Goal: Task Accomplishment & Management: Complete application form

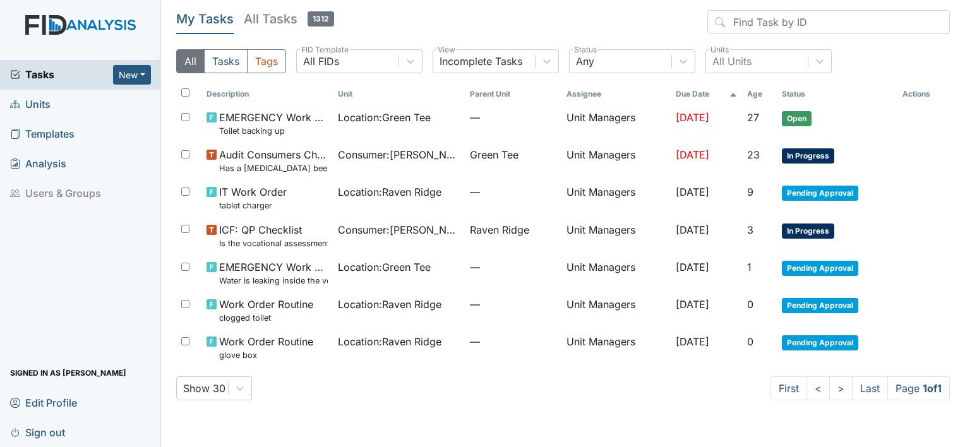
click at [43, 103] on span "Units" at bounding box center [30, 105] width 40 height 20
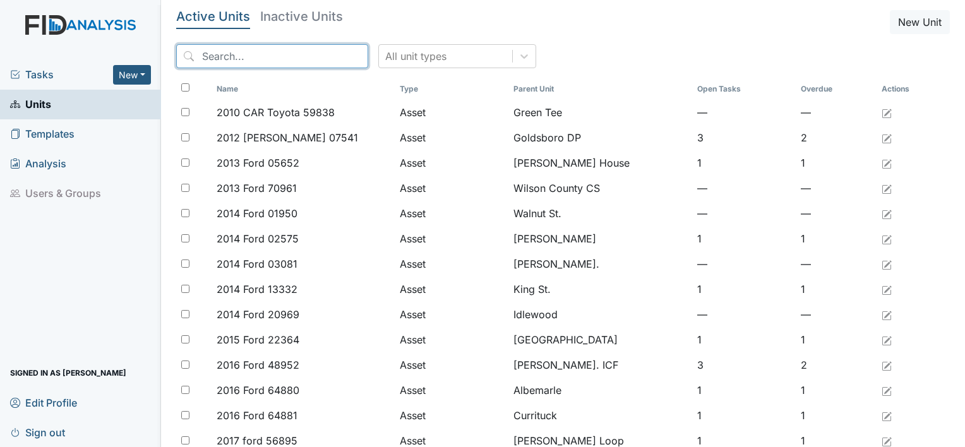
click at [266, 56] on input "search" at bounding box center [272, 56] width 192 height 24
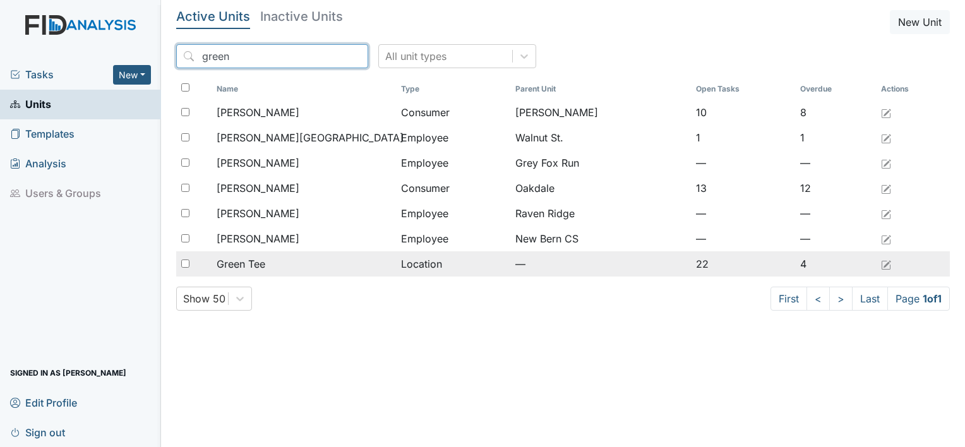
type input "green"
click at [257, 263] on span "Green Tee" at bounding box center [241, 263] width 49 height 15
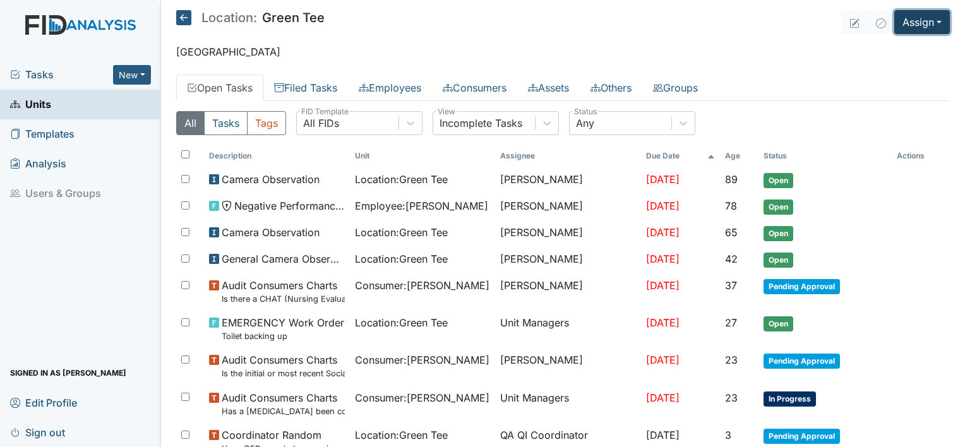
click at [935, 23] on button "Assign" at bounding box center [922, 22] width 56 height 24
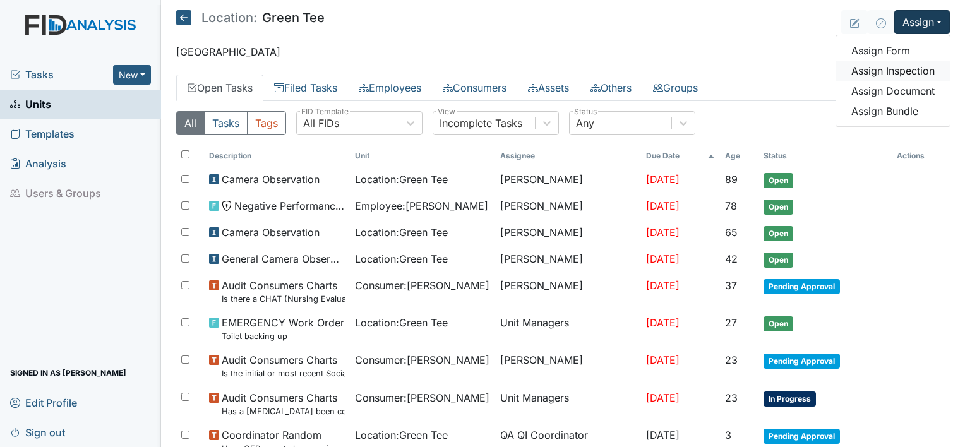
click at [905, 71] on link "Assign Inspection" at bounding box center [893, 71] width 114 height 20
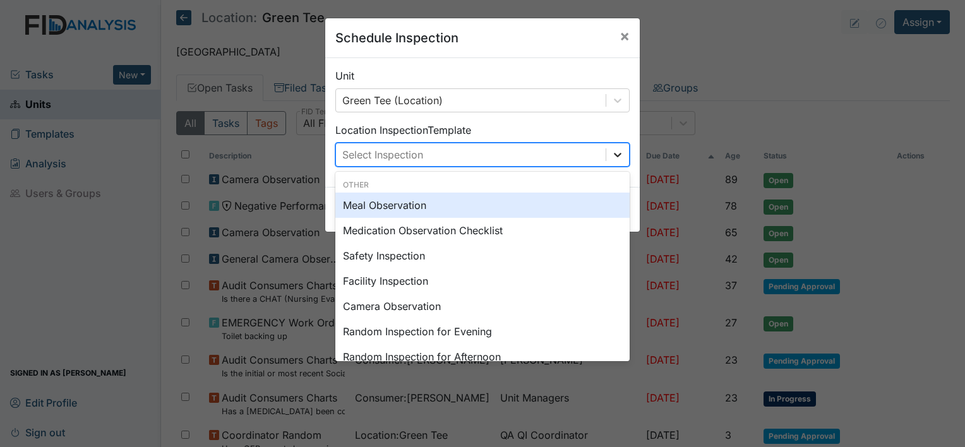
click at [613, 153] on icon at bounding box center [617, 154] width 13 height 13
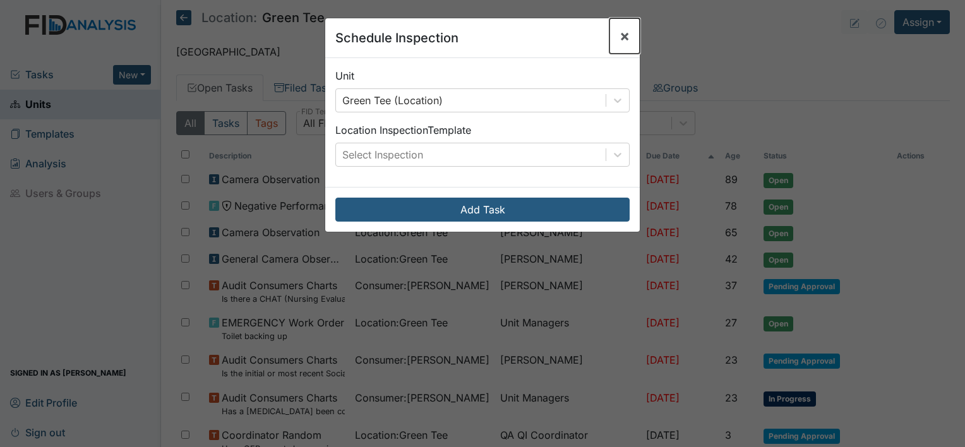
click at [625, 38] on button "×" at bounding box center [625, 35] width 30 height 35
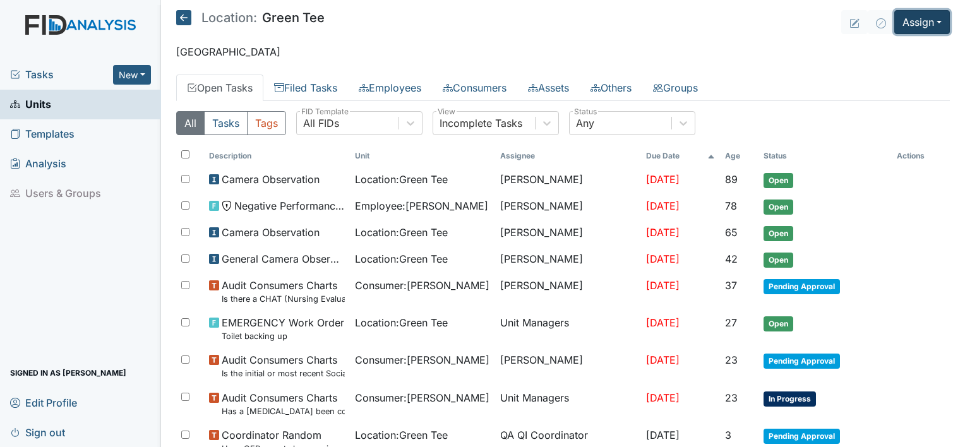
click at [929, 21] on button "Assign" at bounding box center [922, 22] width 56 height 24
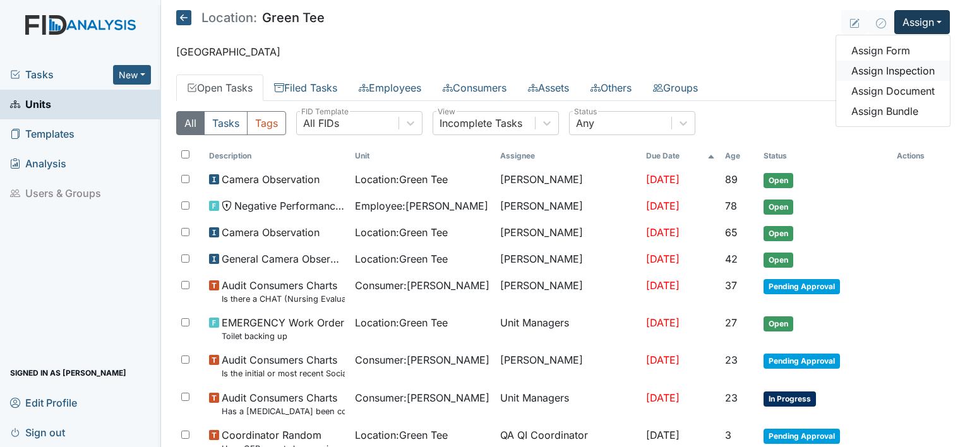
click at [867, 75] on link "Assign Inspection" at bounding box center [893, 71] width 114 height 20
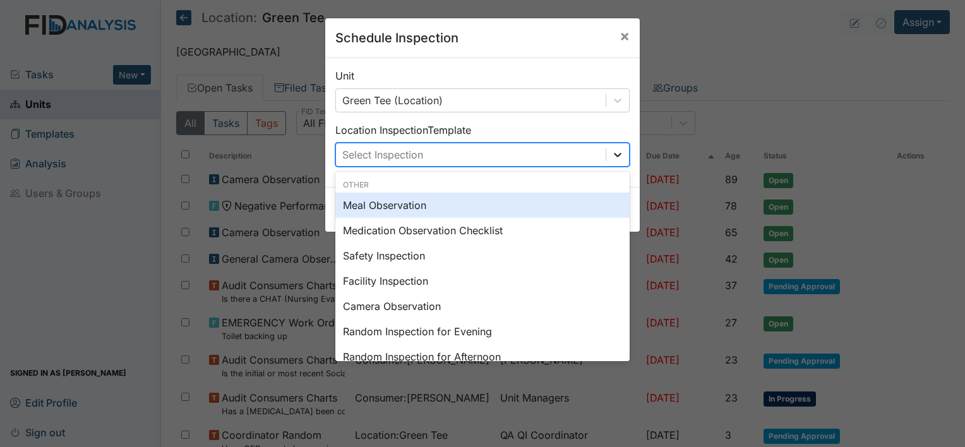
click at [611, 162] on div at bounding box center [617, 154] width 23 height 23
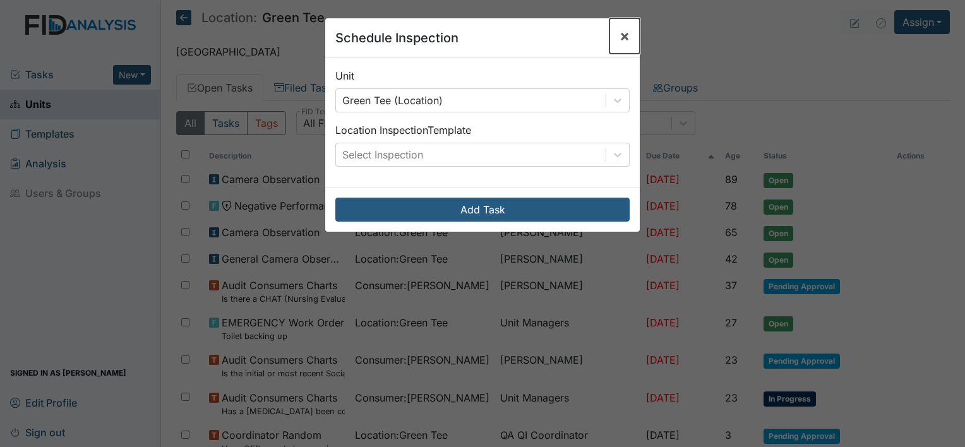
click at [620, 33] on span "×" at bounding box center [625, 36] width 10 height 18
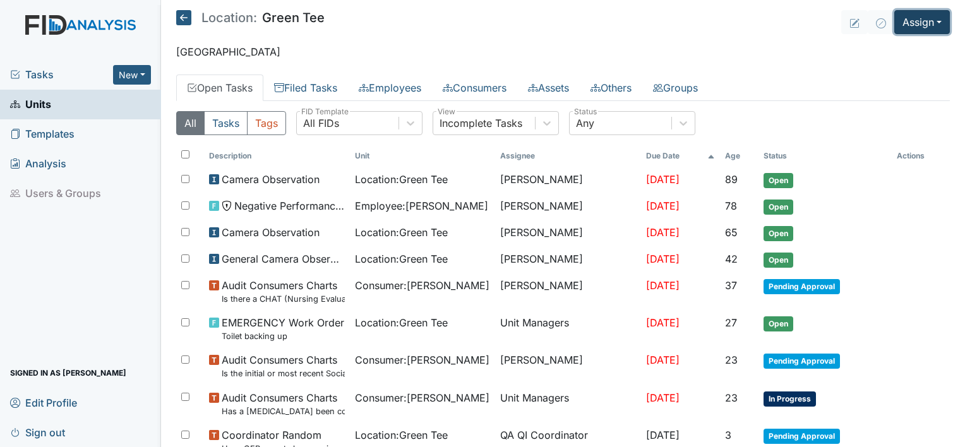
click at [934, 24] on button "Assign" at bounding box center [922, 22] width 56 height 24
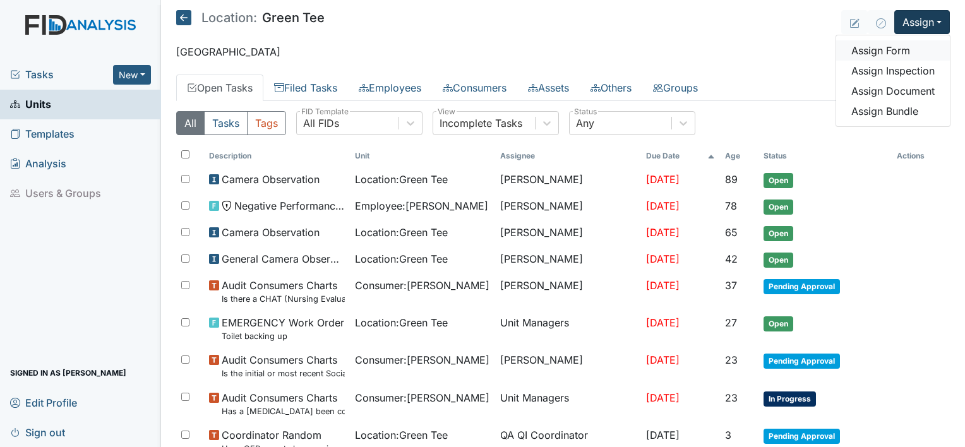
click at [865, 47] on link "Assign Form" at bounding box center [893, 50] width 114 height 20
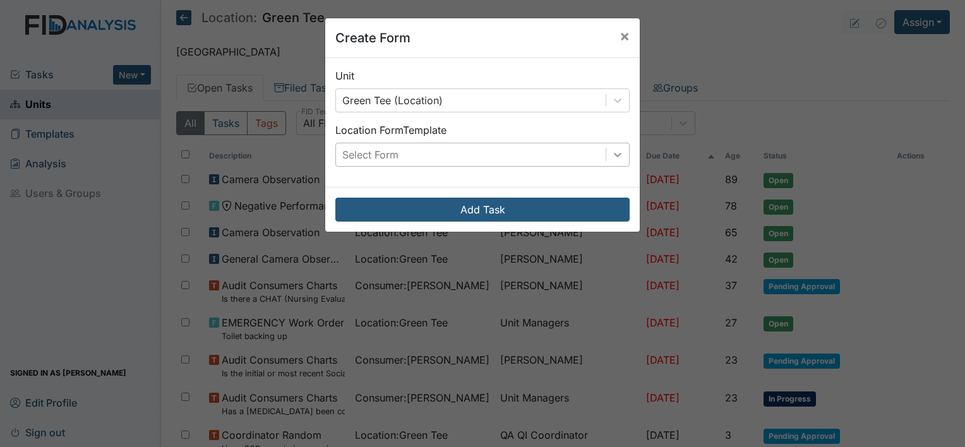
click at [614, 159] on icon at bounding box center [617, 154] width 13 height 13
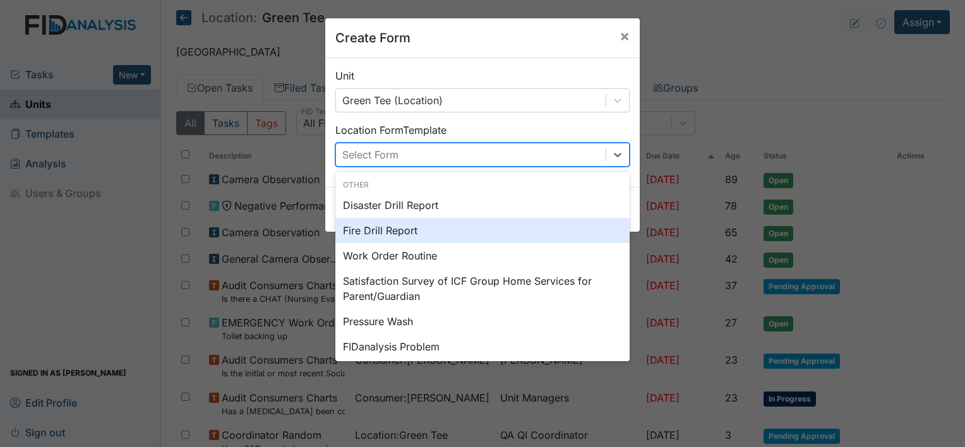
click at [388, 225] on div "Fire Drill Report" at bounding box center [482, 230] width 294 height 25
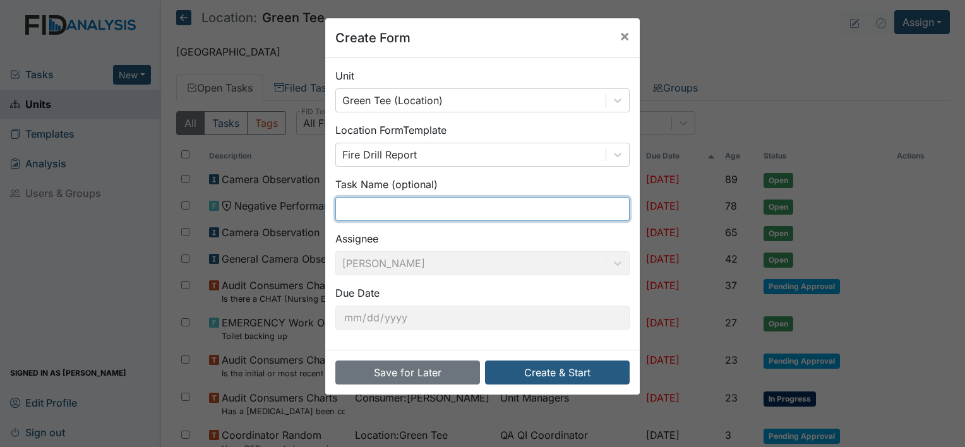
click at [364, 212] on input "text" at bounding box center [482, 209] width 294 height 24
type input "Remove old furniture"
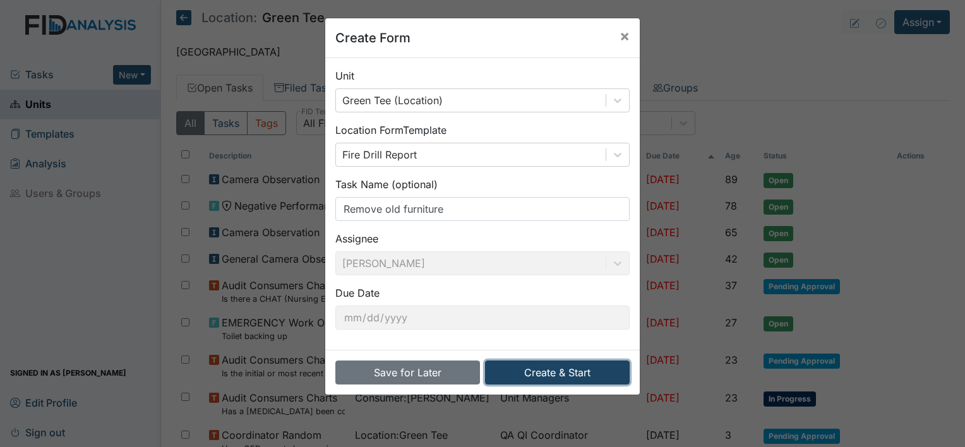
click at [548, 371] on button "Create & Start" at bounding box center [557, 373] width 145 height 24
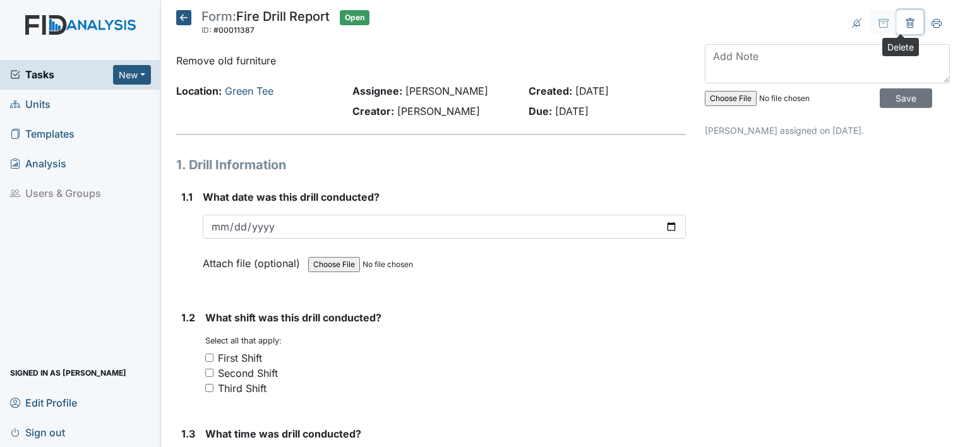
click at [905, 20] on icon at bounding box center [910, 23] width 10 height 10
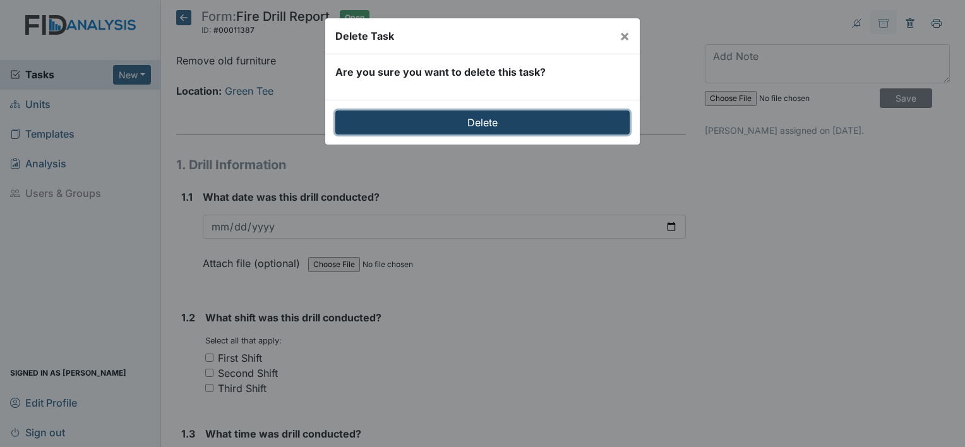
click at [496, 119] on input "Delete" at bounding box center [482, 123] width 294 height 24
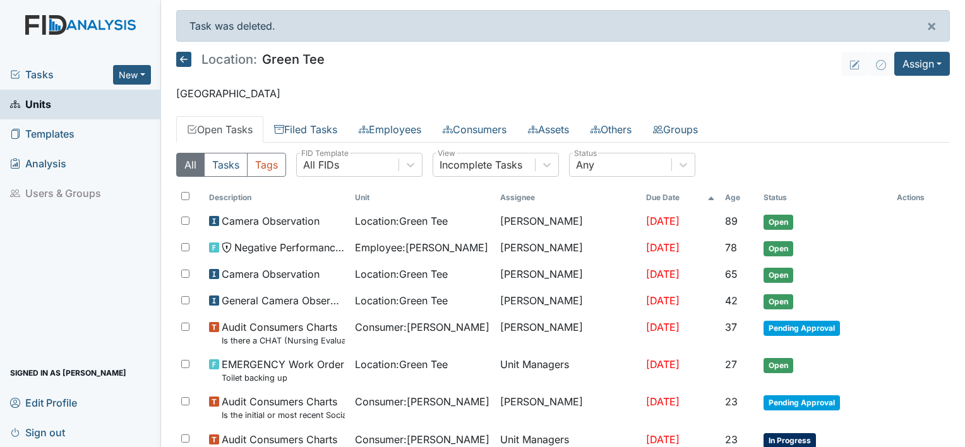
click at [85, 105] on link "Units" at bounding box center [80, 105] width 161 height 30
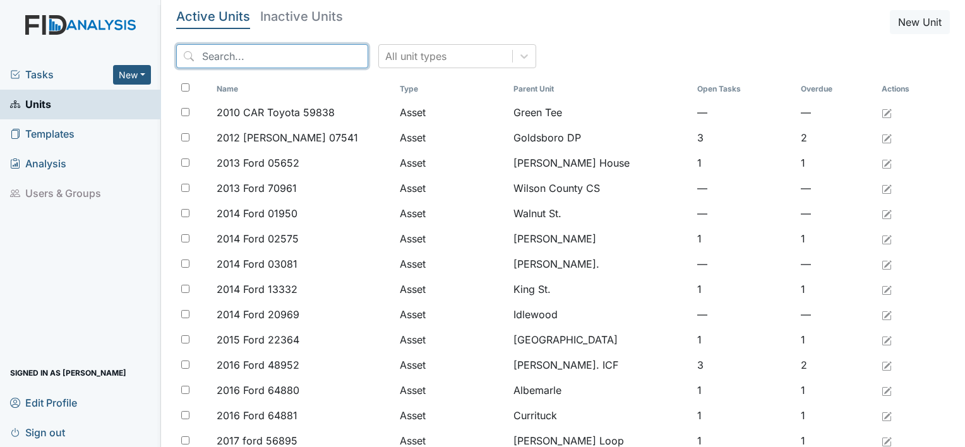
click at [215, 60] on input "search" at bounding box center [272, 56] width 192 height 24
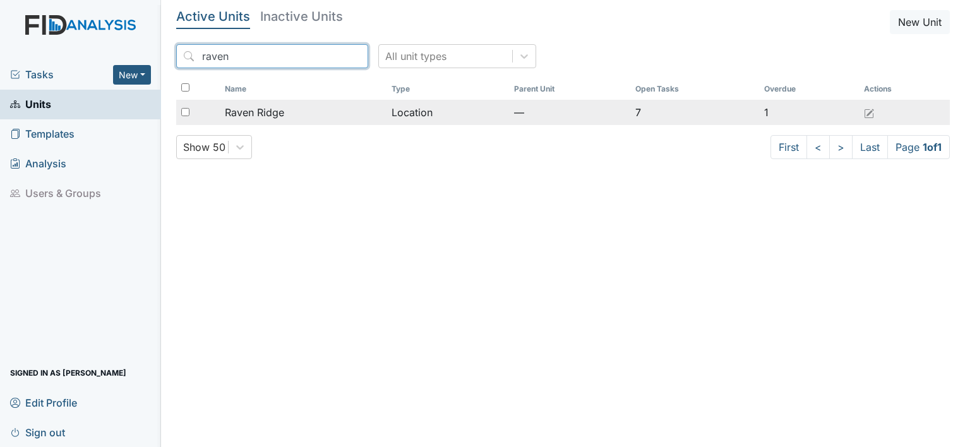
type input "raven"
click at [275, 112] on span "Raven Ridge" at bounding box center [254, 112] width 59 height 15
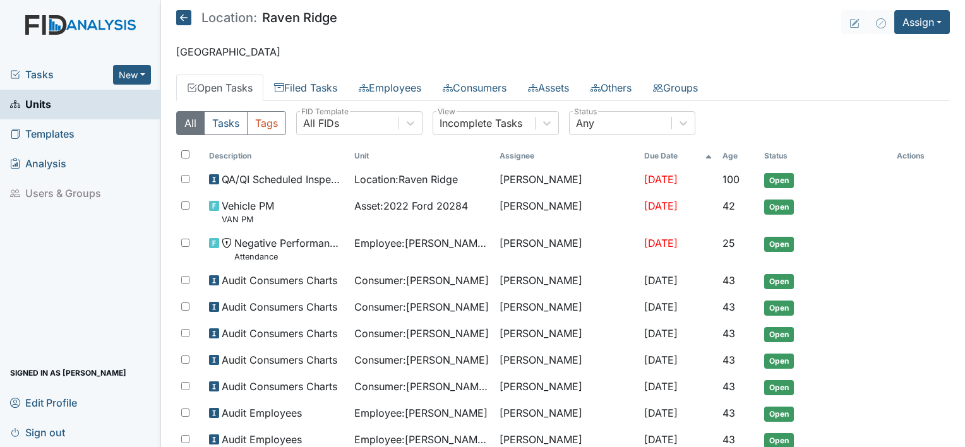
click at [35, 109] on span "Units" at bounding box center [30, 105] width 41 height 20
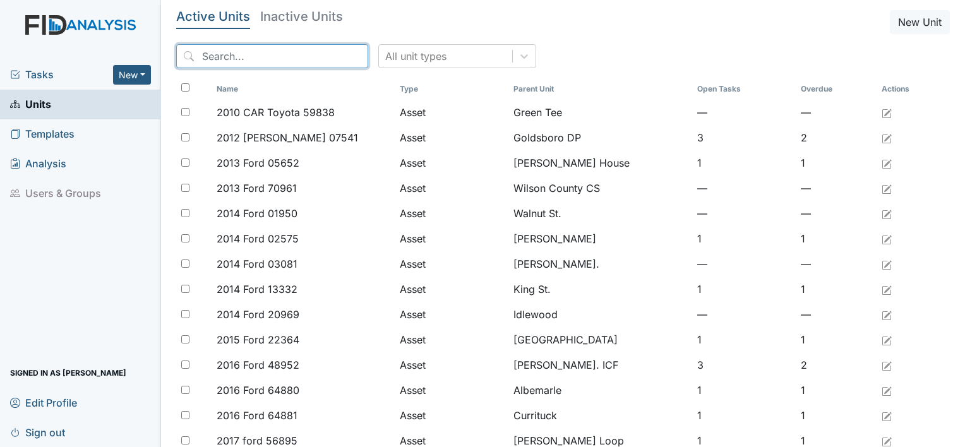
click at [228, 53] on input "search" at bounding box center [272, 56] width 192 height 24
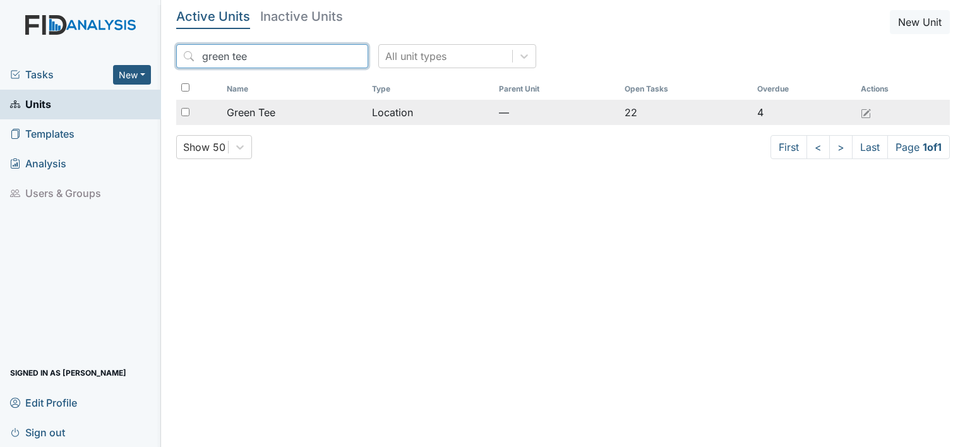
type input "green tee"
click at [267, 111] on span "Green Tee" at bounding box center [251, 112] width 49 height 15
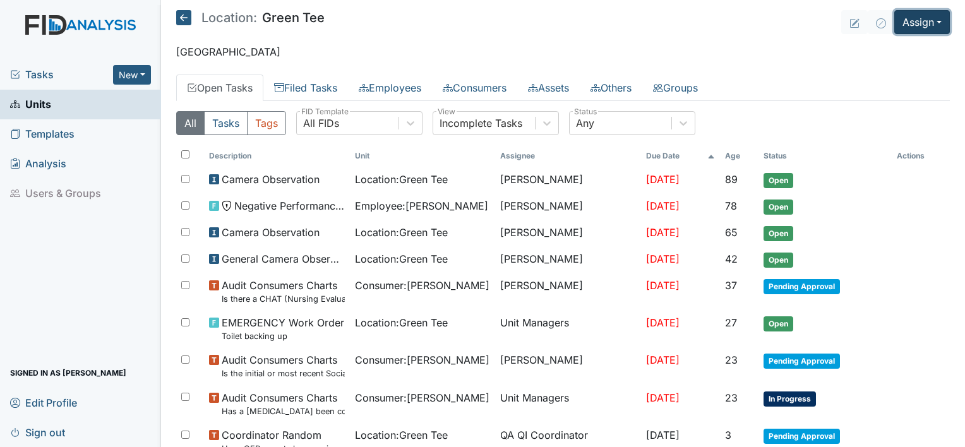
click at [934, 18] on button "Assign" at bounding box center [922, 22] width 56 height 24
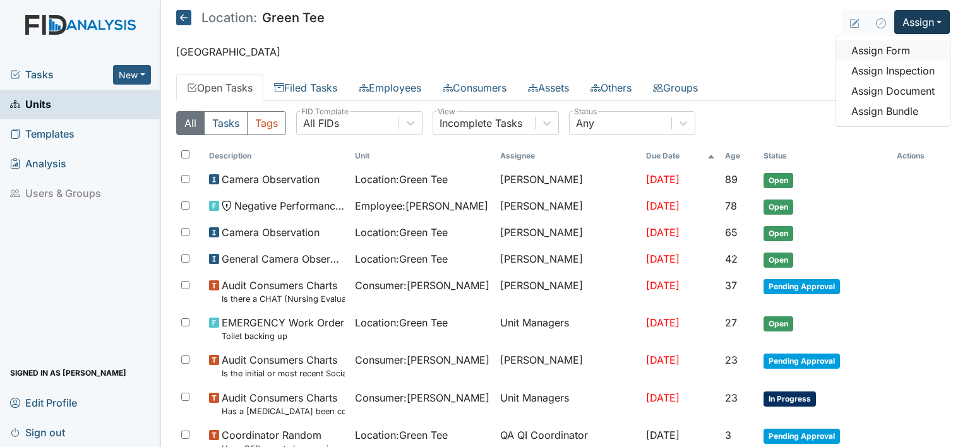
click at [889, 49] on link "Assign Form" at bounding box center [893, 50] width 114 height 20
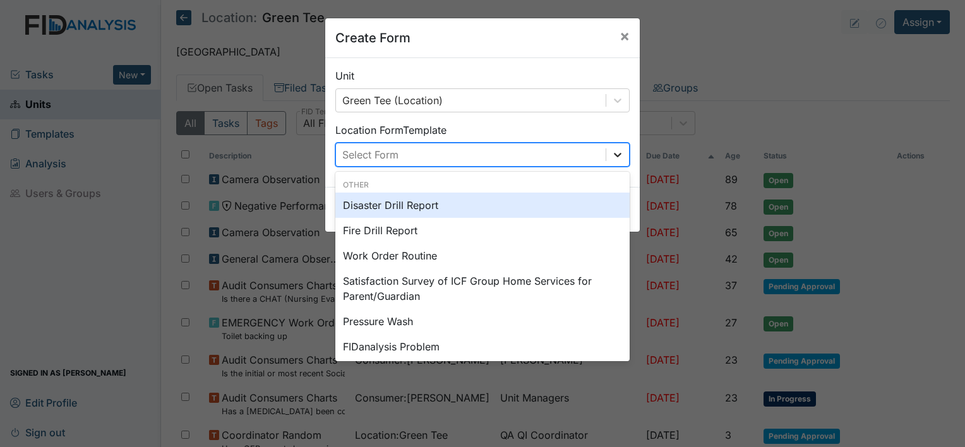
click at [614, 153] on icon at bounding box center [618, 155] width 8 height 4
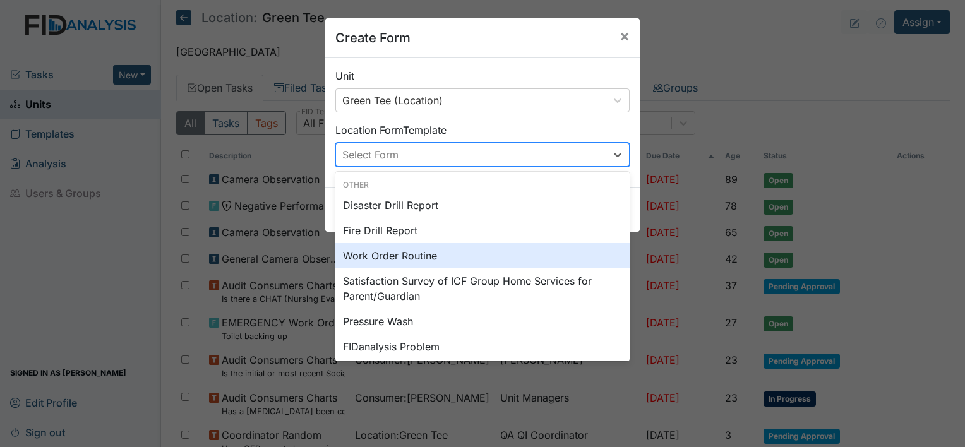
click at [409, 258] on div "Work Order Routine" at bounding box center [482, 255] width 294 height 25
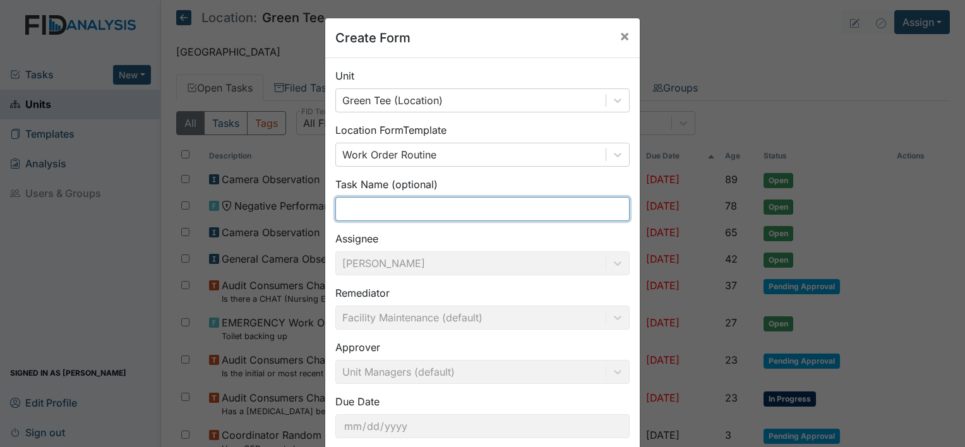
click at [346, 208] on input "text" at bounding box center [482, 209] width 294 height 24
type input "Remove old furniture"
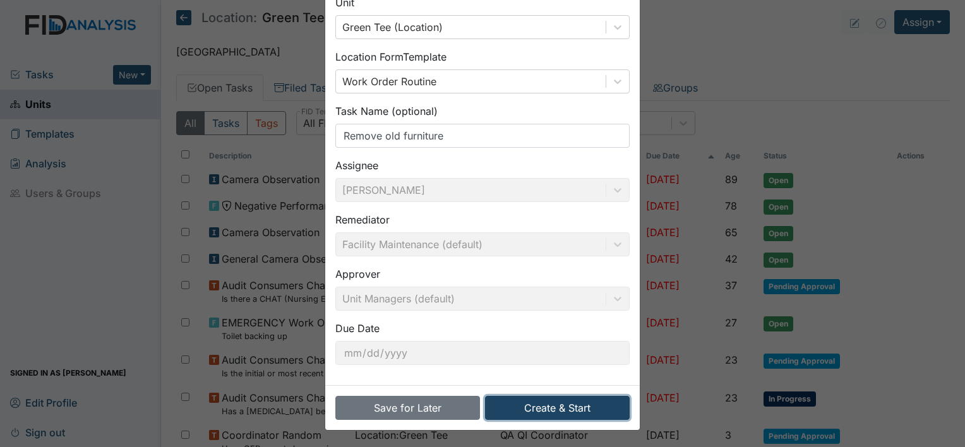
click at [543, 412] on button "Create & Start" at bounding box center [557, 408] width 145 height 24
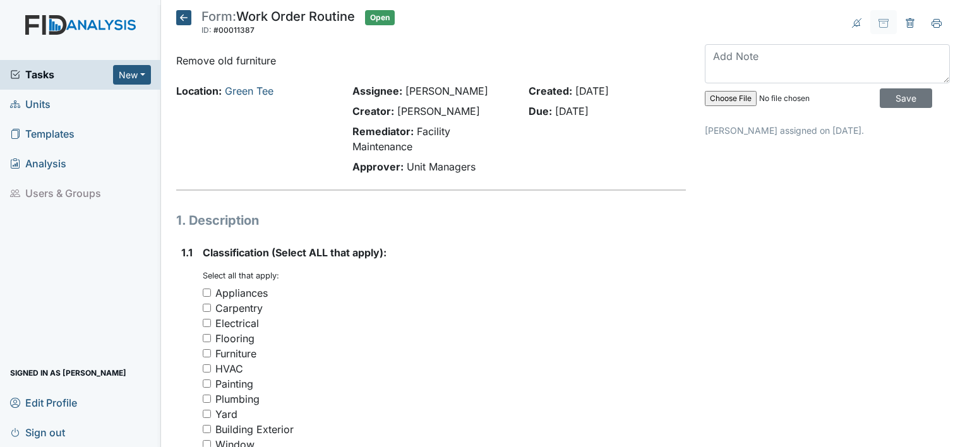
click at [213, 355] on div "Furniture" at bounding box center [444, 353] width 483 height 15
click at [207, 354] on input "Furniture" at bounding box center [207, 353] width 8 height 8
checkbox input "true"
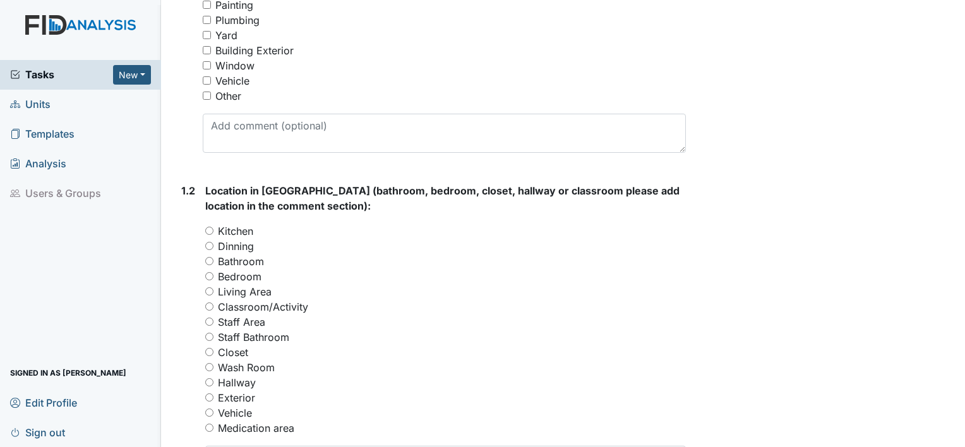
scroll to position [430, 0]
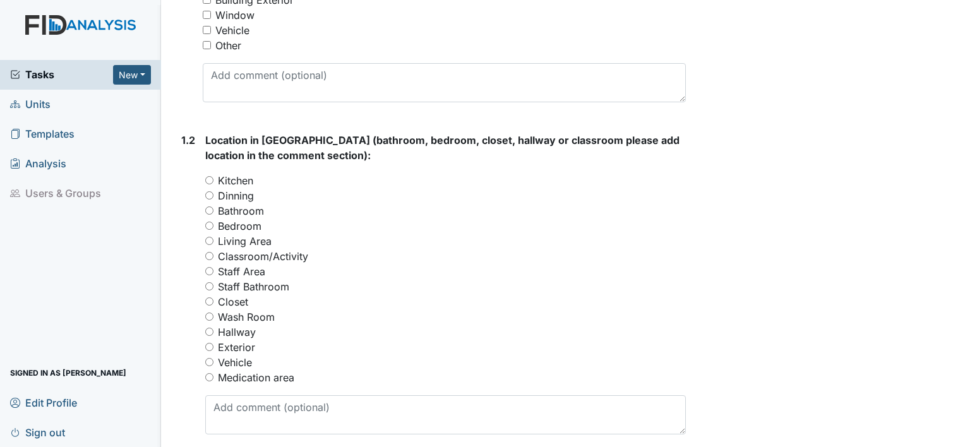
click at [349, 334] on div "Hallway" at bounding box center [445, 332] width 481 height 15
click at [209, 352] on div "Exterior" at bounding box center [445, 347] width 481 height 15
click at [209, 343] on input "Exterior" at bounding box center [209, 347] width 8 height 8
radio input "true"
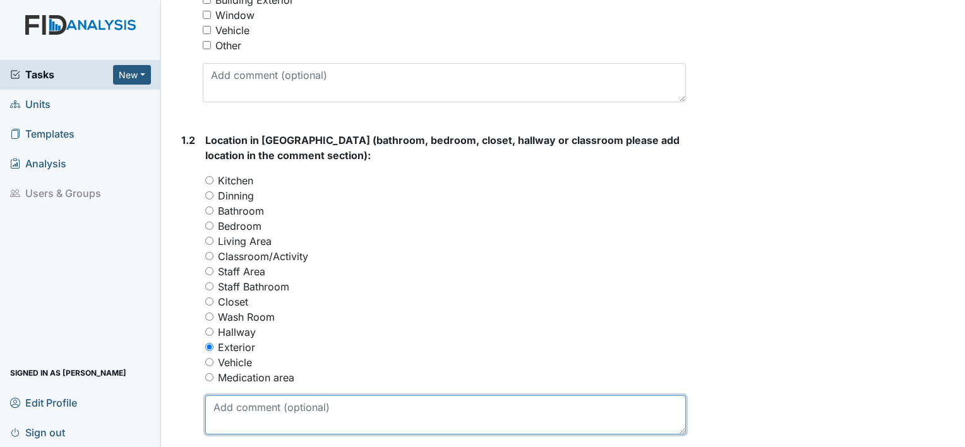
click at [228, 406] on textarea at bounding box center [445, 414] width 481 height 39
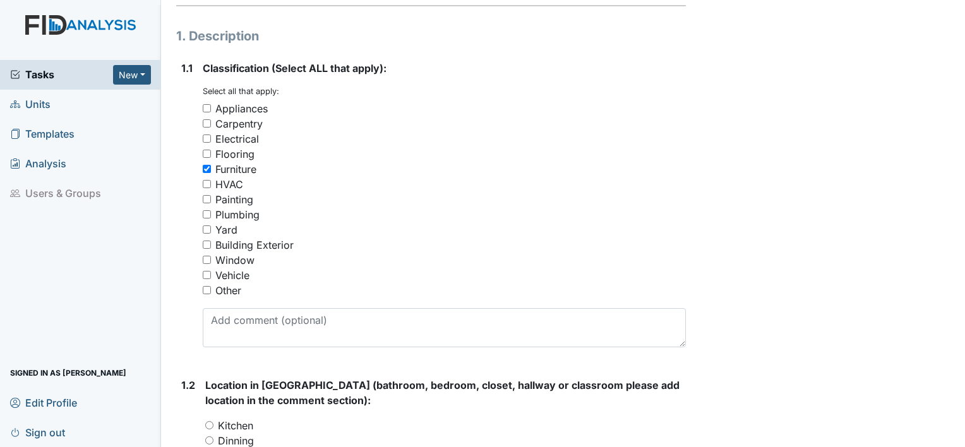
scroll to position [168, 0]
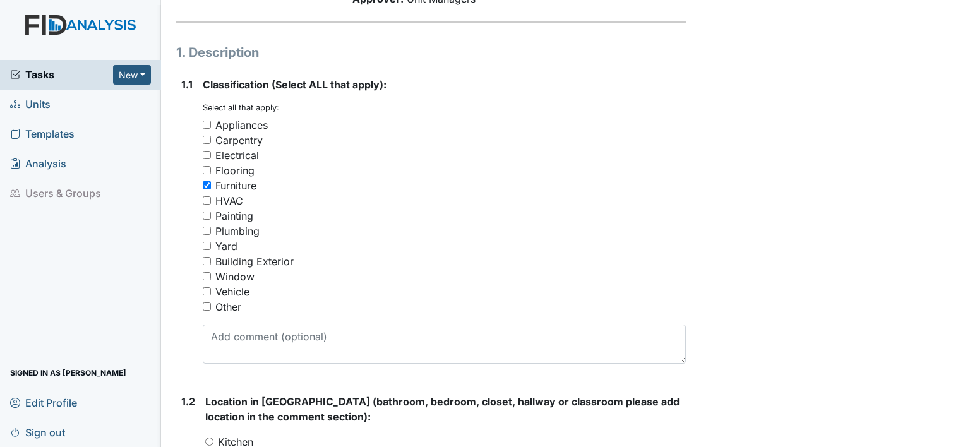
type textarea "In the yard by the gate"
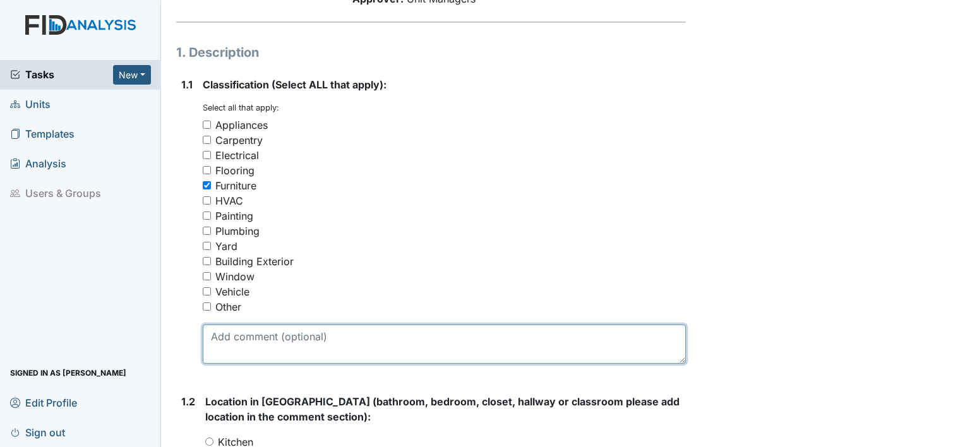
click at [236, 344] on textarea at bounding box center [444, 344] width 483 height 39
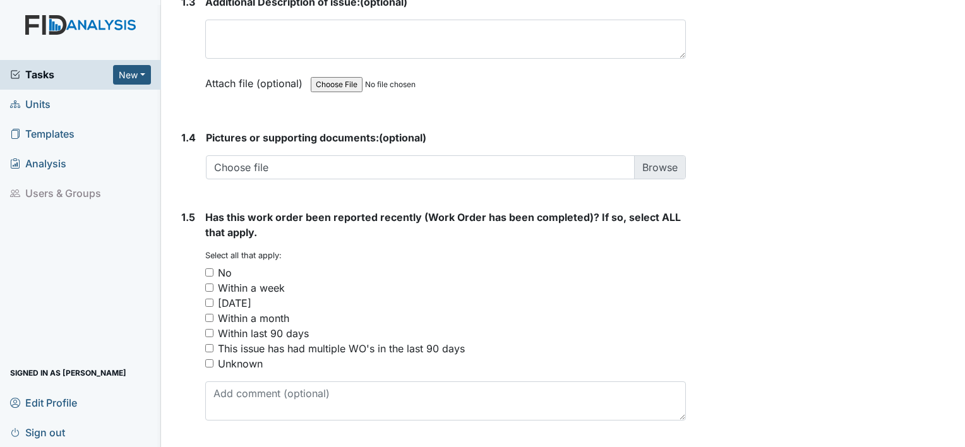
scroll to position [936, 0]
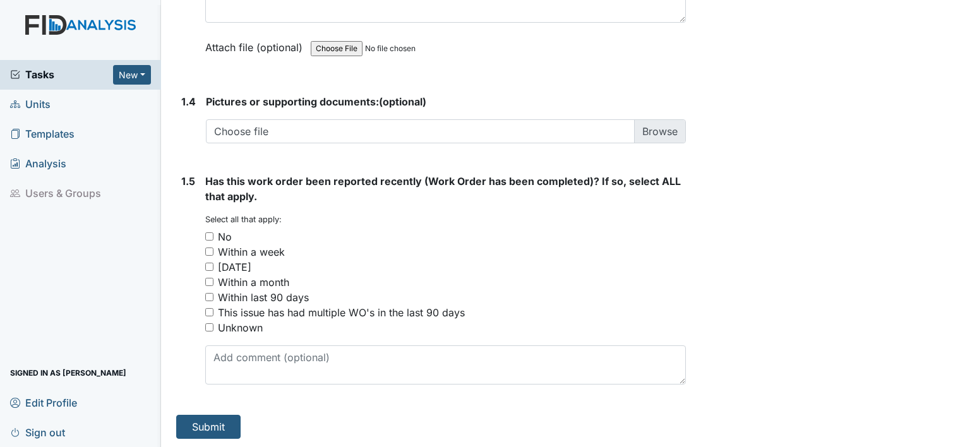
type textarea "Old kitchen chair and broken table is in the back yard by the gate"
click at [208, 237] on input "No" at bounding box center [209, 236] width 8 height 8
checkbox input "true"
click at [205, 425] on button "Submit" at bounding box center [208, 427] width 64 height 24
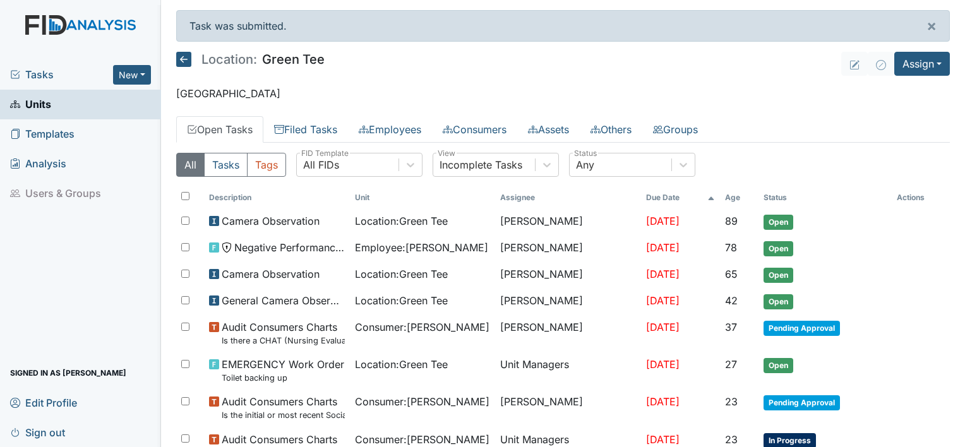
click at [63, 134] on span "Templates" at bounding box center [42, 134] width 64 height 20
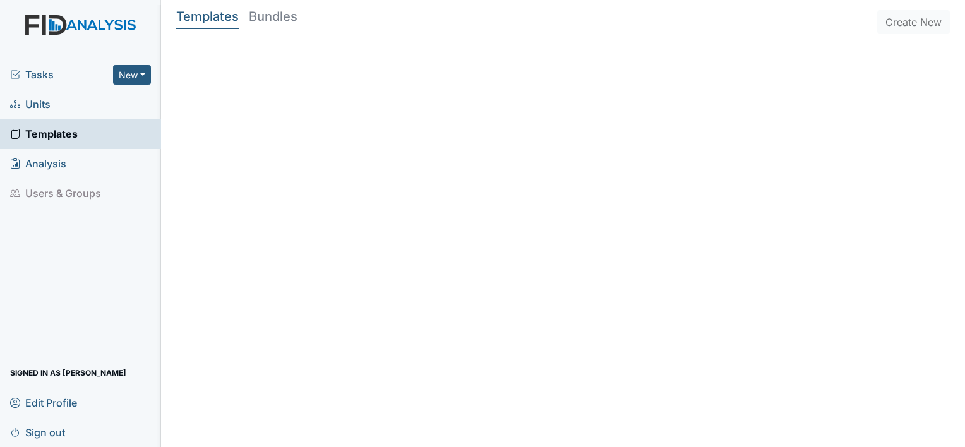
click at [63, 134] on span "Templates" at bounding box center [44, 134] width 68 height 20
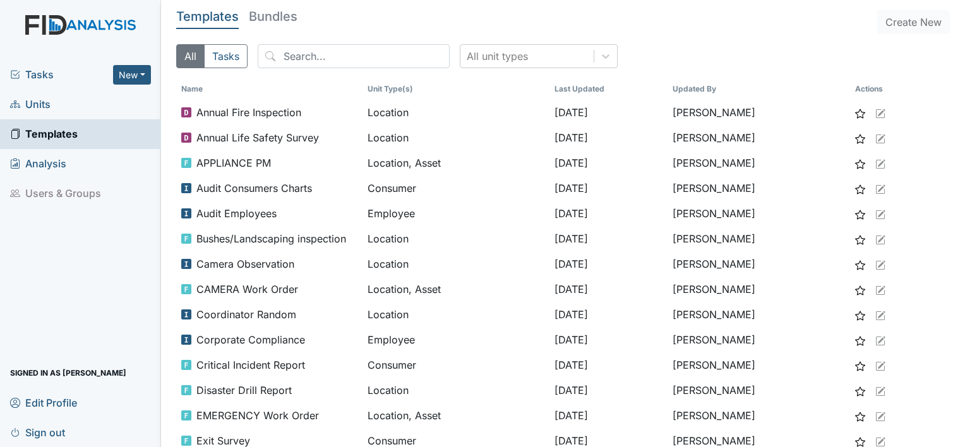
click at [51, 106] on link "Units" at bounding box center [80, 105] width 161 height 30
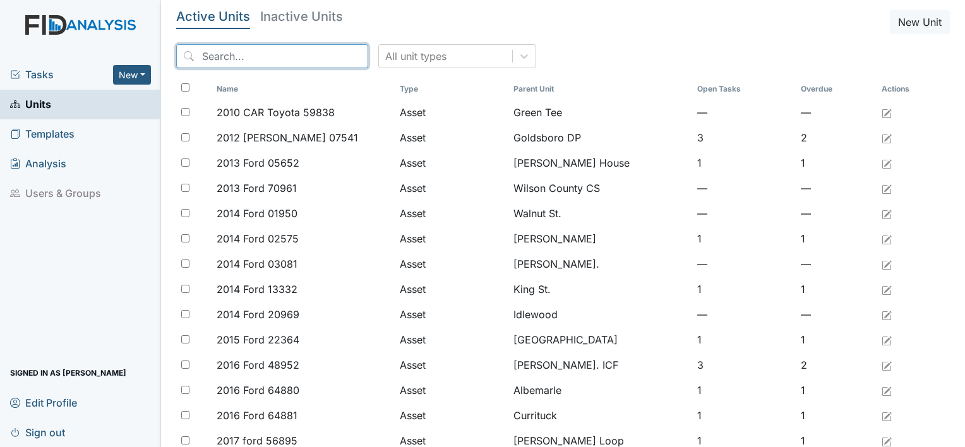
click at [206, 52] on input "search" at bounding box center [272, 56] width 192 height 24
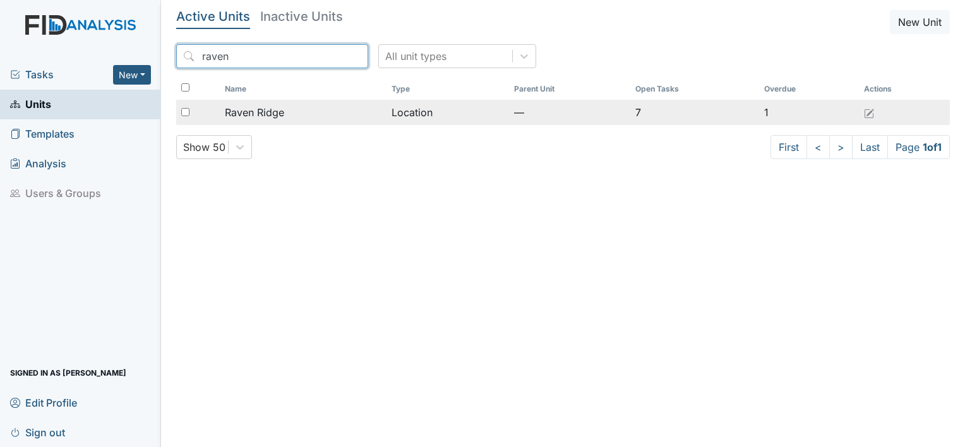
type input "raven"
click at [235, 112] on span "Raven Ridge" at bounding box center [254, 112] width 59 height 15
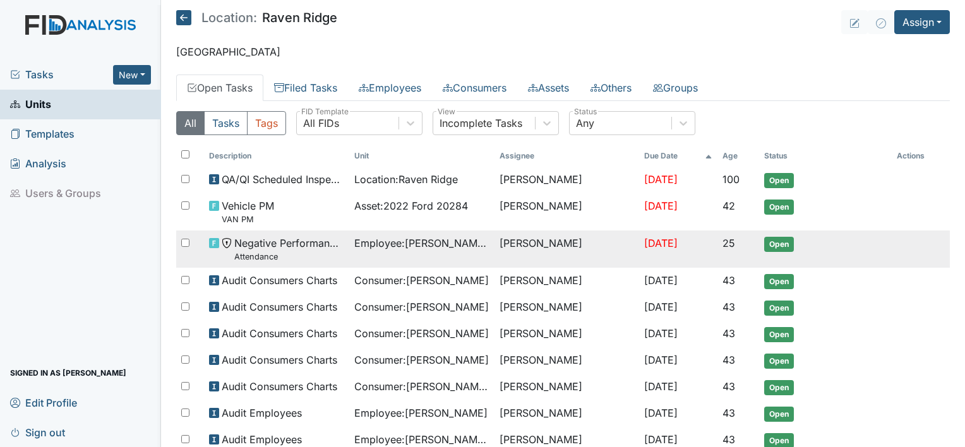
click at [330, 248] on span "Negative Performance Review Attendance" at bounding box center [289, 249] width 110 height 27
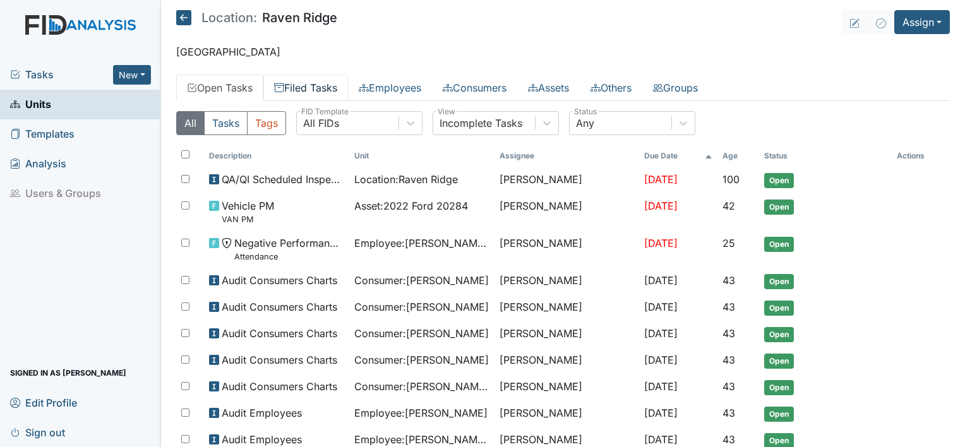
click at [316, 80] on link "Filed Tasks" at bounding box center [305, 88] width 85 height 27
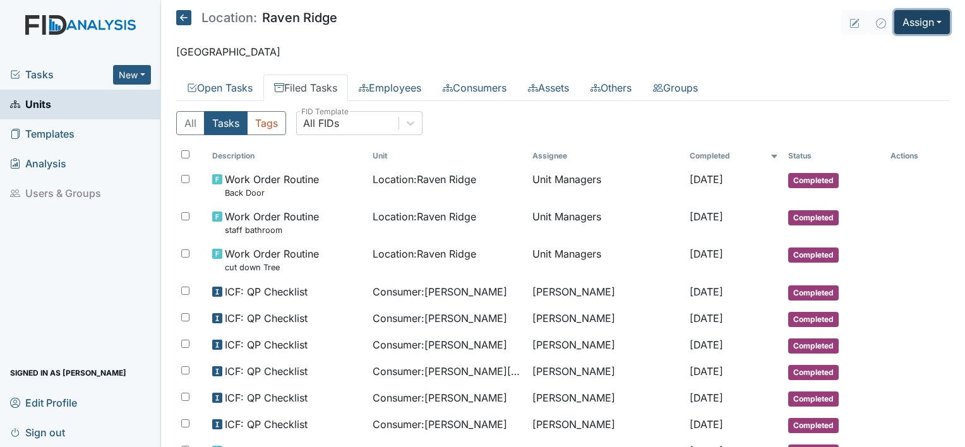
click at [932, 18] on button "Assign" at bounding box center [922, 22] width 56 height 24
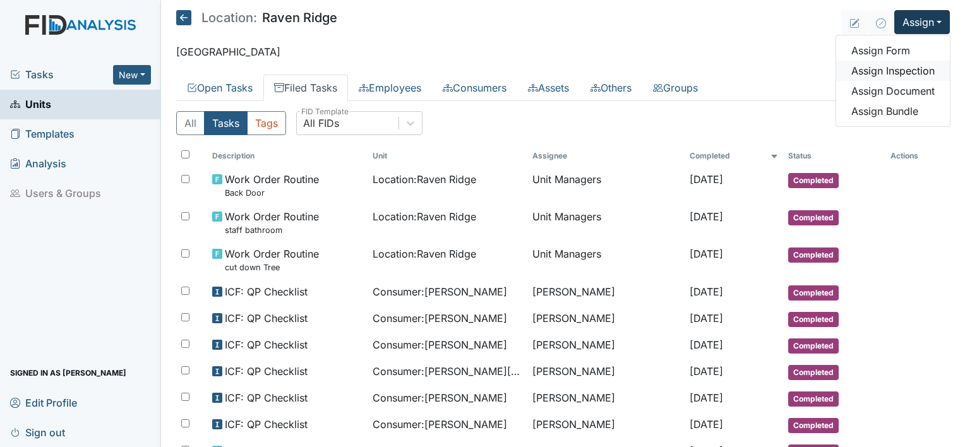
click at [907, 71] on link "Assign Inspection" at bounding box center [893, 71] width 114 height 20
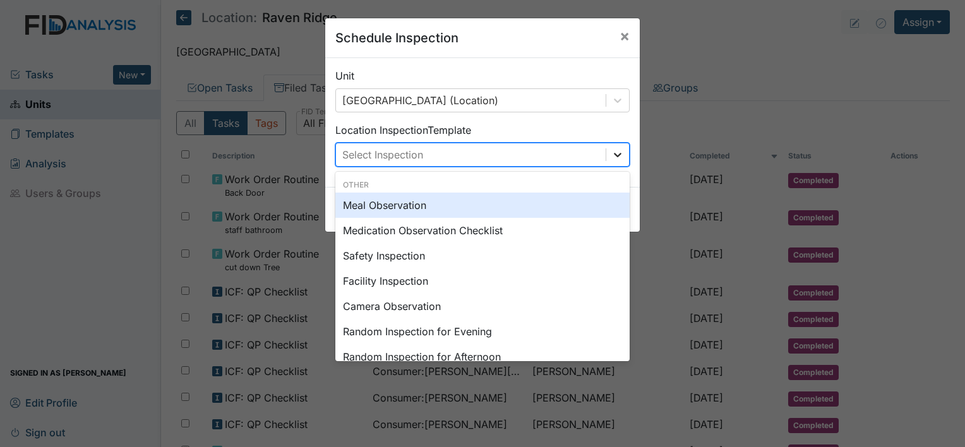
click at [612, 162] on div at bounding box center [617, 154] width 23 height 23
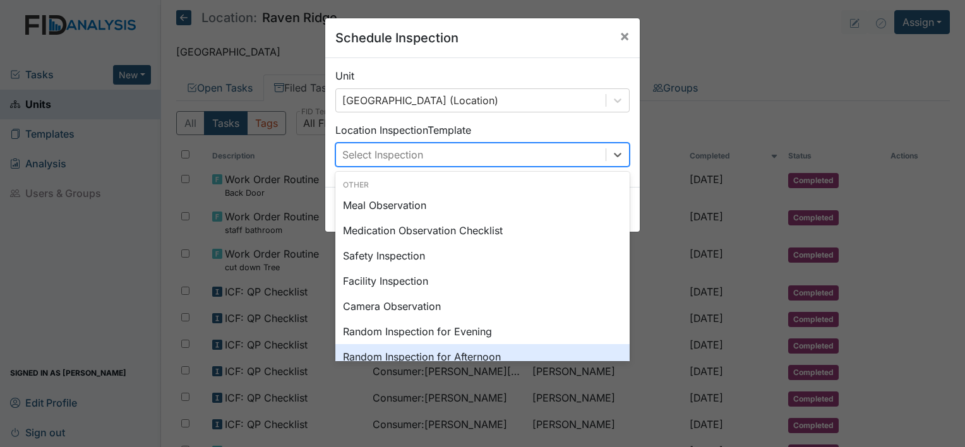
click at [460, 356] on div "Random Inspection for Afternoon" at bounding box center [482, 356] width 294 height 25
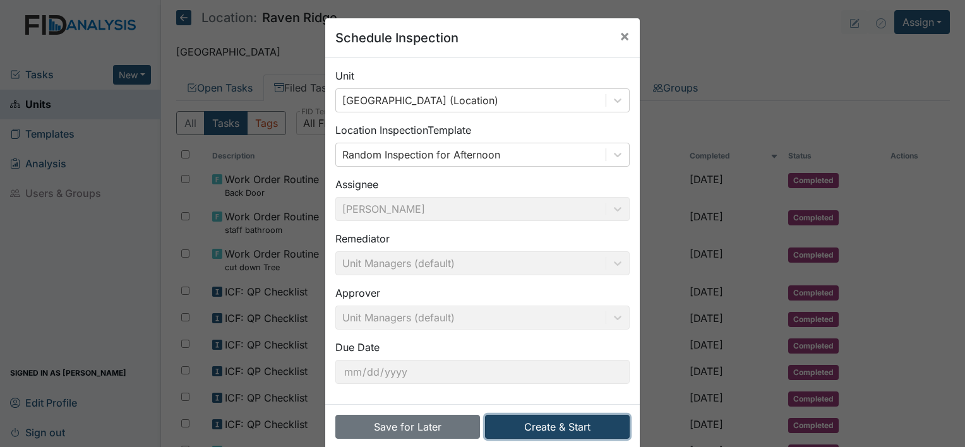
click at [537, 429] on button "Create & Start" at bounding box center [557, 427] width 145 height 24
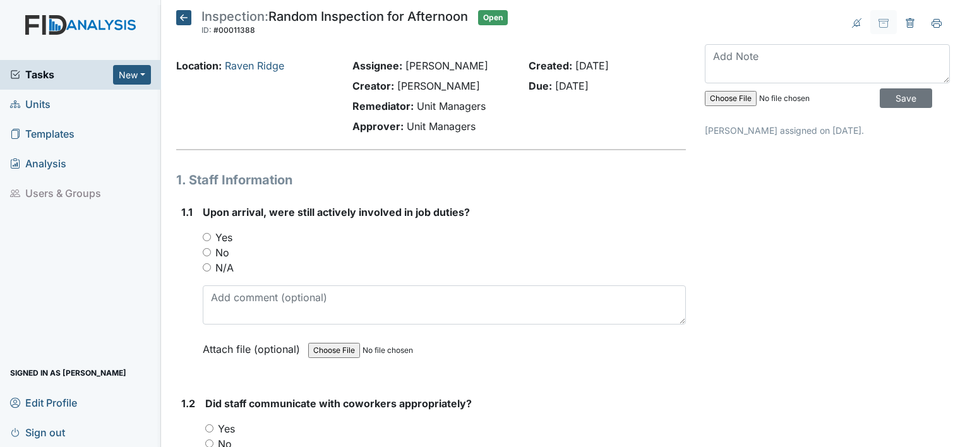
click at [203, 237] on input "Yes" at bounding box center [207, 237] width 8 height 8
radio input "true"
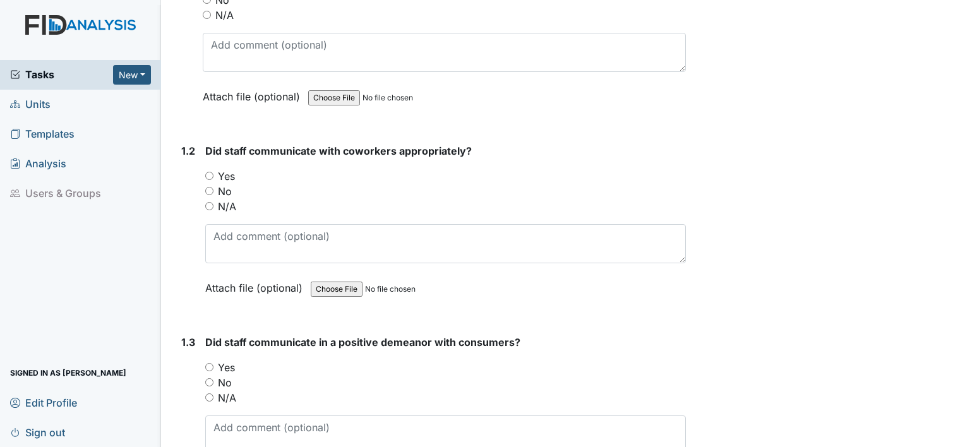
scroll to position [311, 0]
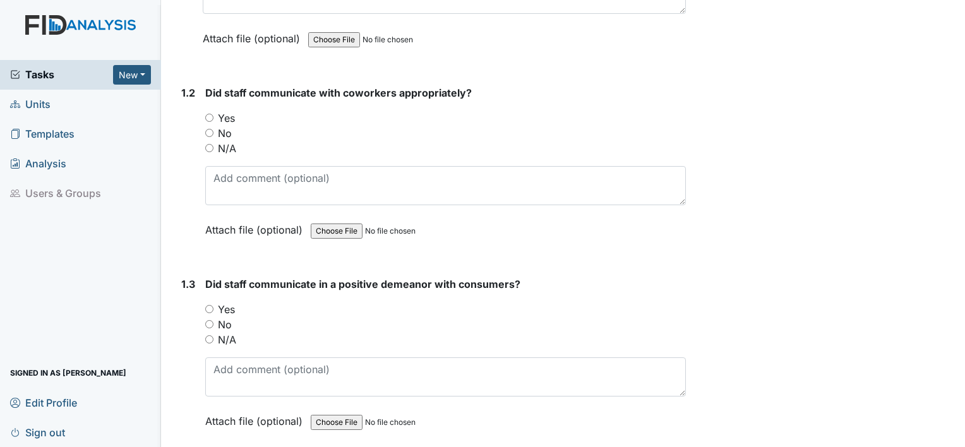
click at [209, 114] on input "Yes" at bounding box center [209, 118] width 8 height 8
radio input "true"
click at [210, 308] on input "Yes" at bounding box center [209, 309] width 8 height 8
radio input "true"
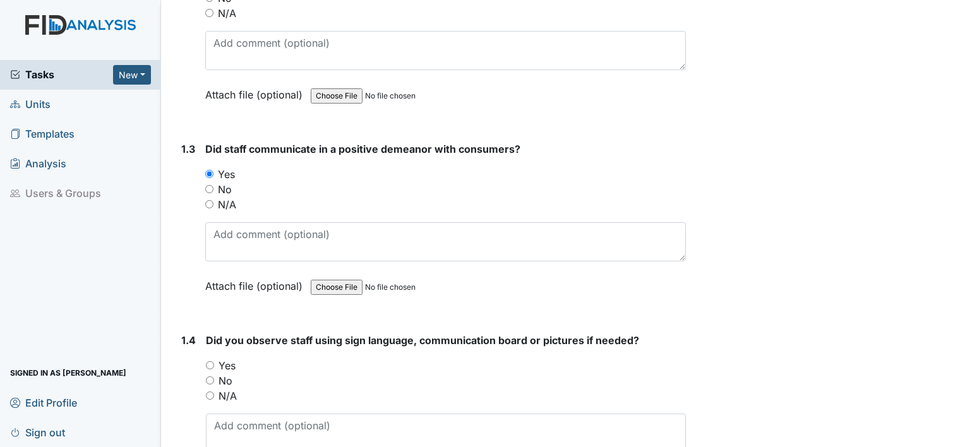
scroll to position [522, 0]
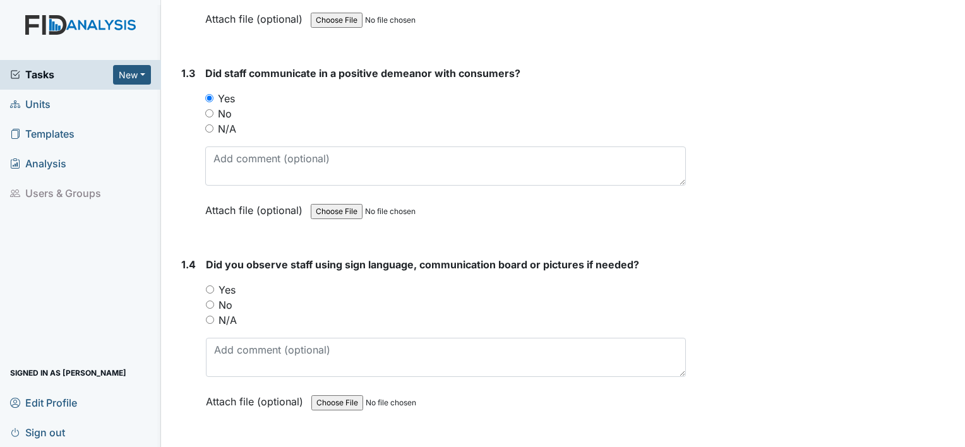
click at [209, 286] on input "Yes" at bounding box center [210, 290] width 8 height 8
radio input "true"
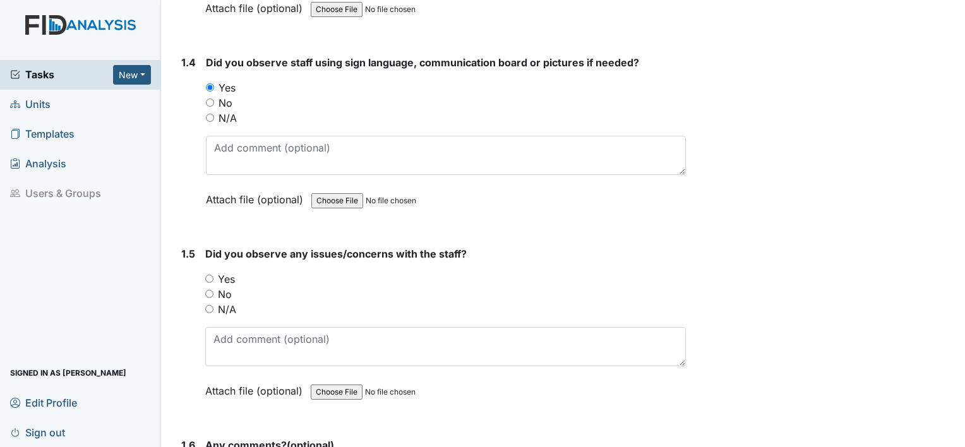
scroll to position [749, 0]
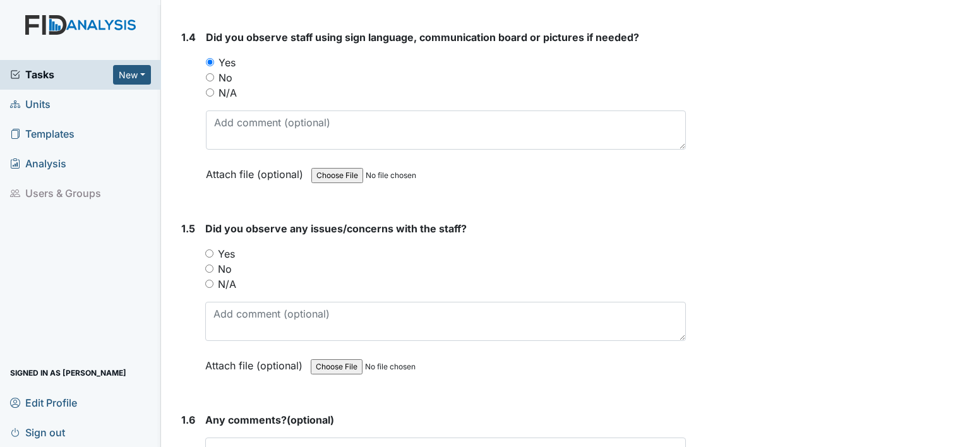
click at [207, 249] on input "Yes" at bounding box center [209, 253] width 8 height 8
radio input "true"
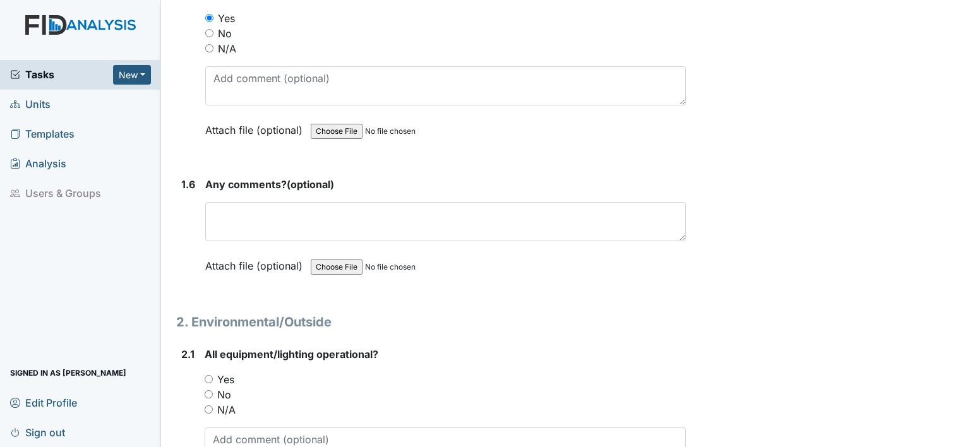
scroll to position [1043, 0]
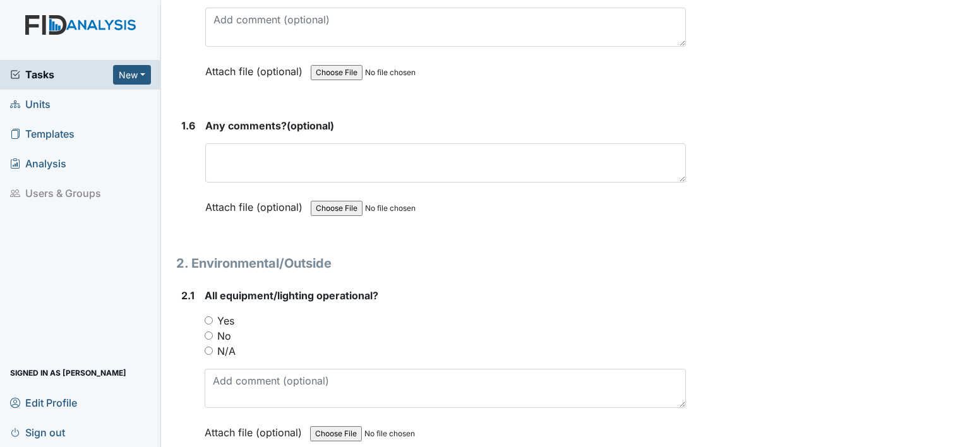
click at [205, 318] on input "Yes" at bounding box center [209, 320] width 8 height 8
radio input "true"
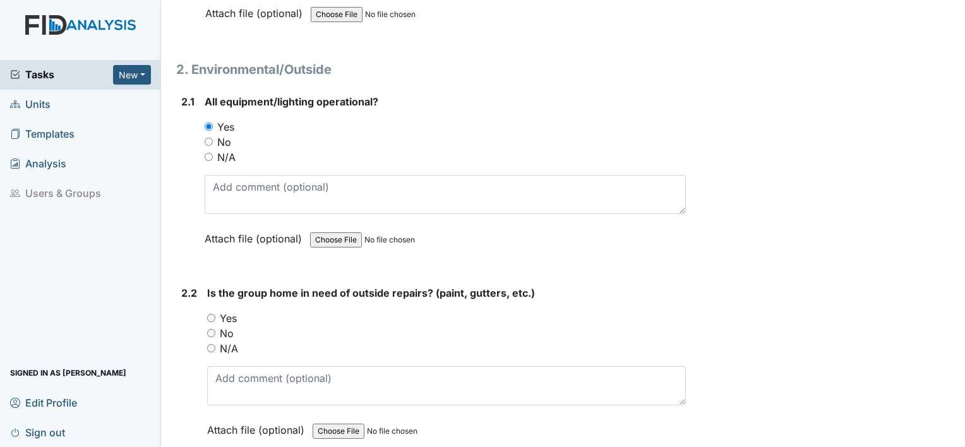
scroll to position [1347, 0]
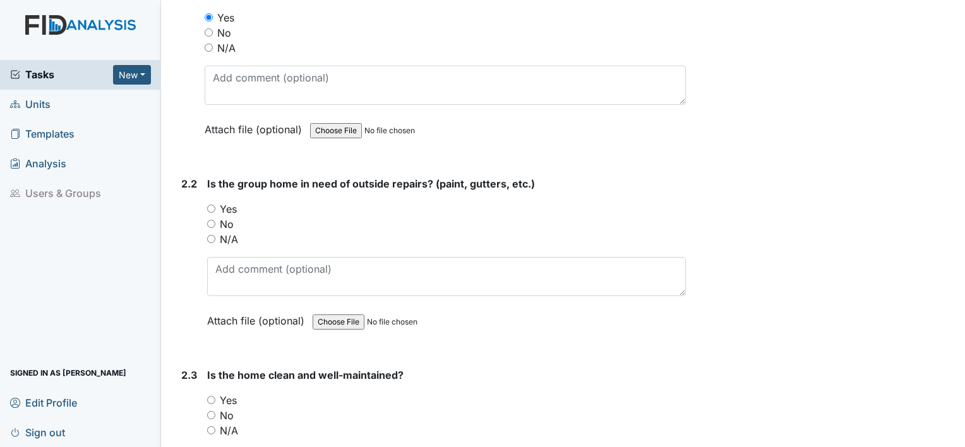
click at [208, 205] on input "Yes" at bounding box center [211, 209] width 8 height 8
radio input "true"
click at [210, 220] on input "No" at bounding box center [211, 224] width 8 height 8
radio input "true"
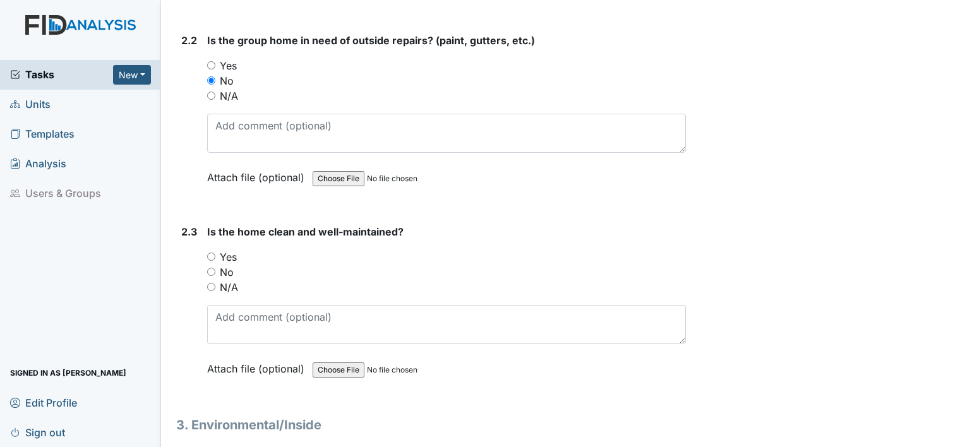
scroll to position [1582, 0]
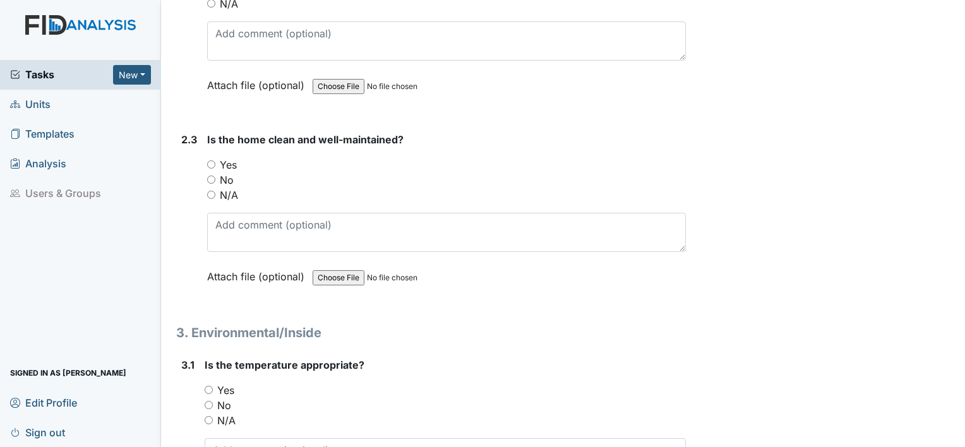
click at [212, 160] on input "Yes" at bounding box center [211, 164] width 8 height 8
radio input "true"
click at [210, 386] on input "Yes" at bounding box center [209, 390] width 8 height 8
radio input "true"
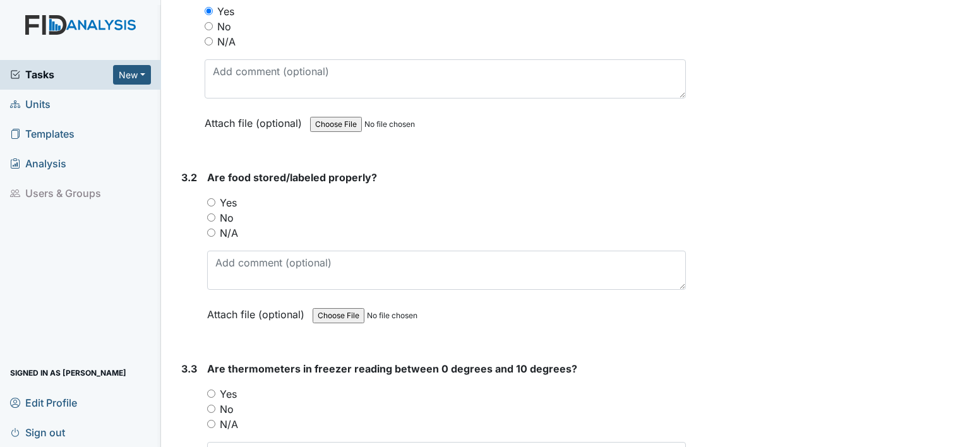
scroll to position [1970, 0]
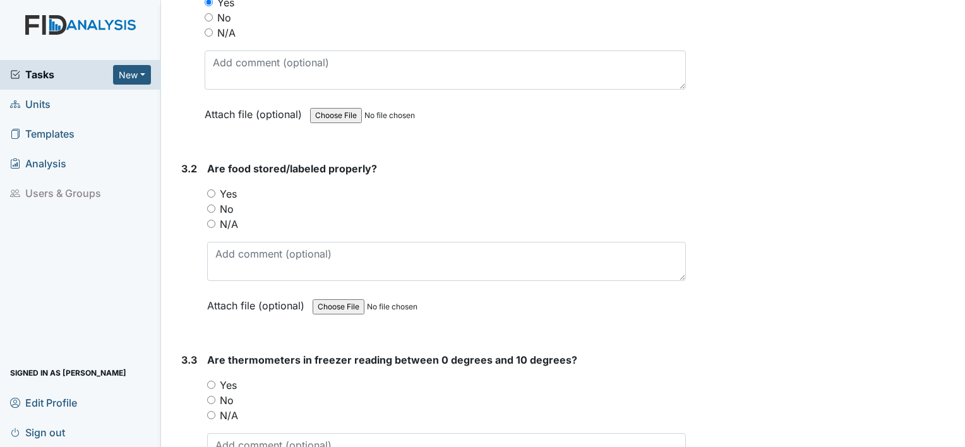
click at [213, 191] on div "Yes" at bounding box center [446, 193] width 479 height 15
click at [210, 189] on input "Yes" at bounding box center [211, 193] width 8 height 8
radio input "true"
click at [210, 381] on input "Yes" at bounding box center [211, 385] width 8 height 8
radio input "true"
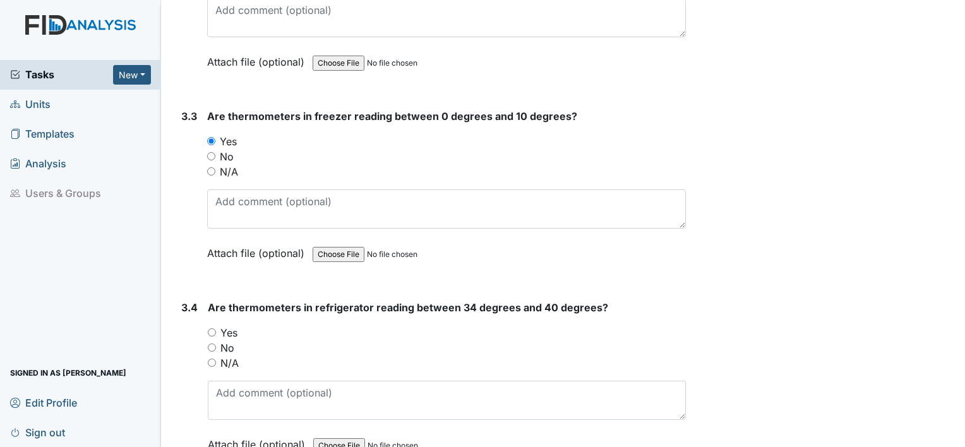
scroll to position [2273, 0]
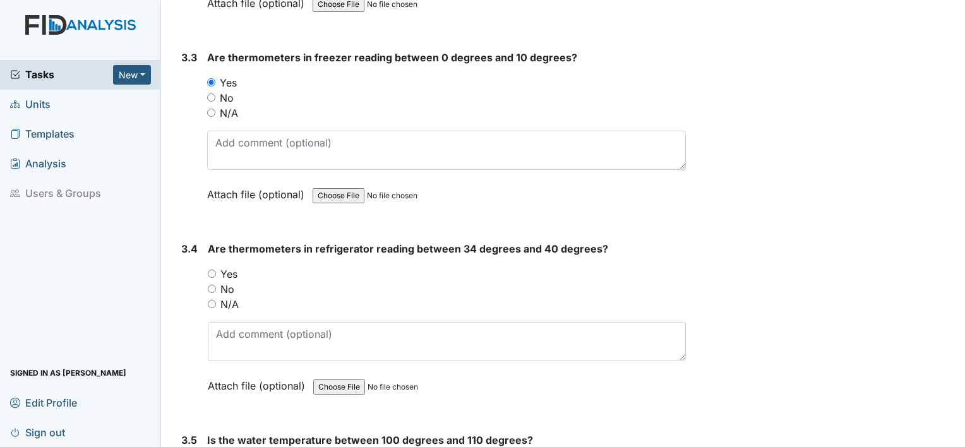
click at [211, 270] on input "Yes" at bounding box center [212, 274] width 8 height 8
radio input "true"
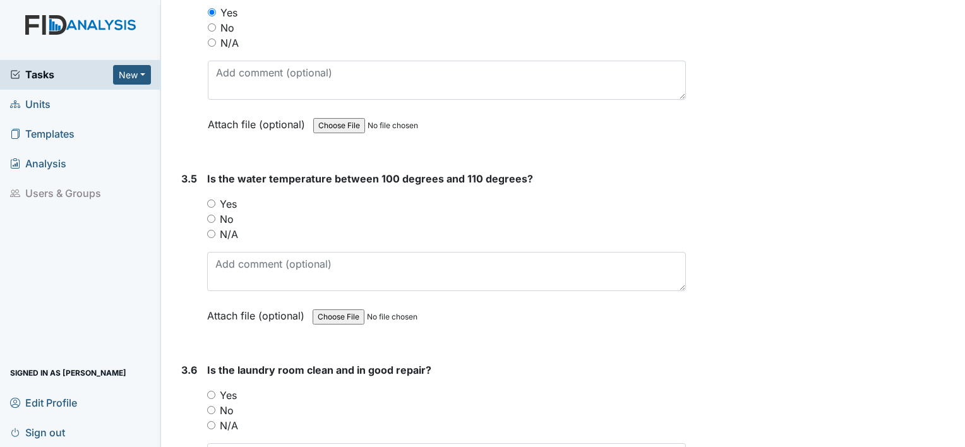
scroll to position [2551, 0]
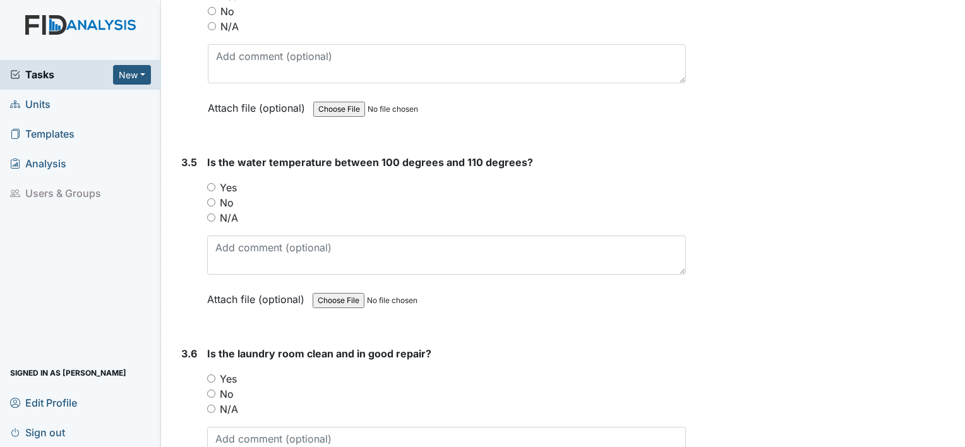
click at [210, 183] on input "Yes" at bounding box center [211, 187] width 8 height 8
radio input "true"
click at [217, 371] on div "Yes" at bounding box center [446, 378] width 479 height 15
click at [210, 375] on input "Yes" at bounding box center [211, 379] width 8 height 8
radio input "true"
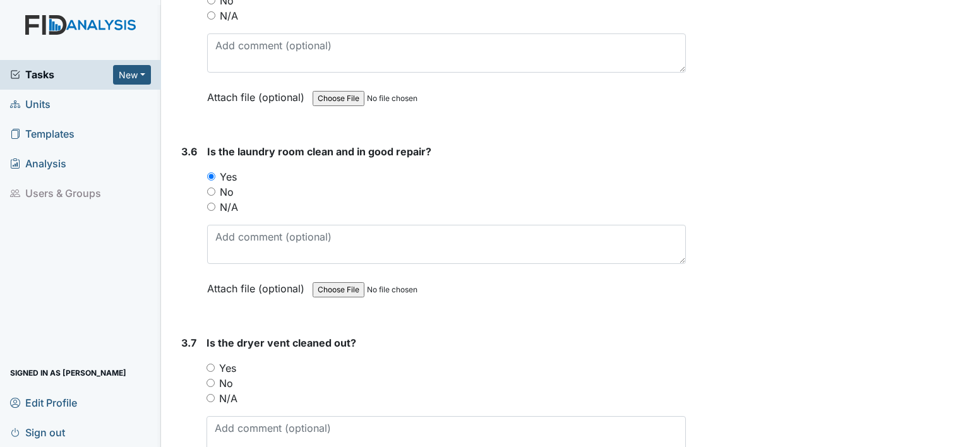
scroll to position [2854, 0]
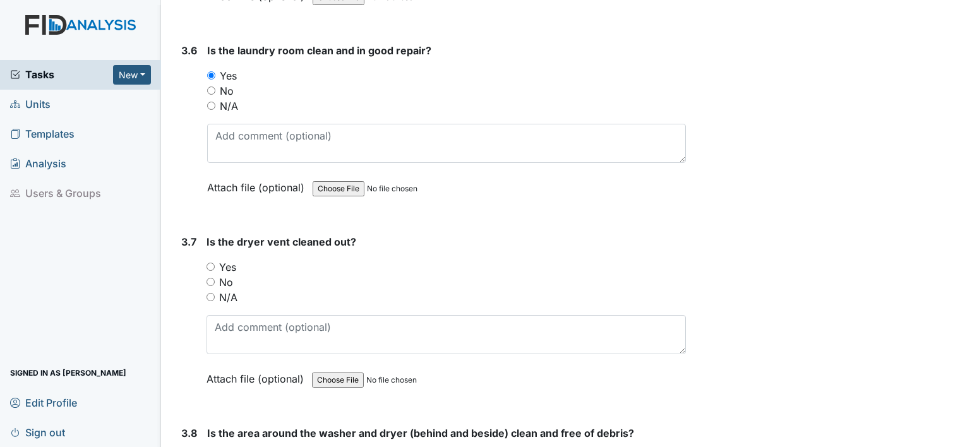
click at [215, 260] on div "Yes" at bounding box center [446, 267] width 479 height 15
click at [212, 263] on input "Yes" at bounding box center [211, 267] width 8 height 8
radio input "true"
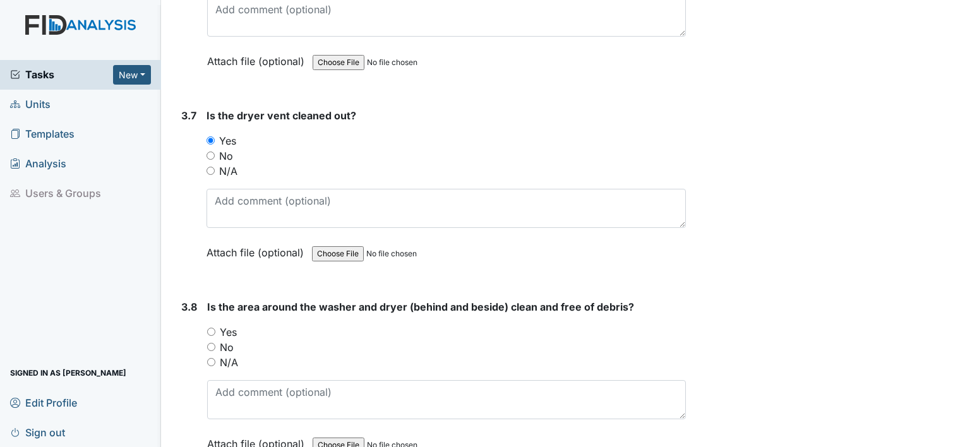
scroll to position [3039, 0]
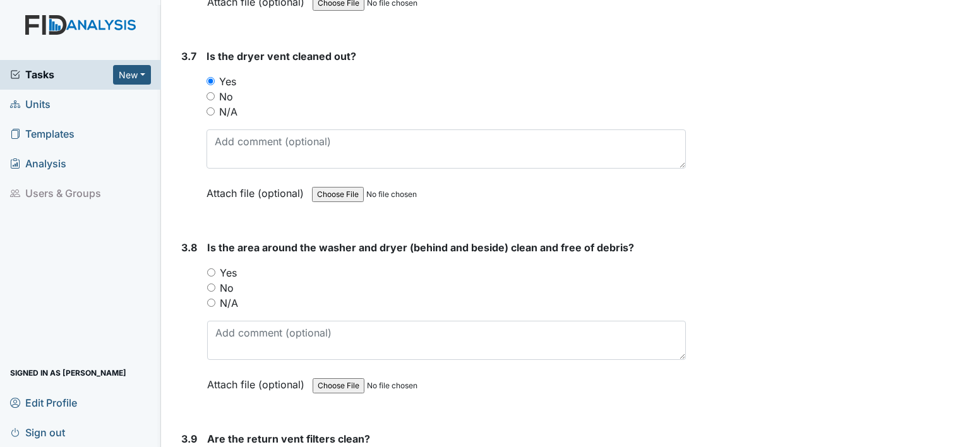
click at [207, 268] on input "Yes" at bounding box center [211, 272] width 8 height 8
radio input "true"
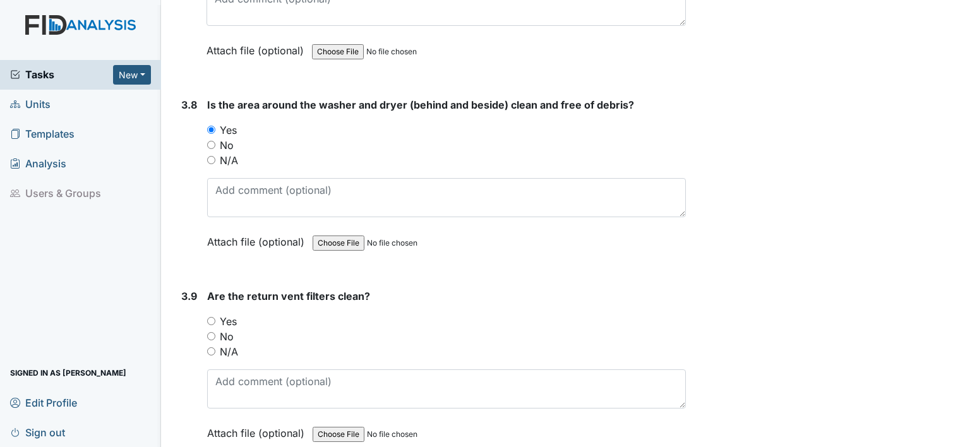
scroll to position [3207, 0]
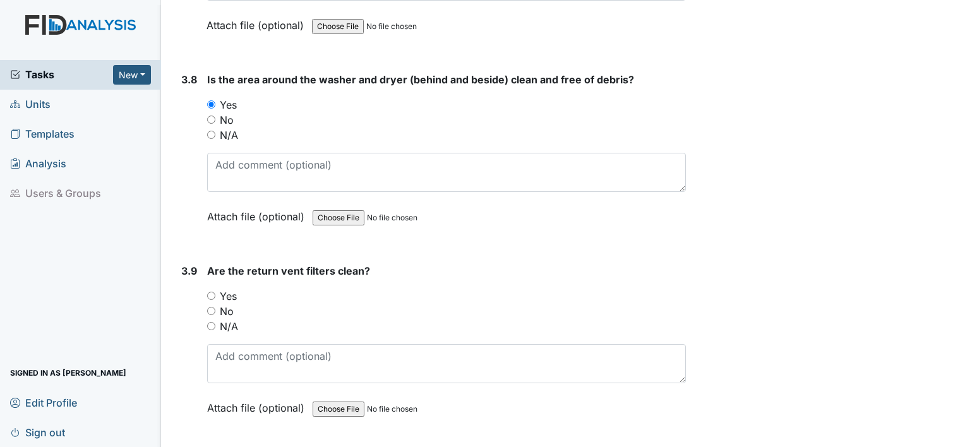
click at [212, 289] on div "Yes" at bounding box center [446, 296] width 479 height 15
click at [212, 292] on input "Yes" at bounding box center [211, 296] width 8 height 8
radio input "true"
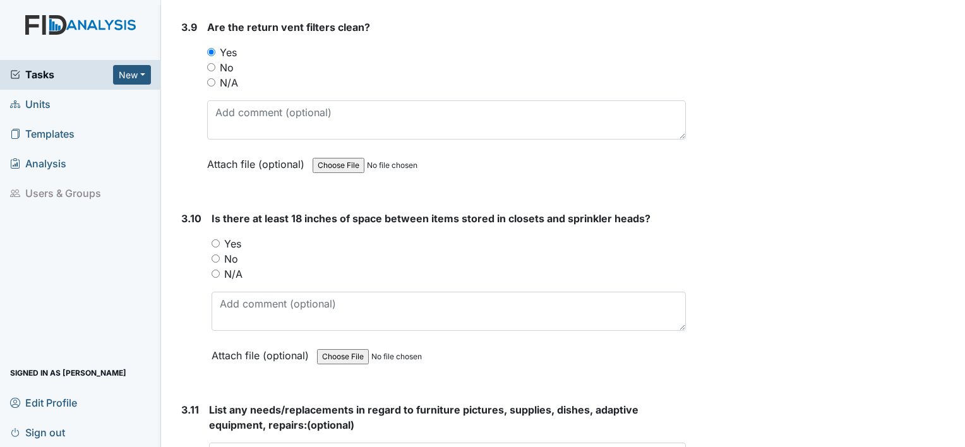
scroll to position [3468, 0]
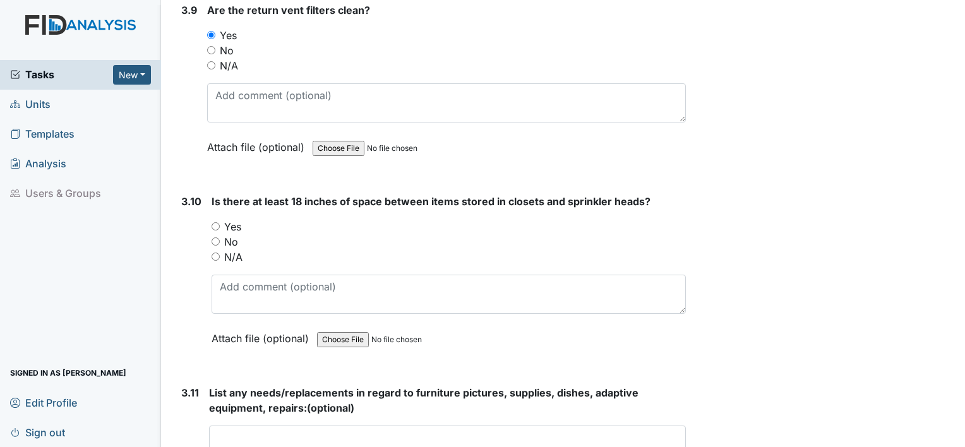
click at [214, 222] on input "Yes" at bounding box center [216, 226] width 8 height 8
radio input "true"
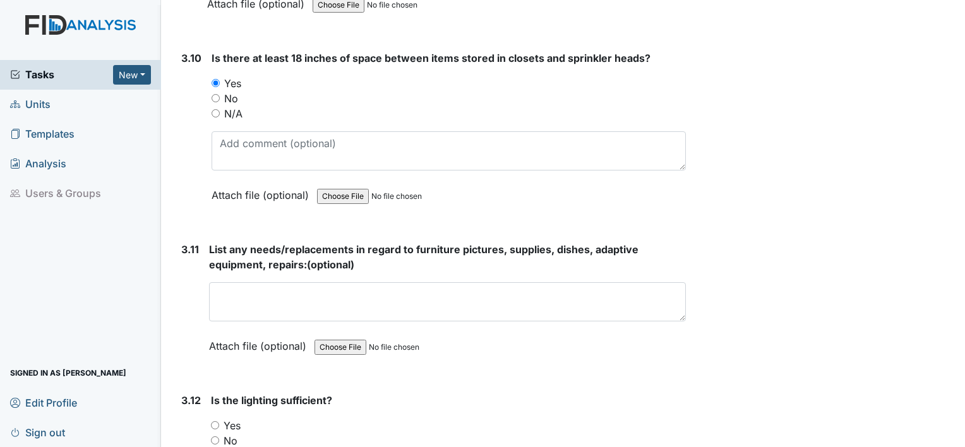
scroll to position [3721, 0]
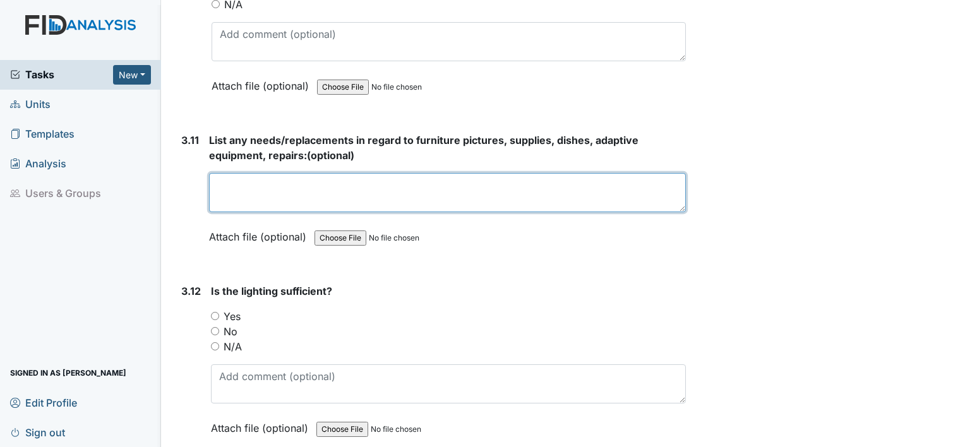
click at [291, 173] on textarea at bounding box center [447, 192] width 477 height 39
type textarea "no"
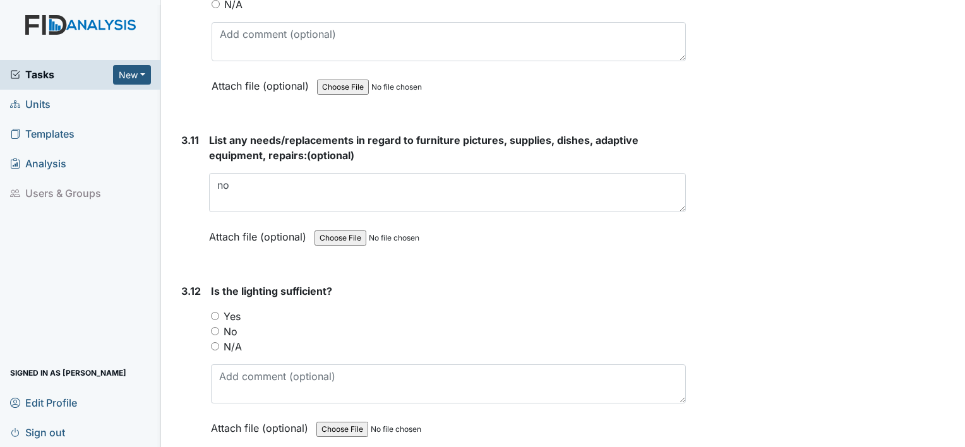
click at [218, 312] on input "Yes" at bounding box center [215, 316] width 8 height 8
radio input "true"
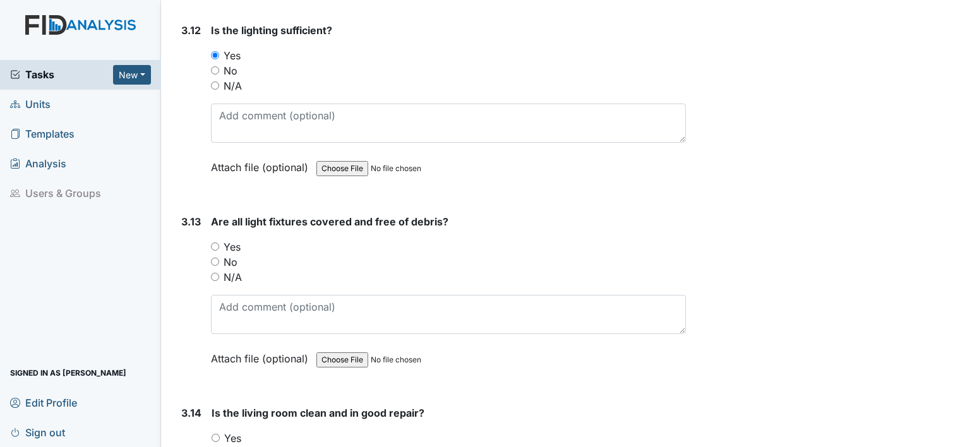
scroll to position [4024, 0]
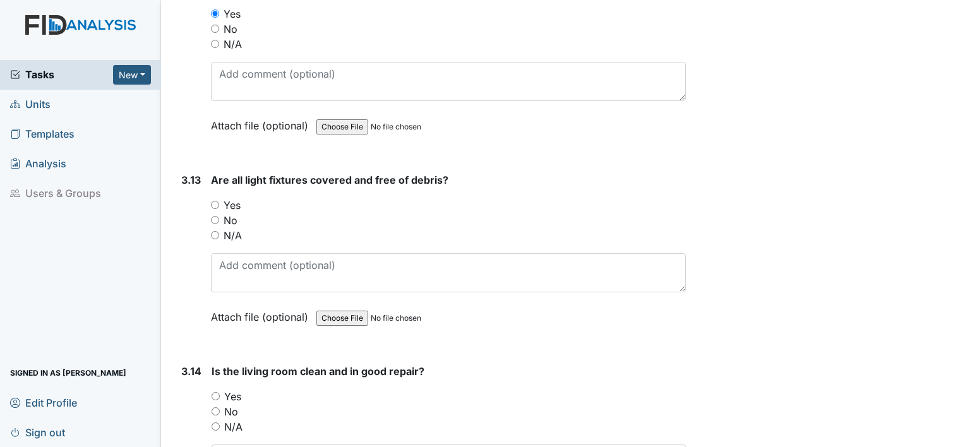
click at [213, 201] on input "Yes" at bounding box center [215, 205] width 8 height 8
radio input "true"
click at [219, 392] on input "Yes" at bounding box center [216, 396] width 8 height 8
radio input "true"
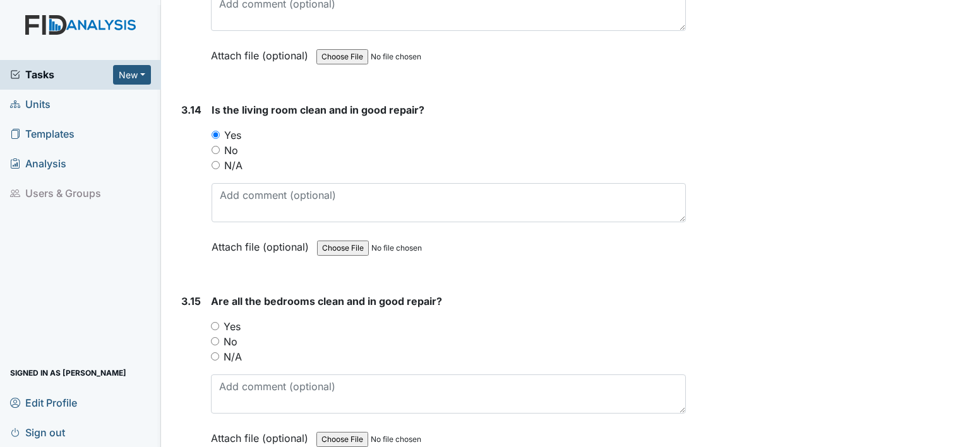
scroll to position [4386, 0]
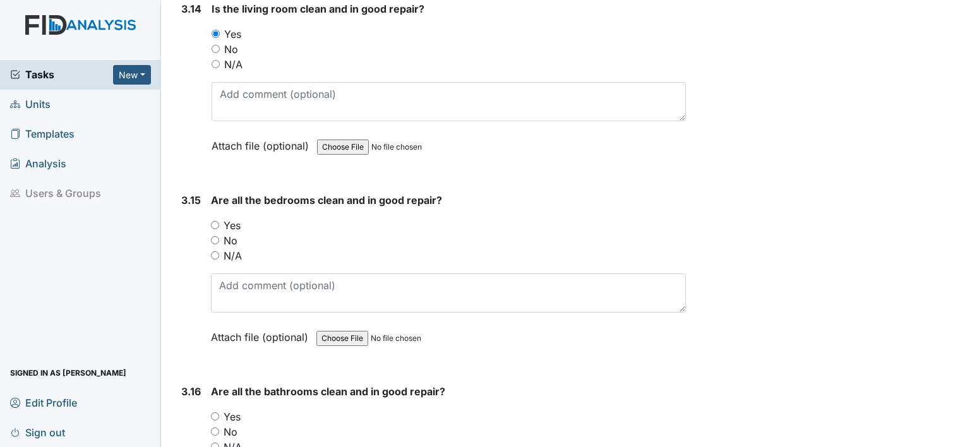
click at [218, 221] on input "Yes" at bounding box center [215, 225] width 8 height 8
radio input "true"
click at [216, 412] on input "Yes" at bounding box center [215, 416] width 8 height 8
radio input "true"
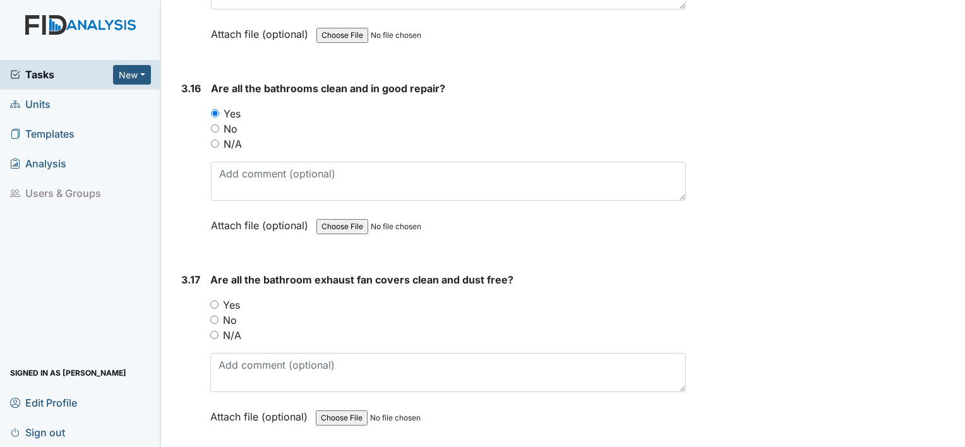
scroll to position [4715, 0]
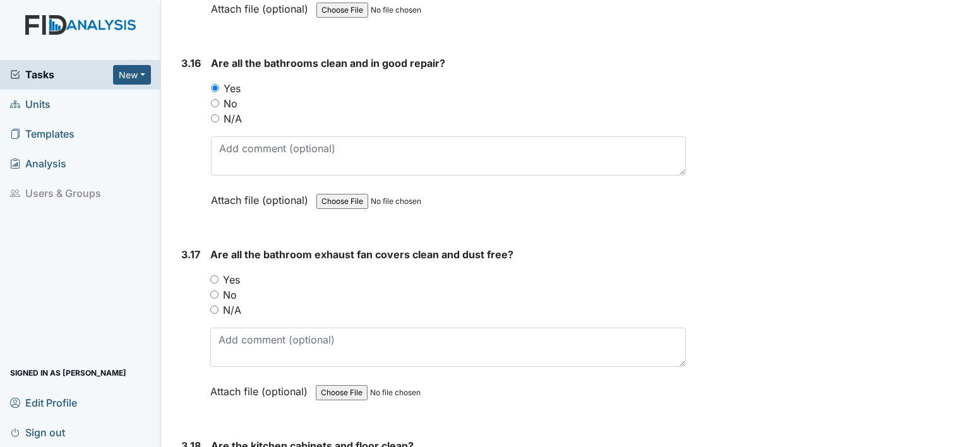
click at [216, 275] on input "Yes" at bounding box center [214, 279] width 8 height 8
radio input "true"
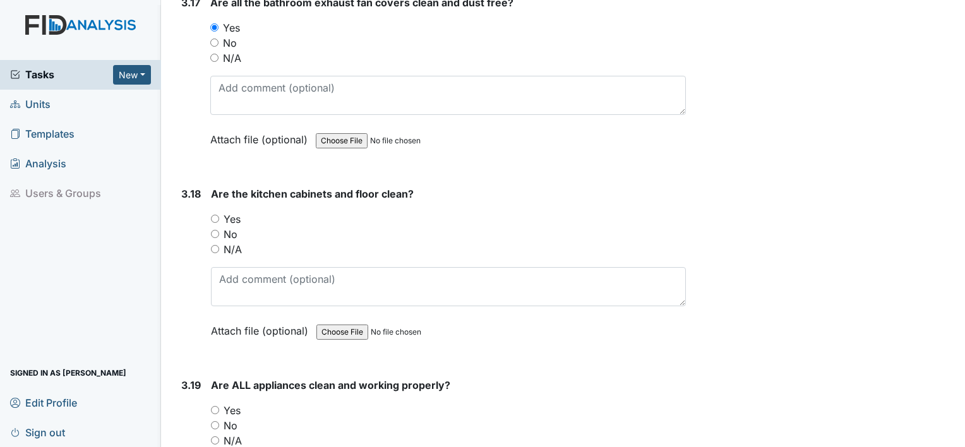
scroll to position [5017, 0]
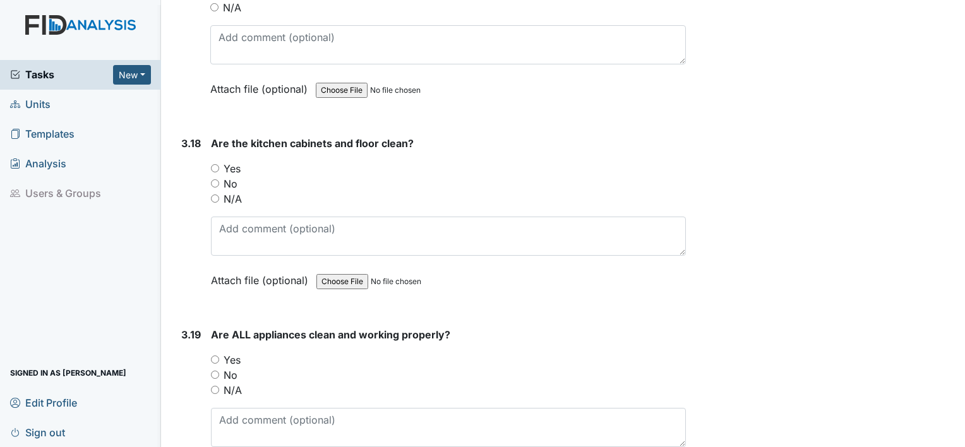
click at [215, 164] on input "Yes" at bounding box center [215, 168] width 8 height 8
radio input "true"
click at [215, 356] on input "Yes" at bounding box center [215, 360] width 8 height 8
radio input "true"
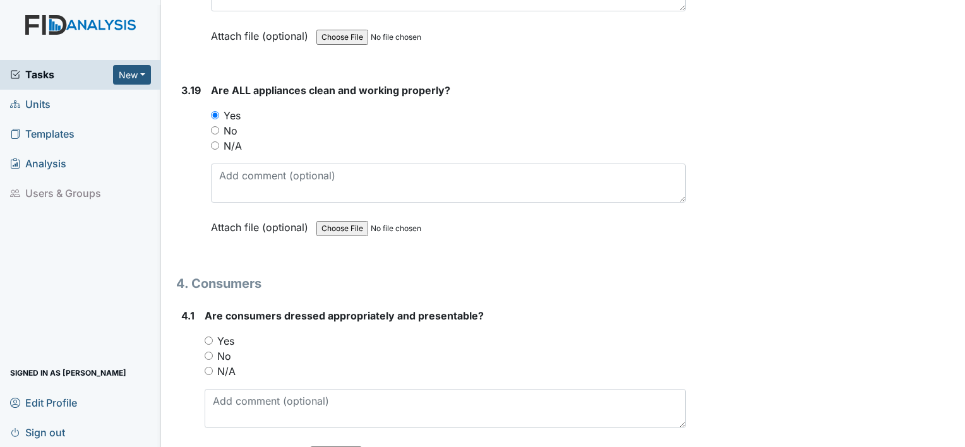
scroll to position [5287, 0]
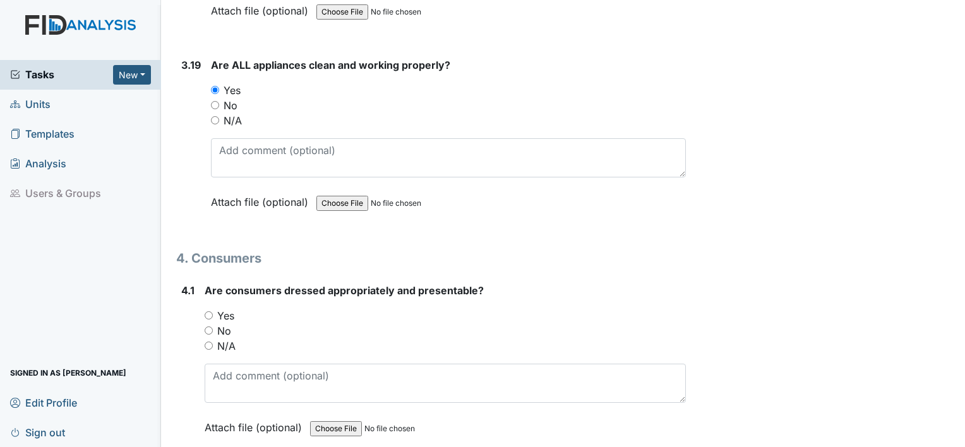
click at [205, 311] on input "Yes" at bounding box center [209, 315] width 8 height 8
radio input "true"
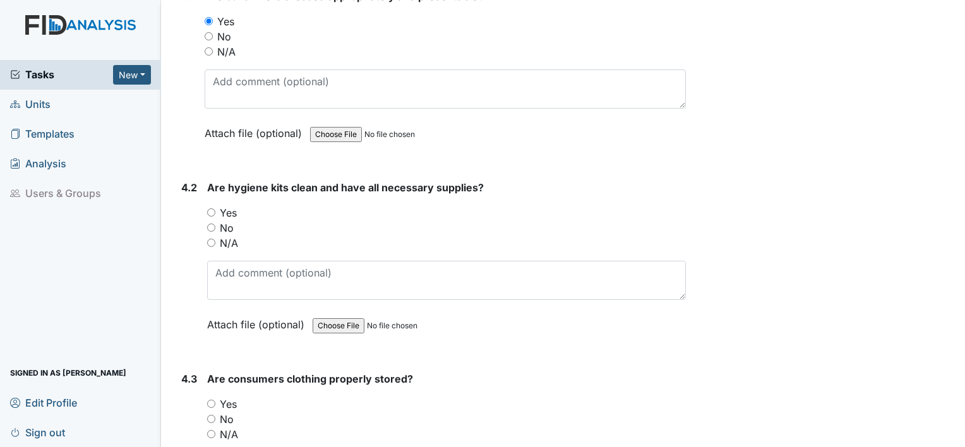
scroll to position [5615, 0]
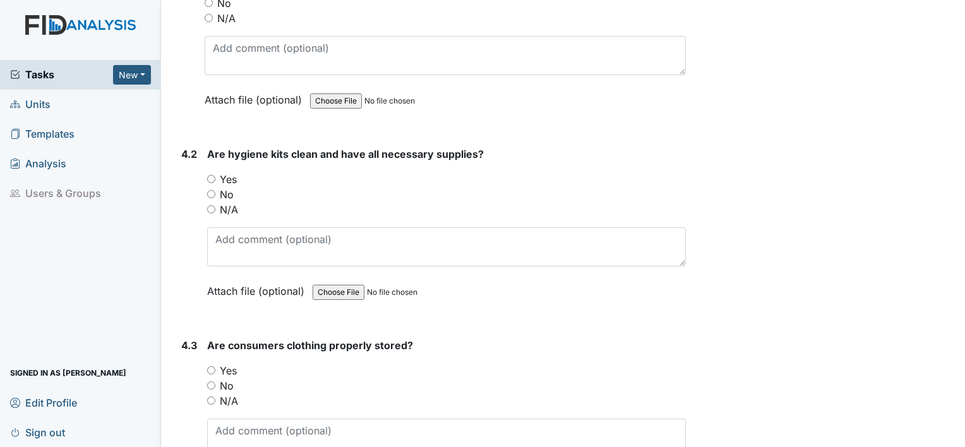
click at [210, 366] on input "Yes" at bounding box center [211, 370] width 8 height 8
radio input "true"
click at [210, 175] on input "Yes" at bounding box center [211, 179] width 8 height 8
radio input "true"
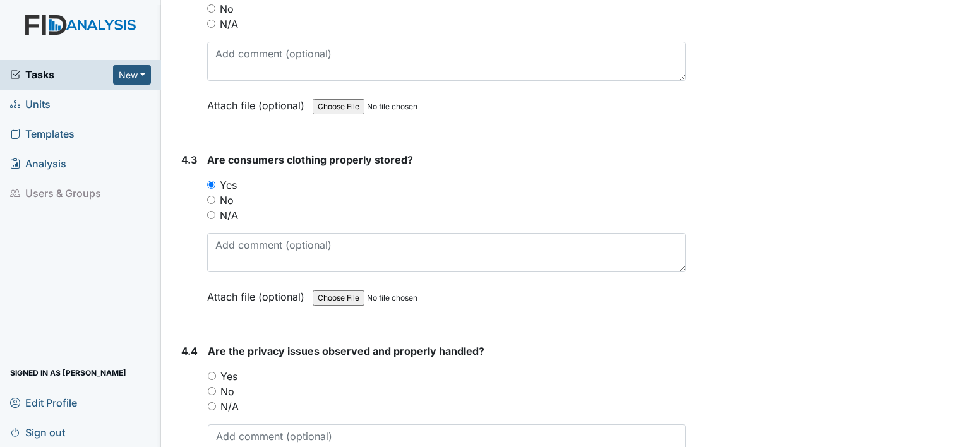
scroll to position [5884, 0]
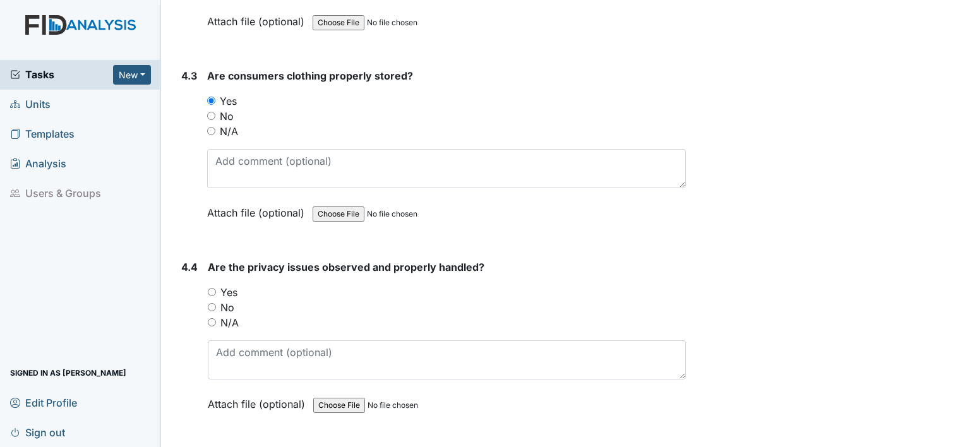
click at [212, 288] on input "Yes" at bounding box center [212, 292] width 8 height 8
radio input "true"
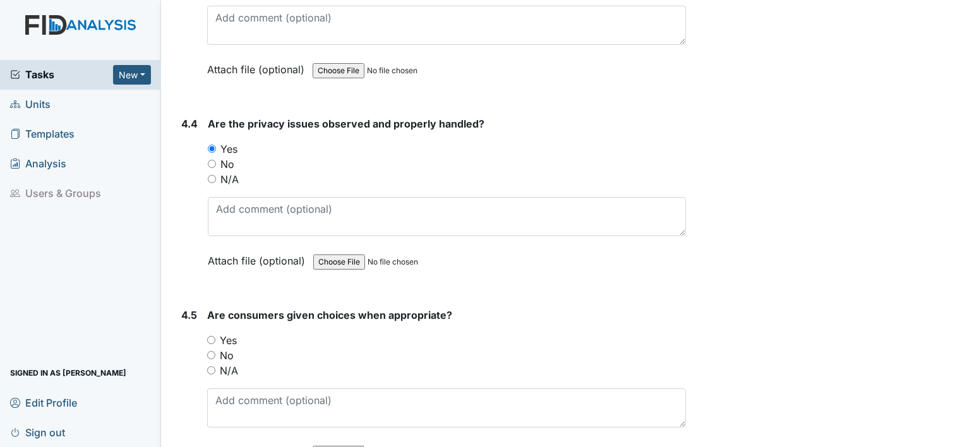
scroll to position [6078, 0]
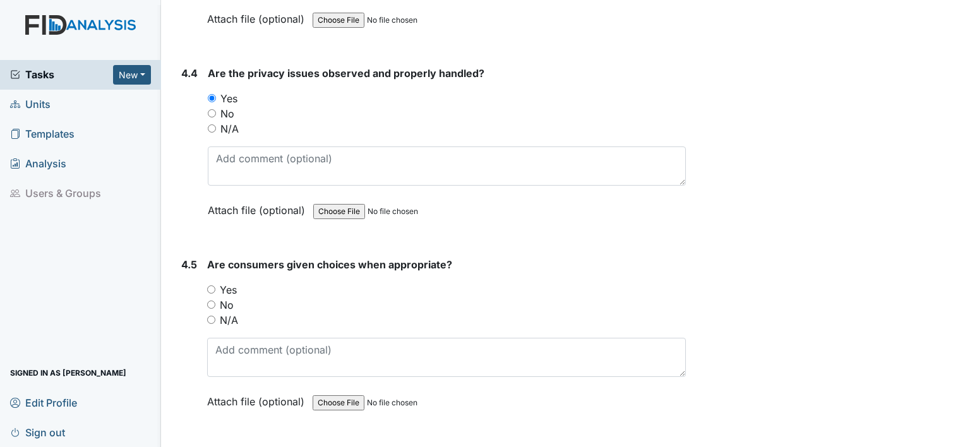
click at [210, 286] on input "Yes" at bounding box center [211, 290] width 8 height 8
radio input "true"
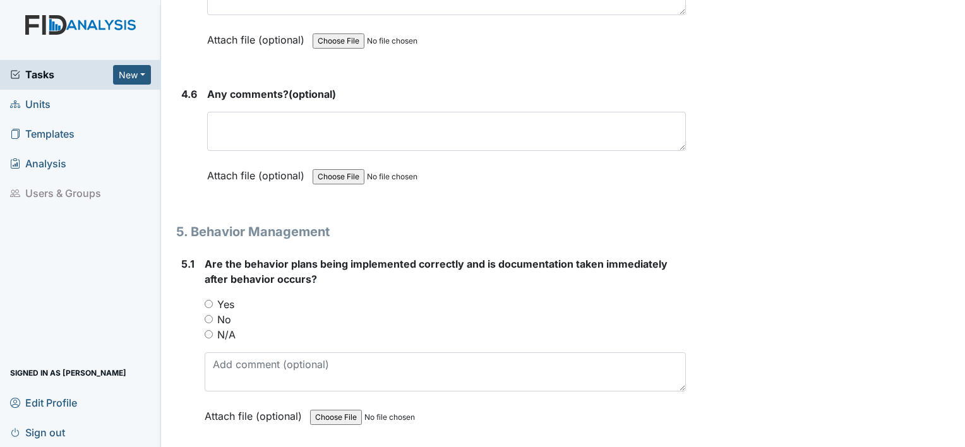
scroll to position [6507, 0]
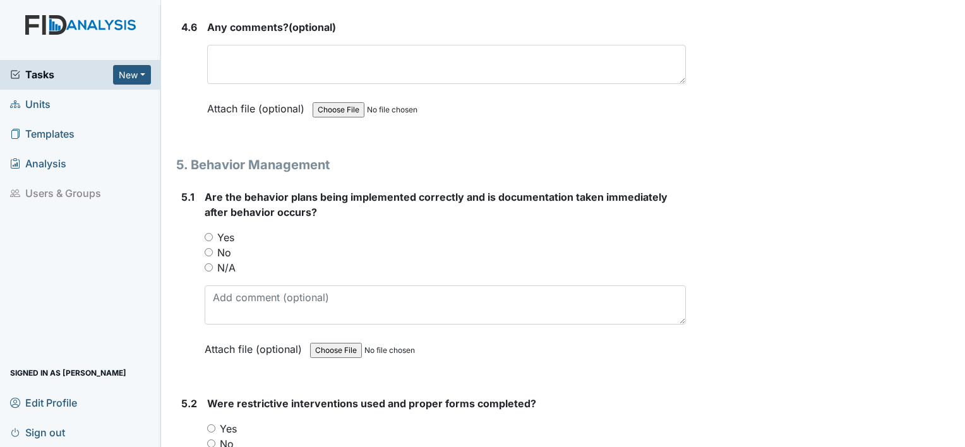
click at [210, 233] on input "Yes" at bounding box center [209, 237] width 8 height 8
radio input "true"
click at [212, 424] on input "Yes" at bounding box center [211, 428] width 8 height 8
radio input "true"
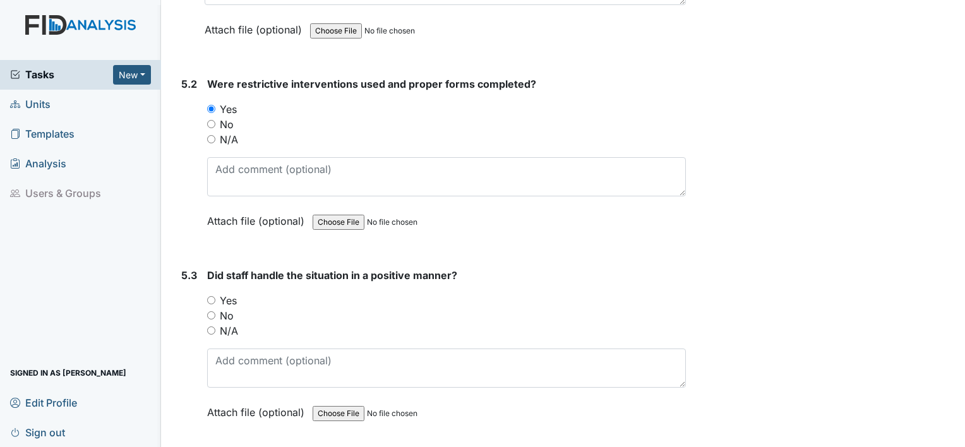
scroll to position [6861, 0]
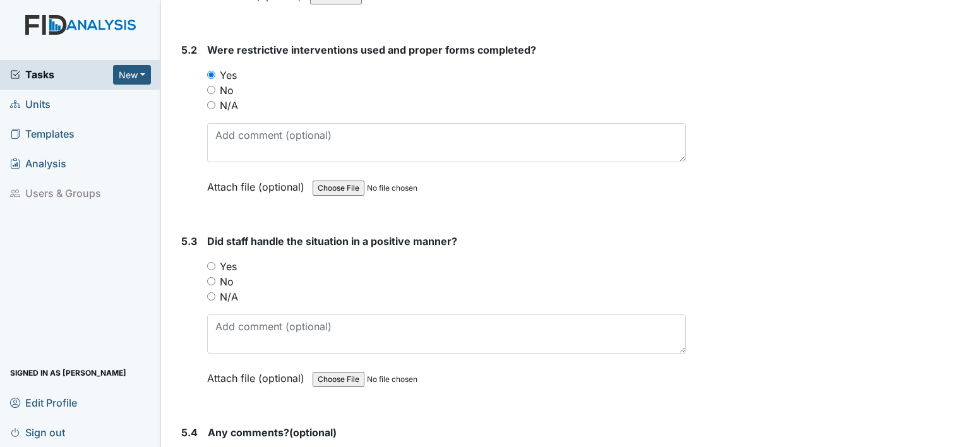
click at [212, 262] on input "Yes" at bounding box center [211, 266] width 8 height 8
radio input "true"
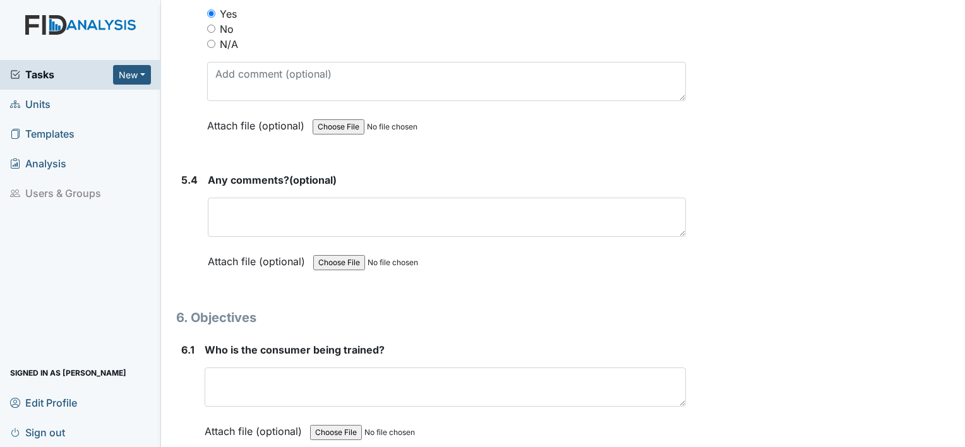
scroll to position [7147, 0]
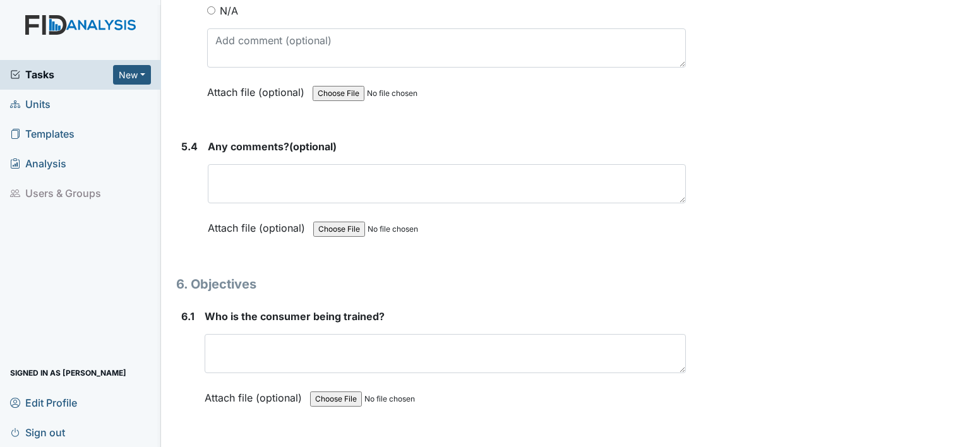
click at [195, 332] on div "6.1 Who is the consumer being trained? This field is required. Attach file (opt…" at bounding box center [431, 367] width 510 height 116
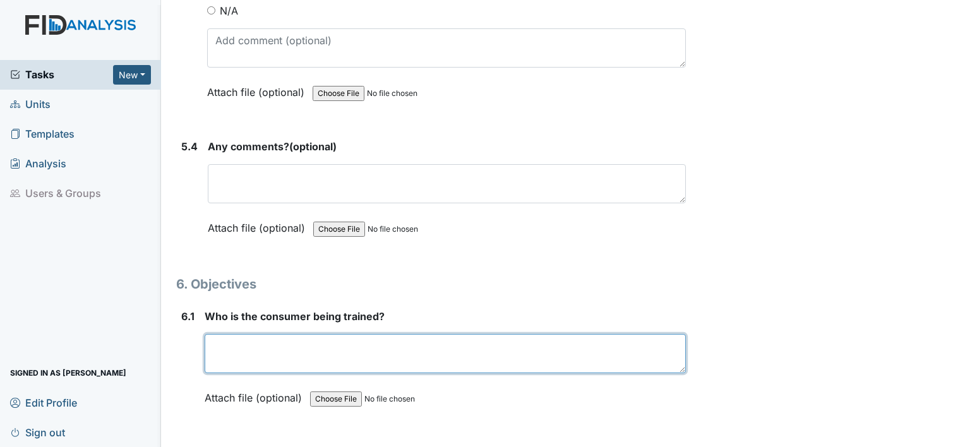
click at [253, 334] on textarea at bounding box center [445, 353] width 481 height 39
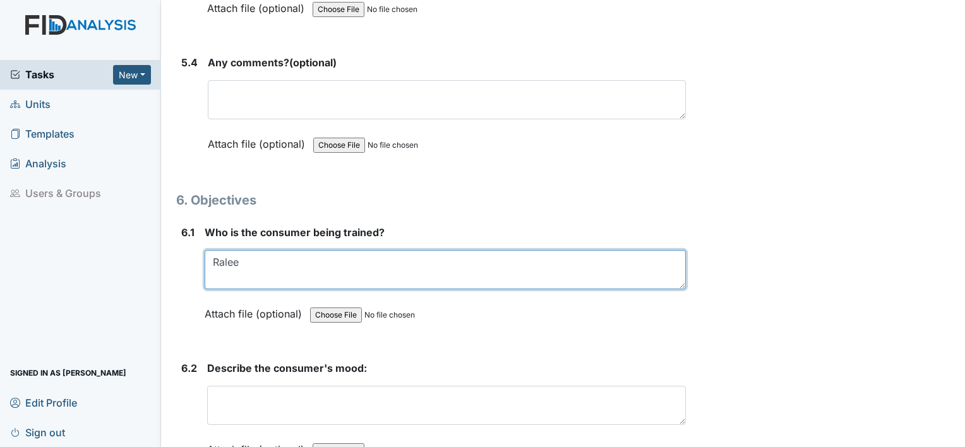
scroll to position [7273, 0]
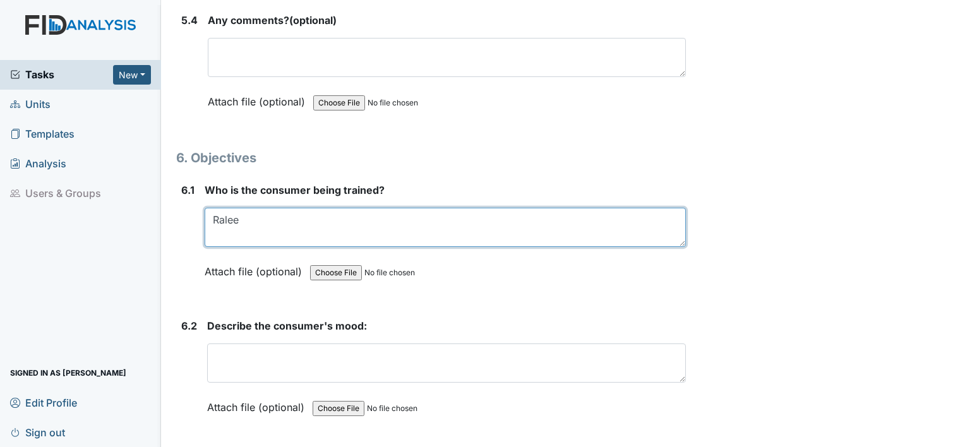
type textarea "Ralee"
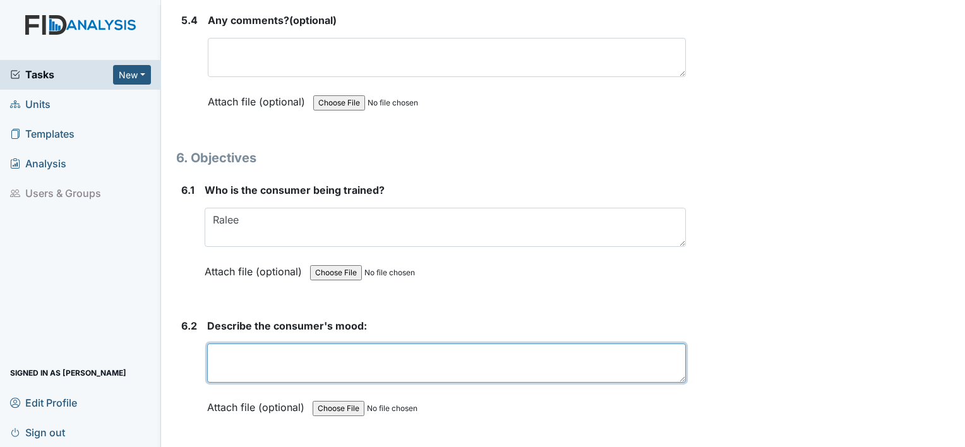
click at [413, 344] on textarea at bounding box center [446, 363] width 479 height 39
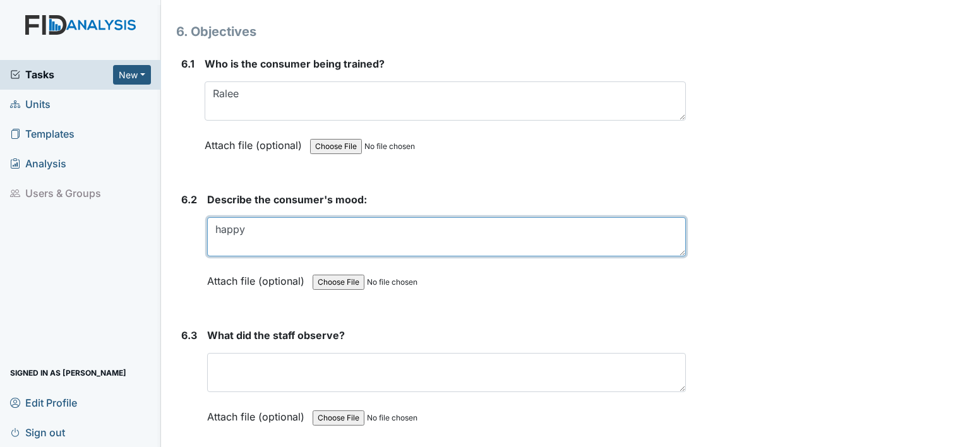
scroll to position [7467, 0]
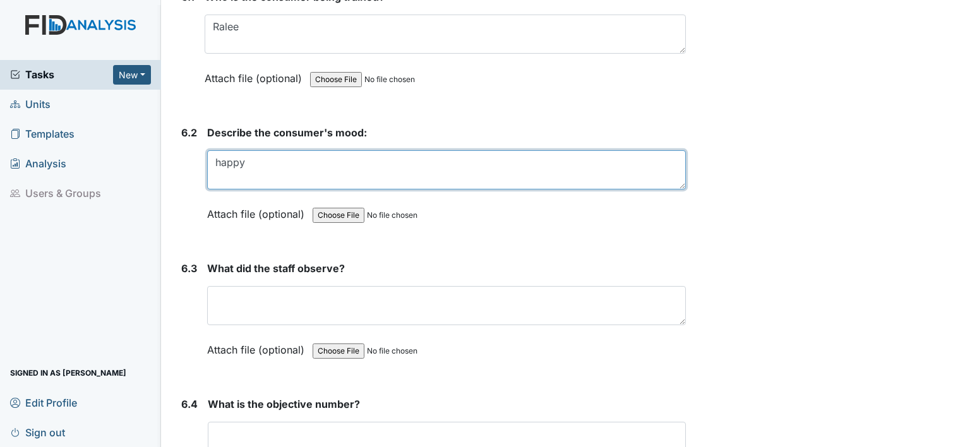
type textarea "happy"
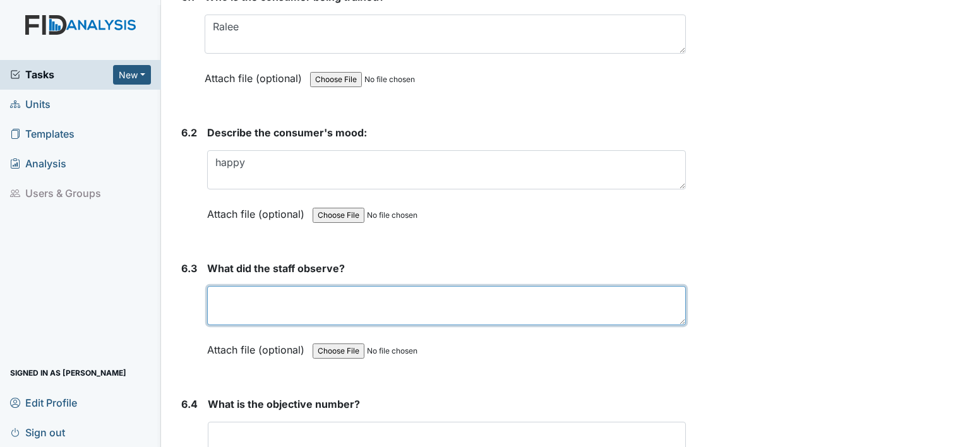
click at [240, 286] on textarea at bounding box center [446, 305] width 479 height 39
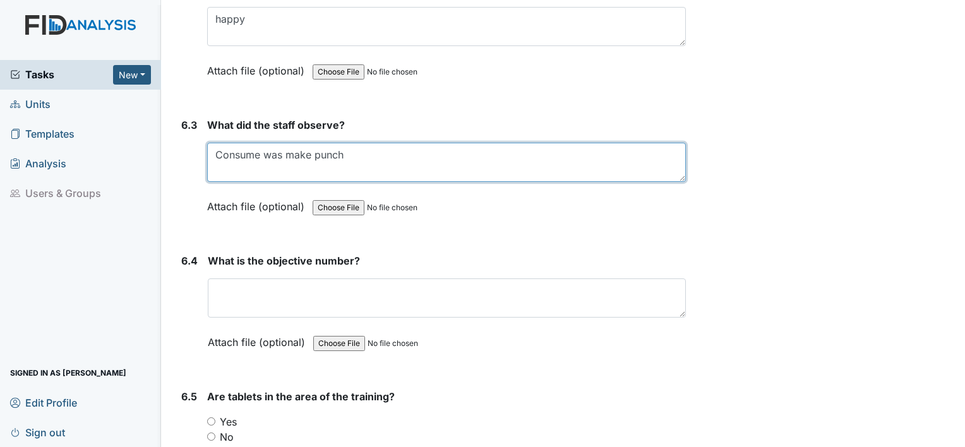
scroll to position [7661, 0]
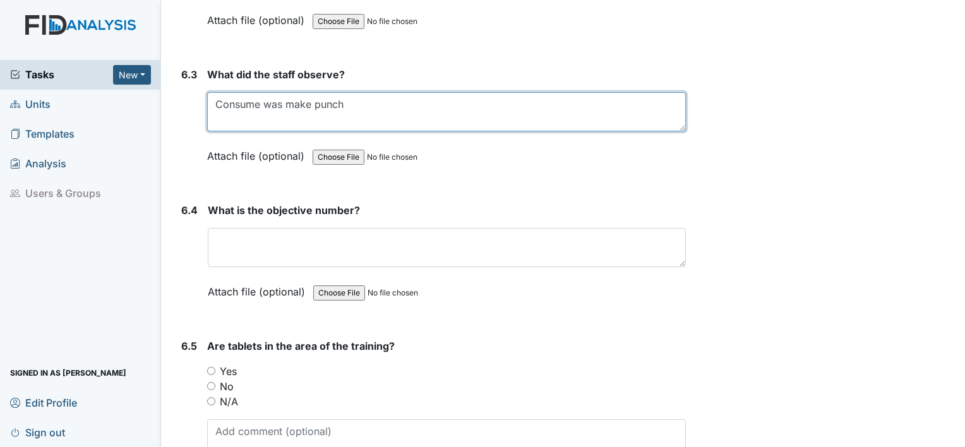
type textarea "Consume was make punch"
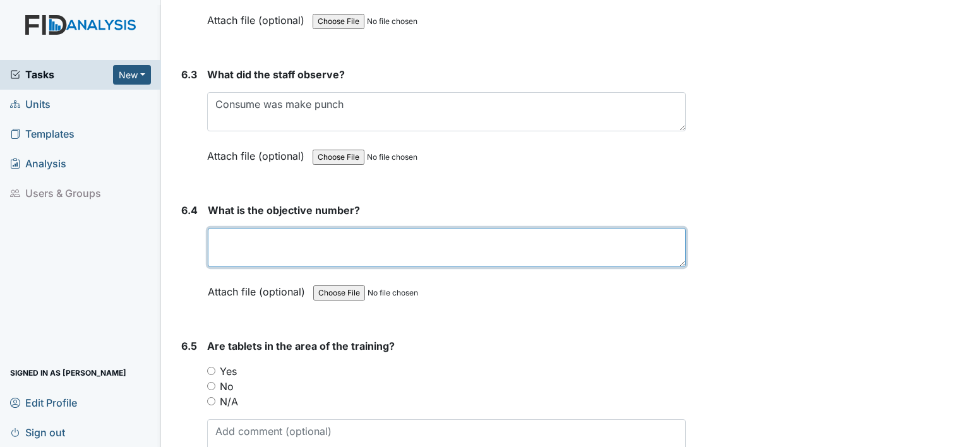
click at [294, 238] on textarea at bounding box center [447, 247] width 478 height 39
type textarea "FA001"
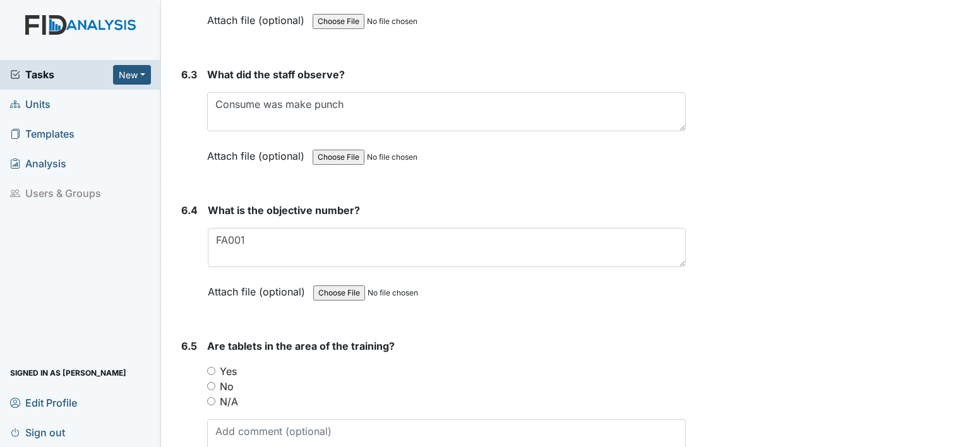
click at [213, 367] on input "Yes" at bounding box center [211, 371] width 8 height 8
radio input "true"
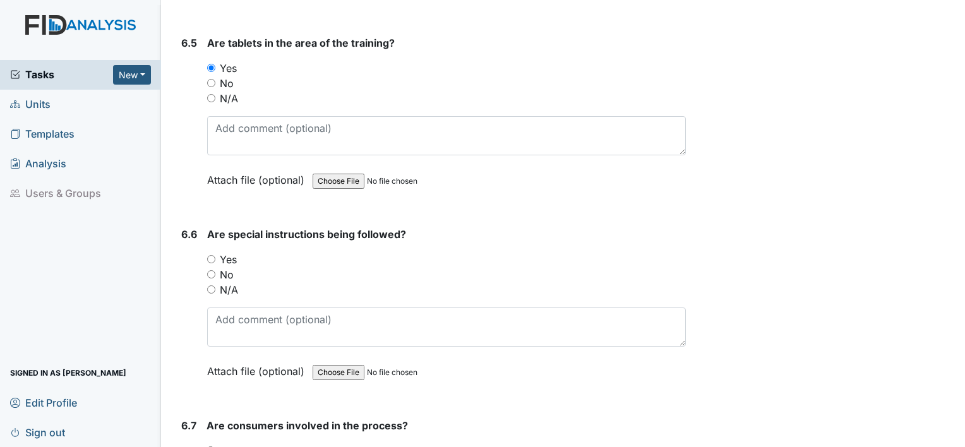
scroll to position [7980, 0]
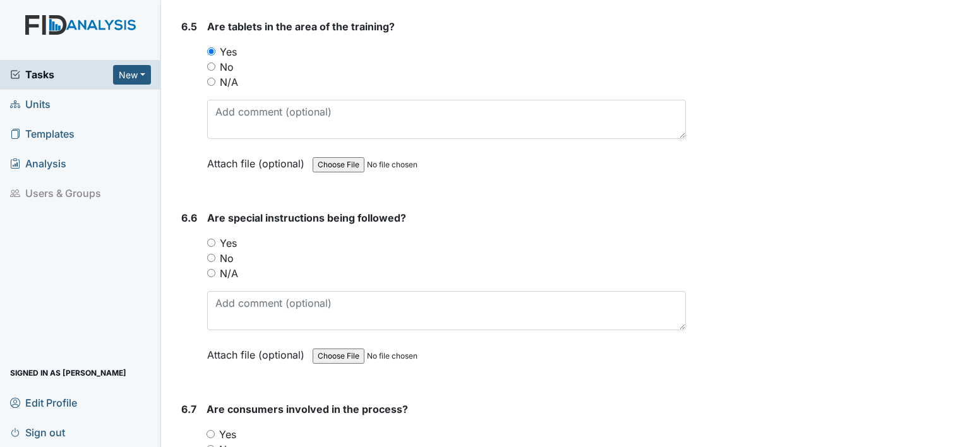
click at [212, 239] on input "Yes" at bounding box center [211, 243] width 8 height 8
radio input "true"
click at [210, 430] on input "Yes" at bounding box center [211, 434] width 8 height 8
radio input "true"
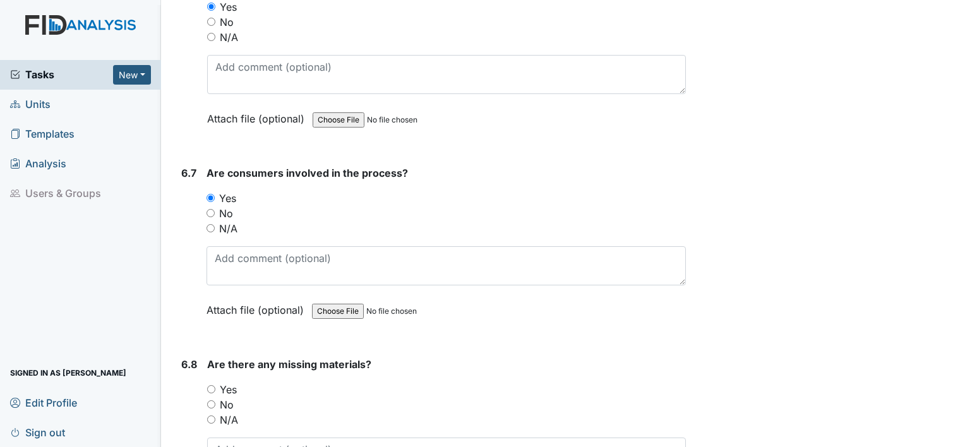
scroll to position [8258, 0]
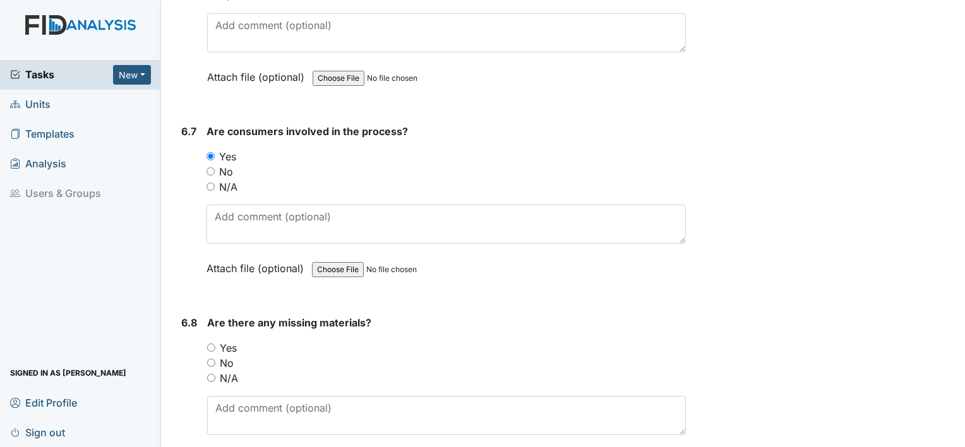
click at [211, 344] on input "Yes" at bounding box center [211, 348] width 8 height 8
radio input "true"
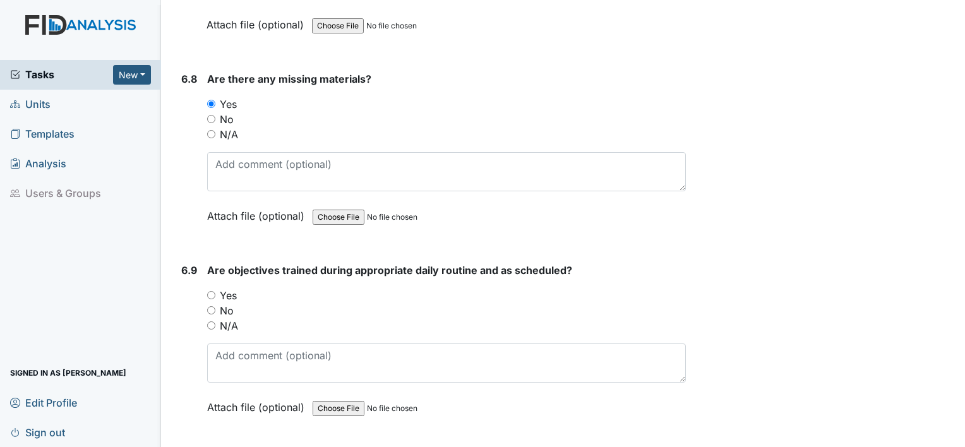
scroll to position [8519, 0]
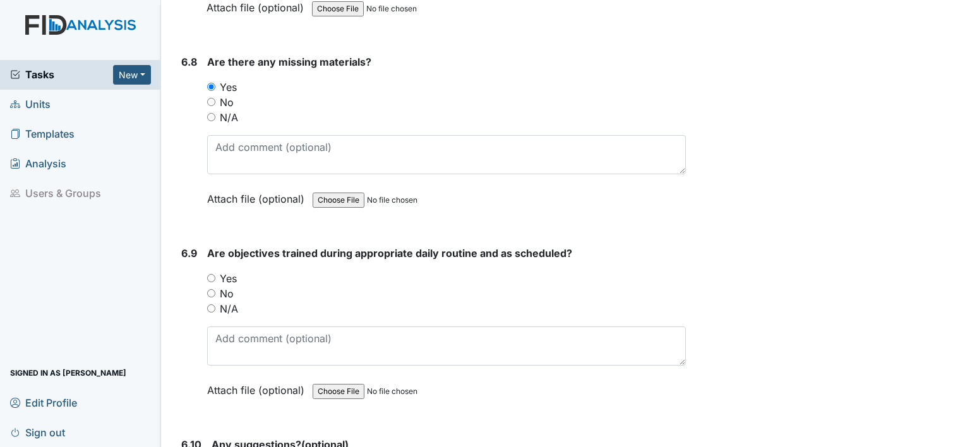
click at [210, 274] on input "Yes" at bounding box center [211, 278] width 8 height 8
radio input "true"
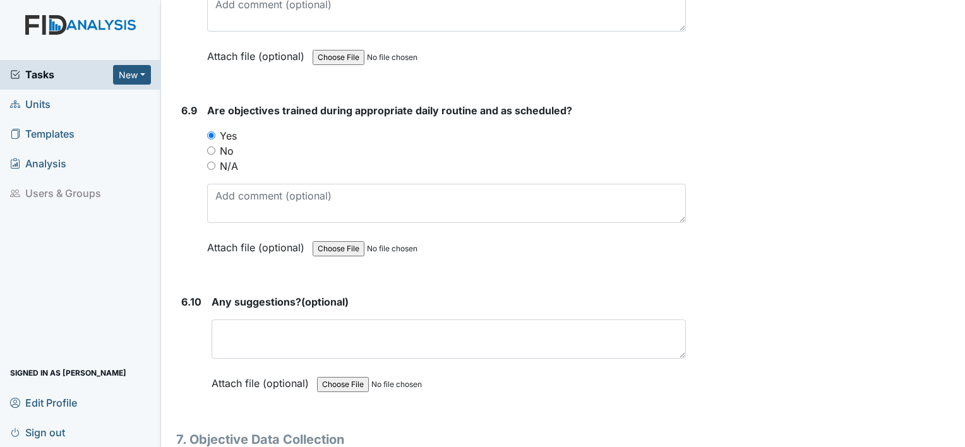
scroll to position [8729, 0]
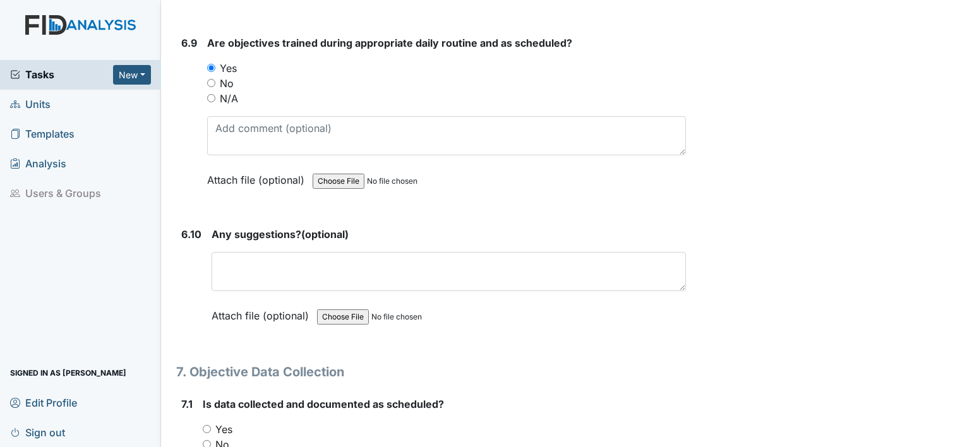
click at [207, 425] on input "Yes" at bounding box center [207, 429] width 8 height 8
radio input "true"
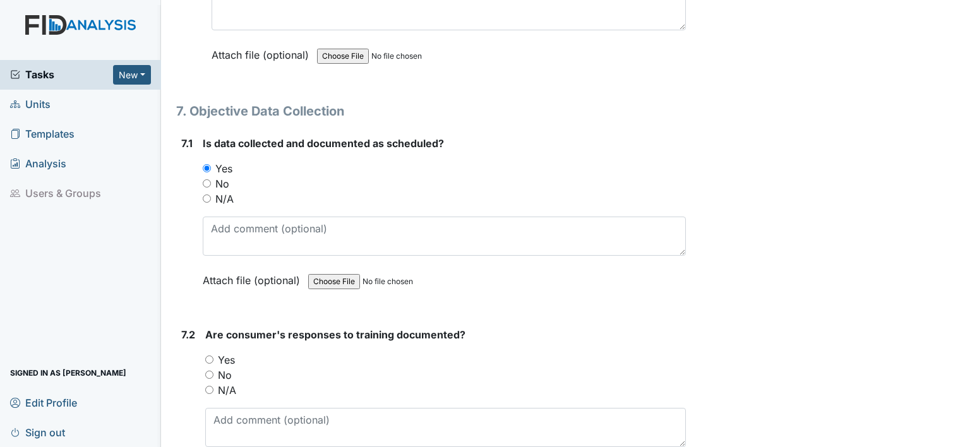
scroll to position [9007, 0]
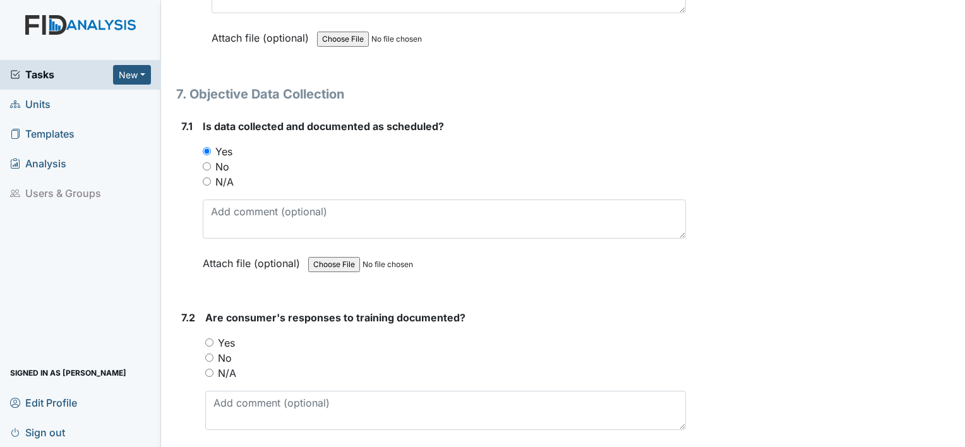
click at [210, 339] on input "Yes" at bounding box center [209, 343] width 8 height 8
radio input "true"
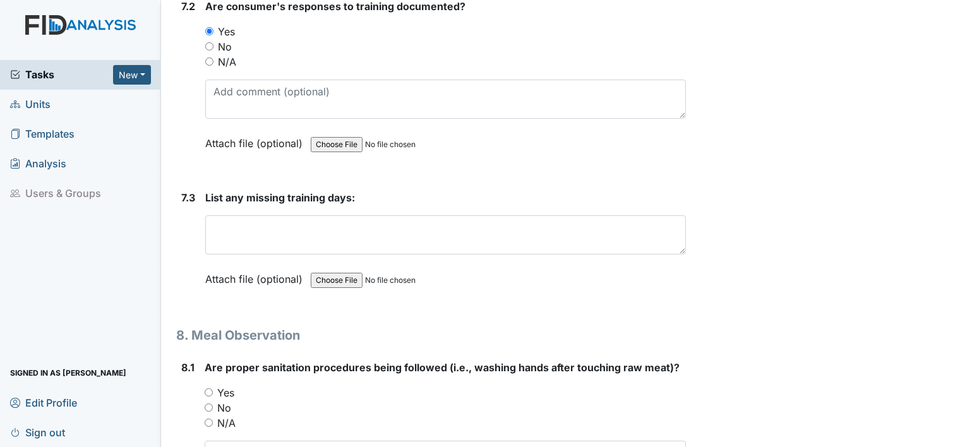
scroll to position [9344, 0]
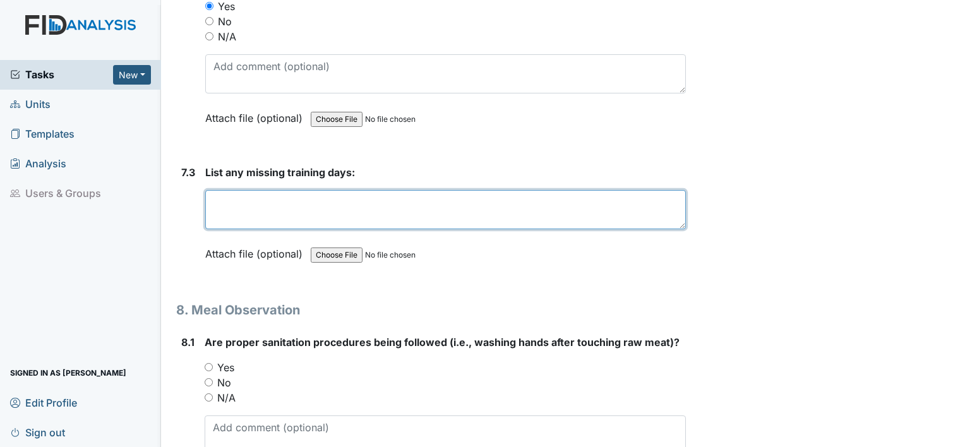
click at [250, 192] on textarea at bounding box center [445, 209] width 481 height 39
type textarea "N/A"
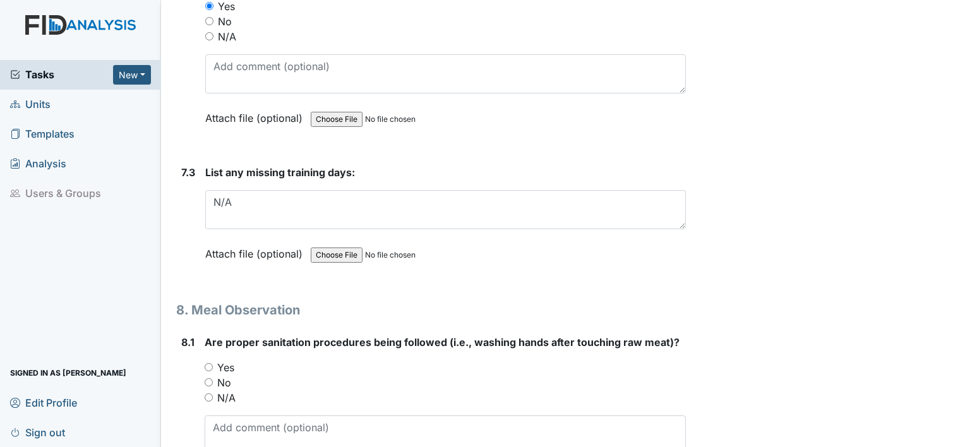
click at [207, 363] on input "Yes" at bounding box center [209, 367] width 8 height 8
radio input "true"
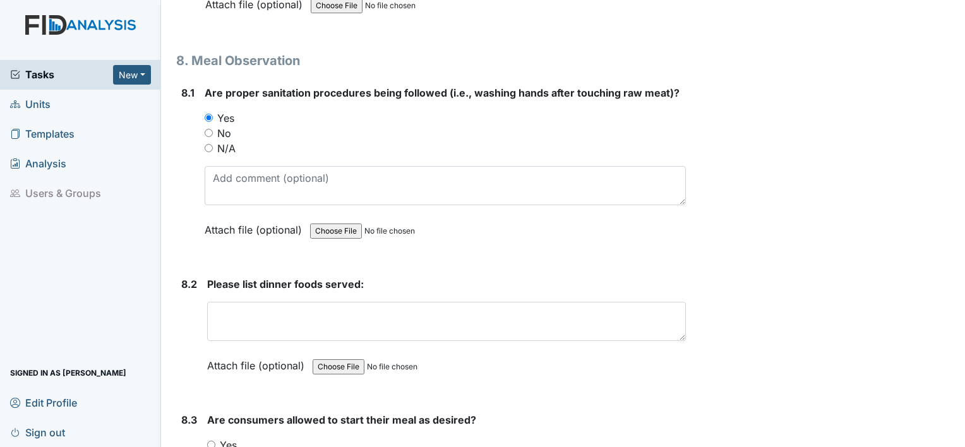
scroll to position [9644, 0]
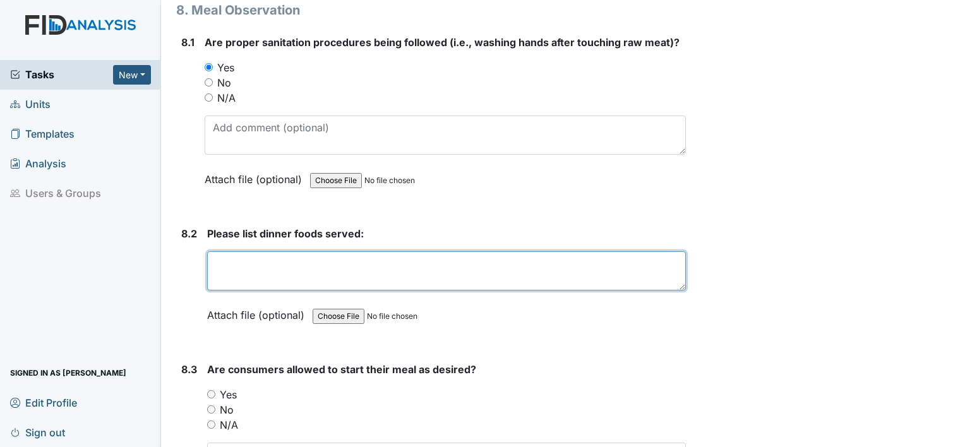
click at [354, 251] on textarea at bounding box center [446, 270] width 479 height 39
type textarea "shrimp stir fly"
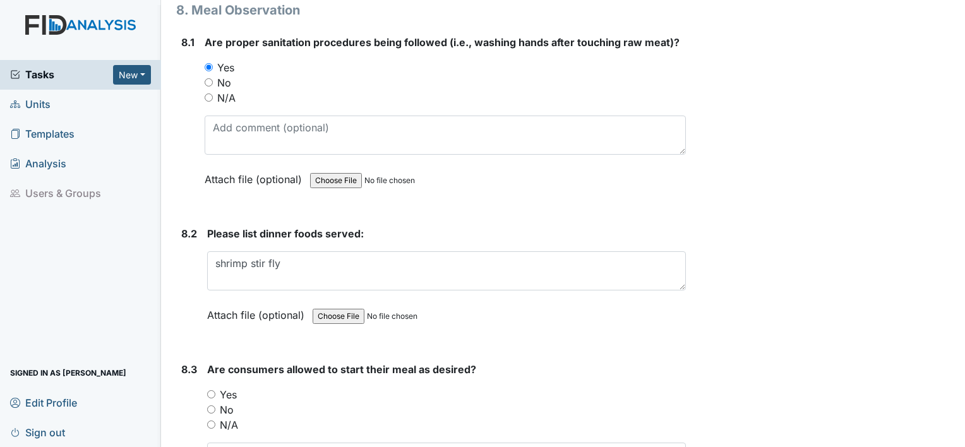
click at [217, 387] on div "Yes" at bounding box center [446, 394] width 479 height 15
click at [215, 387] on div "Yes" at bounding box center [446, 394] width 479 height 15
click at [208, 390] on input "Yes" at bounding box center [211, 394] width 8 height 8
radio input "true"
click at [210, 390] on input "Yes" at bounding box center [211, 394] width 8 height 8
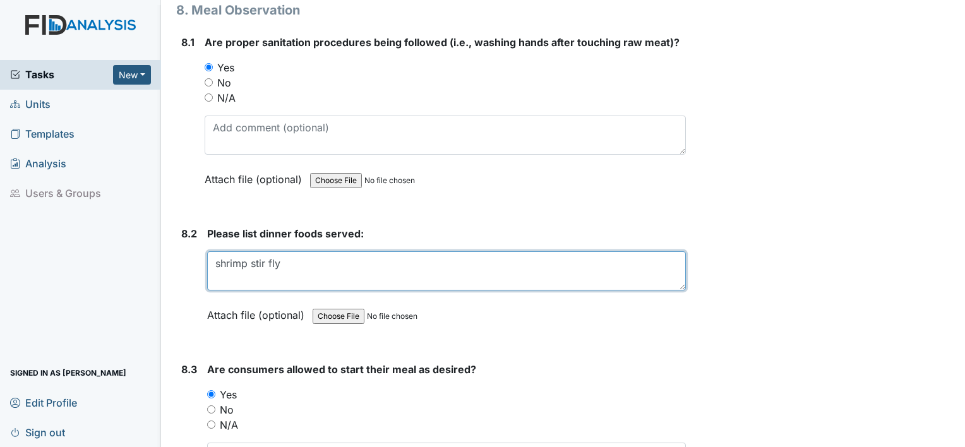
click at [269, 251] on textarea "shrimp stir fly" at bounding box center [446, 270] width 479 height 39
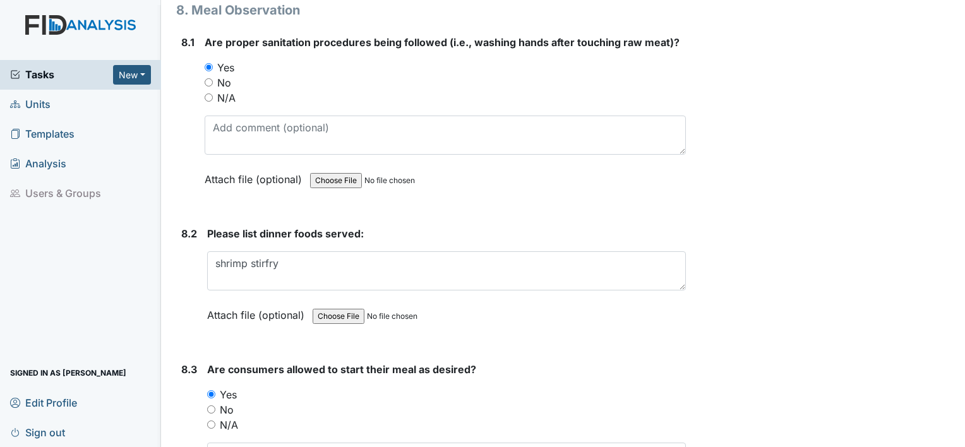
click at [284, 257] on div "Please list dinner foods served: shrimp stirfry This field is required. Attach …" at bounding box center [446, 278] width 479 height 105
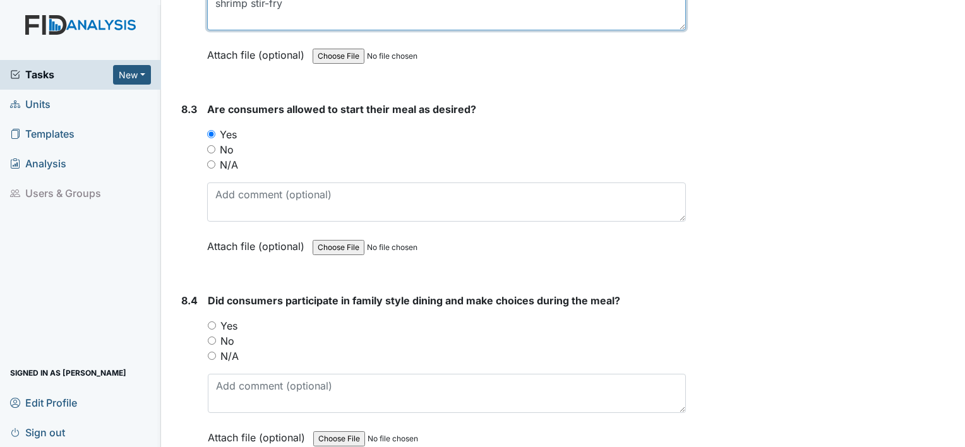
scroll to position [9955, 0]
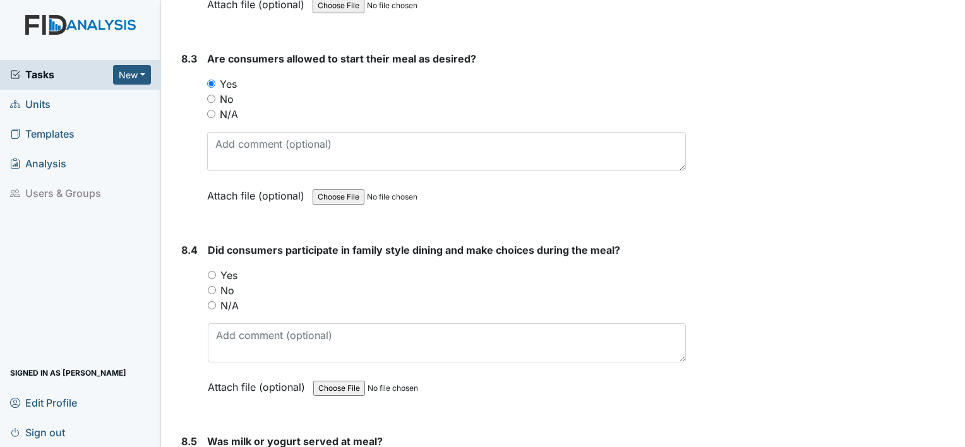
type textarea "shrimp stir-fry"
click at [210, 271] on input "Yes" at bounding box center [212, 275] width 8 height 8
radio input "true"
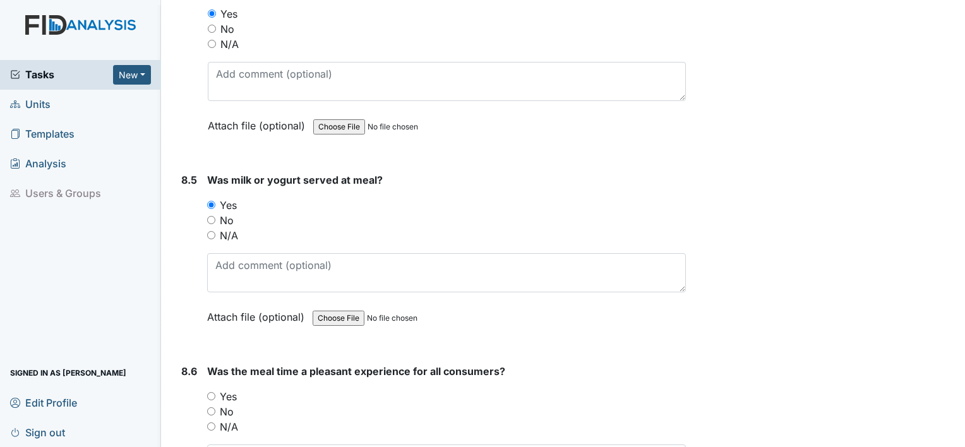
scroll to position [10224, 0]
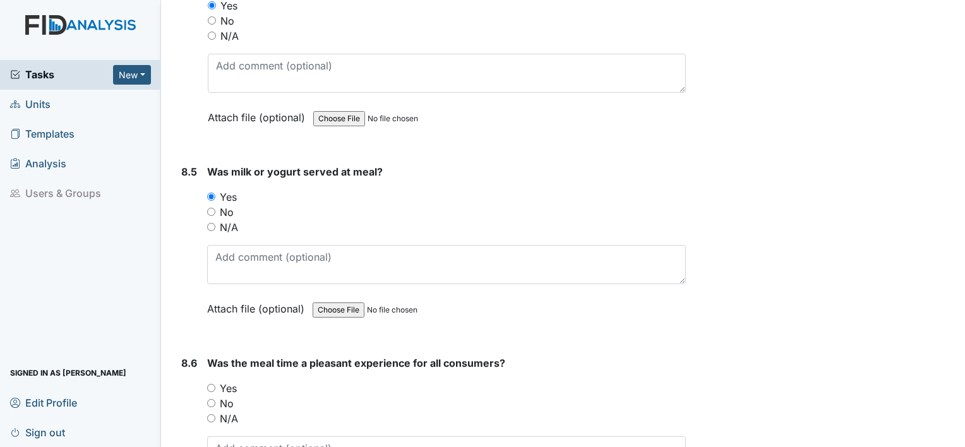
click at [212, 384] on input "Yes" at bounding box center [211, 388] width 8 height 8
radio input "true"
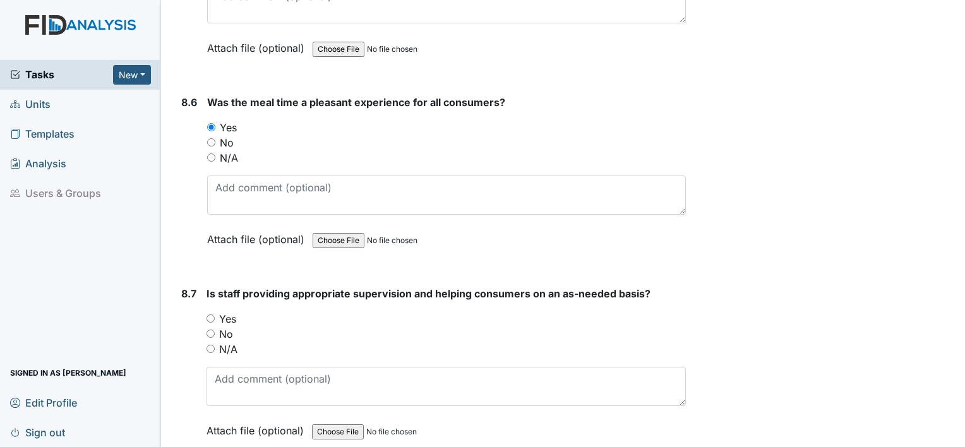
scroll to position [10544, 0]
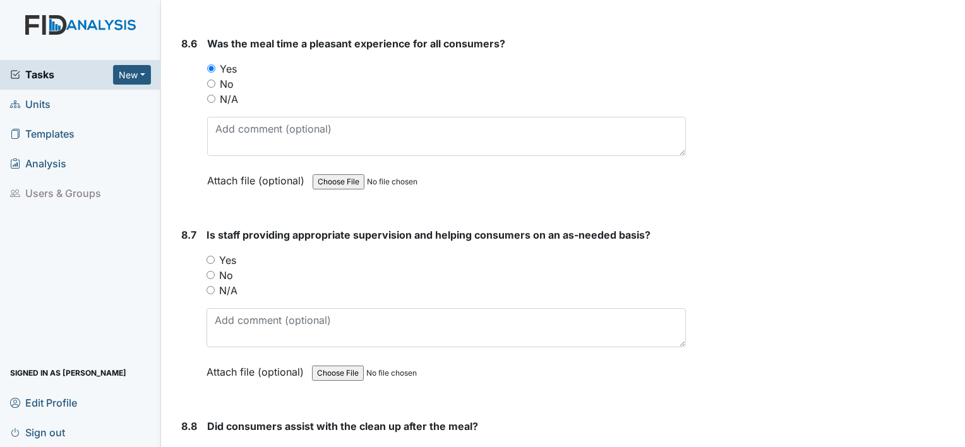
click at [210, 256] on input "Yes" at bounding box center [211, 260] width 8 height 8
radio input "true"
click at [211, 447] on input "Yes" at bounding box center [211, 451] width 8 height 8
radio input "true"
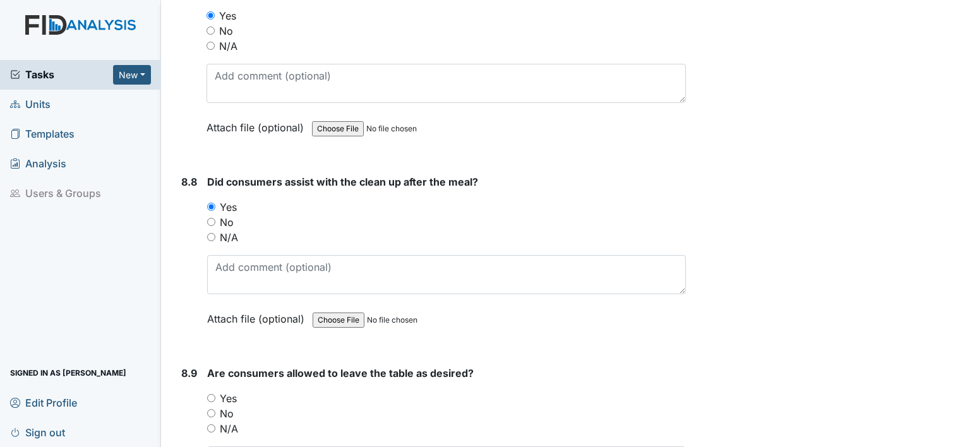
scroll to position [10814, 0]
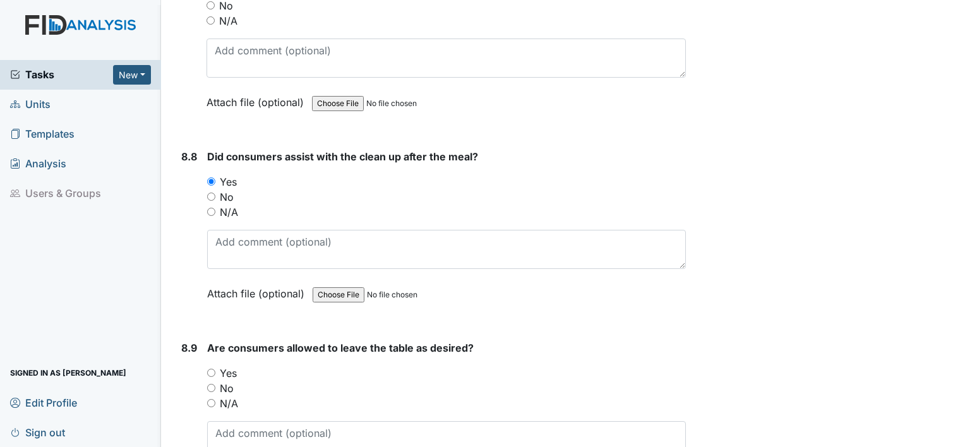
click at [222, 366] on label "Yes" at bounding box center [228, 373] width 17 height 15
click at [215, 369] on input "Yes" at bounding box center [211, 373] width 8 height 8
radio input "true"
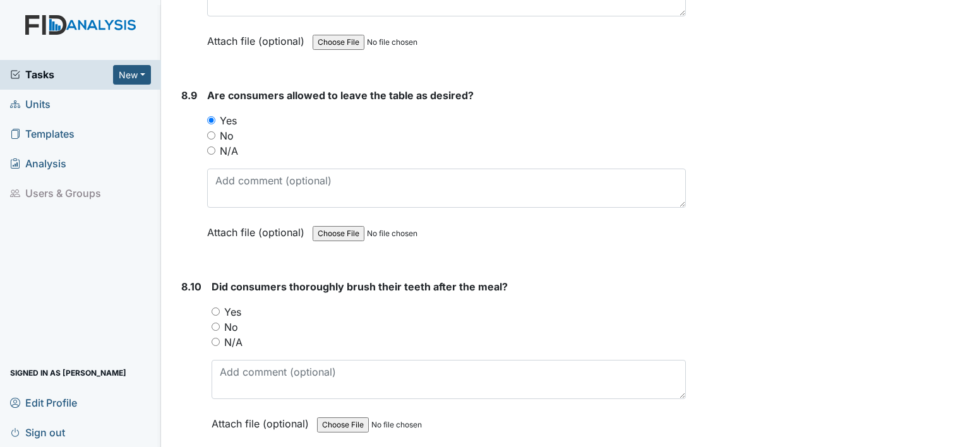
scroll to position [11117, 0]
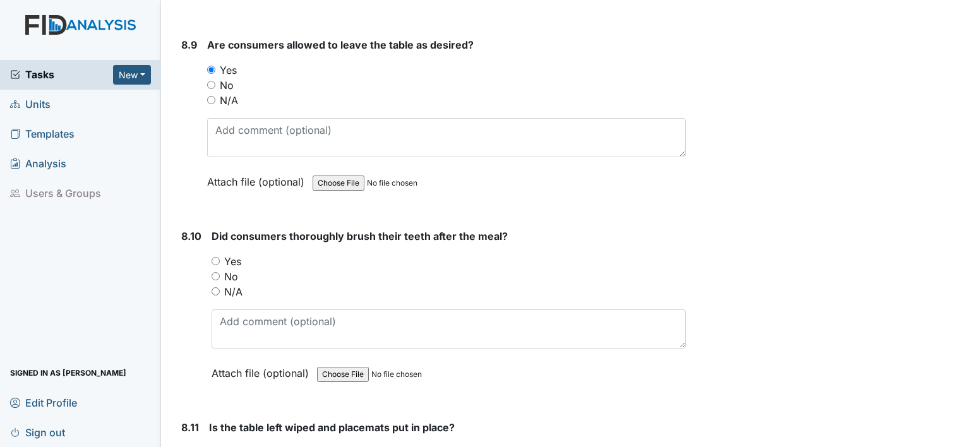
click at [213, 257] on input "Yes" at bounding box center [216, 261] width 8 height 8
radio input "true"
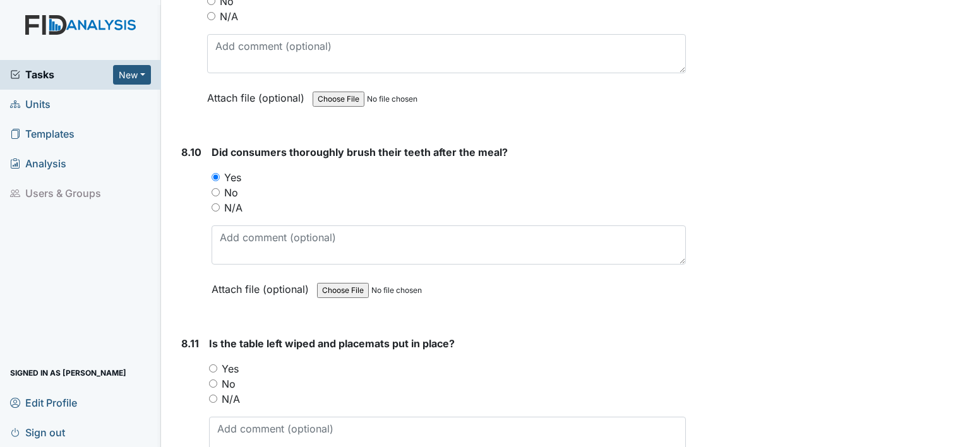
scroll to position [11260, 0]
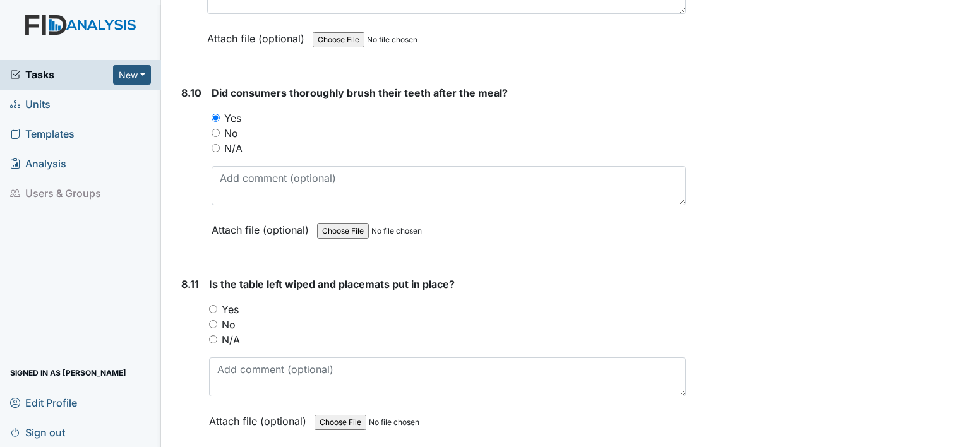
click at [212, 305] on input "Yes" at bounding box center [213, 309] width 8 height 8
radio input "true"
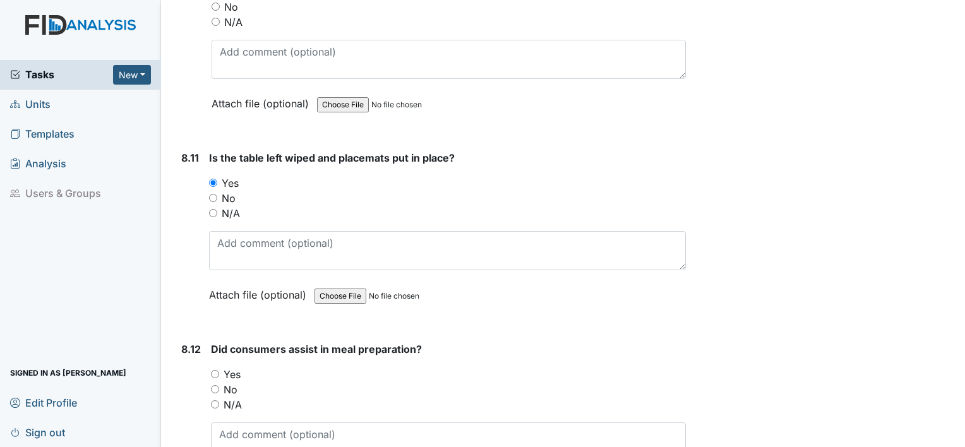
scroll to position [11454, 0]
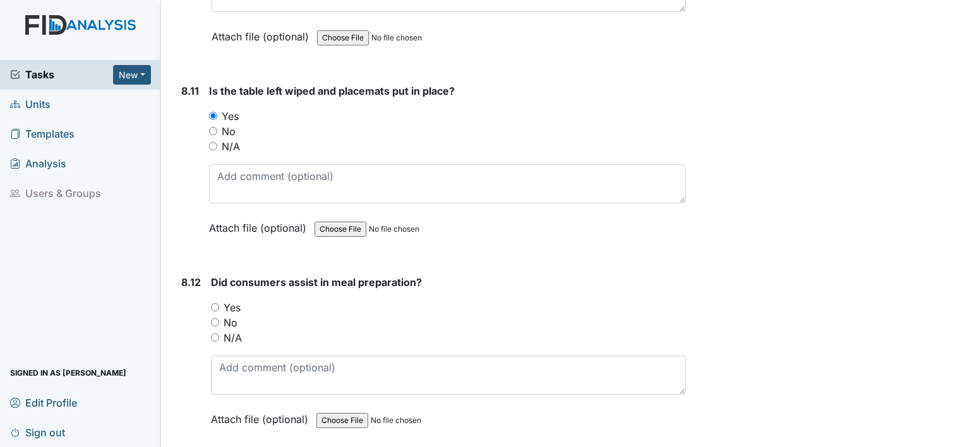
click at [213, 303] on input "Yes" at bounding box center [215, 307] width 8 height 8
radio input "true"
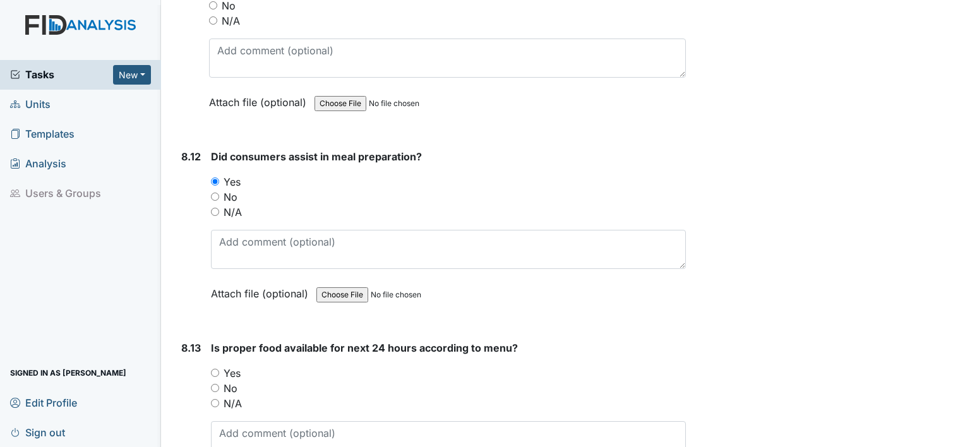
scroll to position [11689, 0]
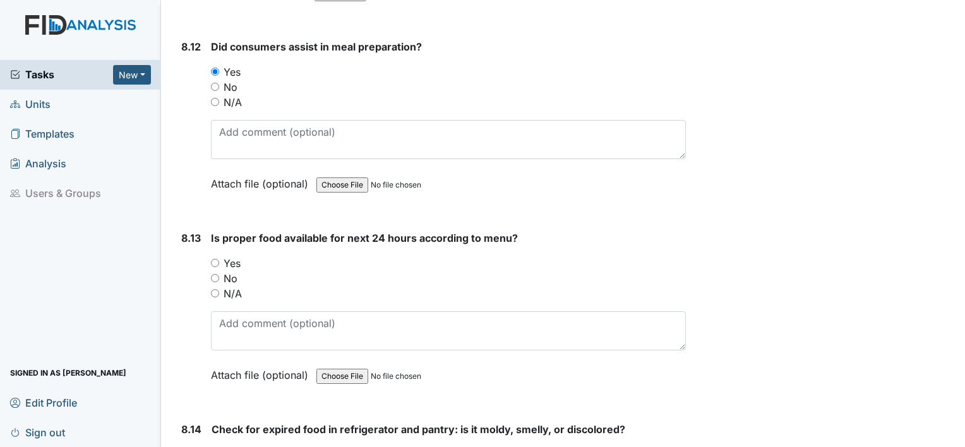
click at [215, 259] on input "Yes" at bounding box center [215, 263] width 8 height 8
radio input "true"
click at [215, 447] on input "Yes" at bounding box center [216, 454] width 8 height 8
radio input "true"
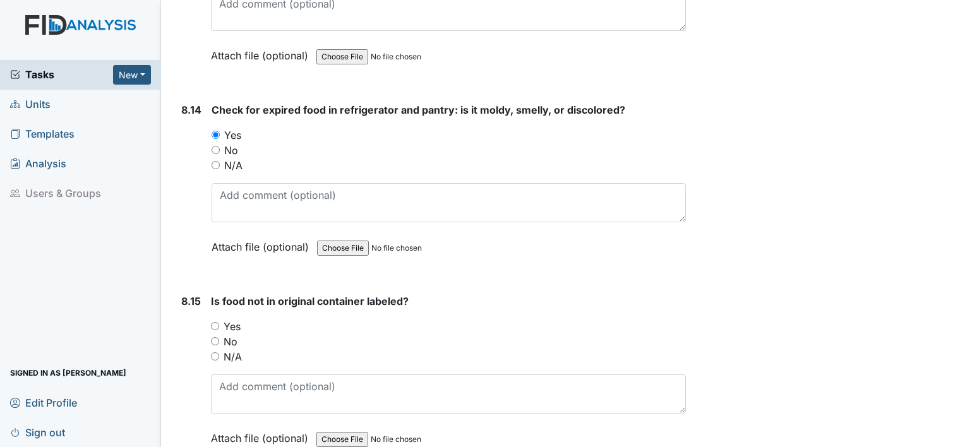
scroll to position [12051, 0]
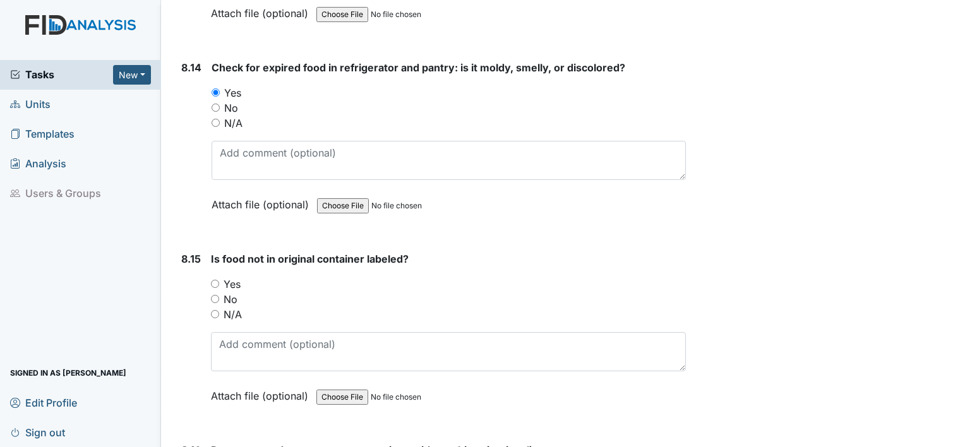
click at [211, 280] on input "Yes" at bounding box center [215, 284] width 8 height 8
radio input "true"
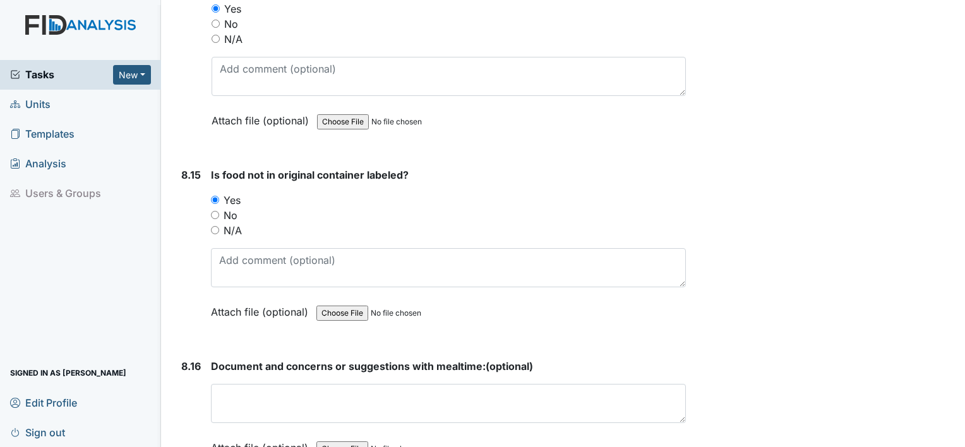
scroll to position [12253, 0]
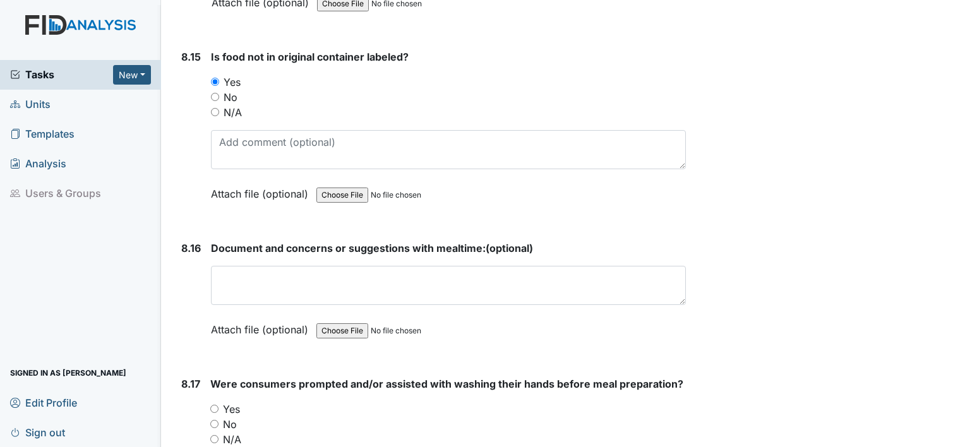
click at [213, 405] on input "Yes" at bounding box center [214, 409] width 8 height 8
radio input "true"
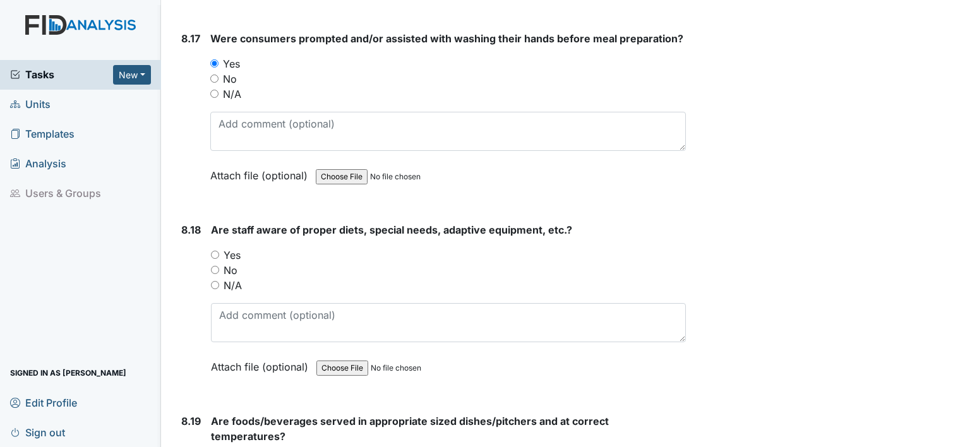
scroll to position [12607, 0]
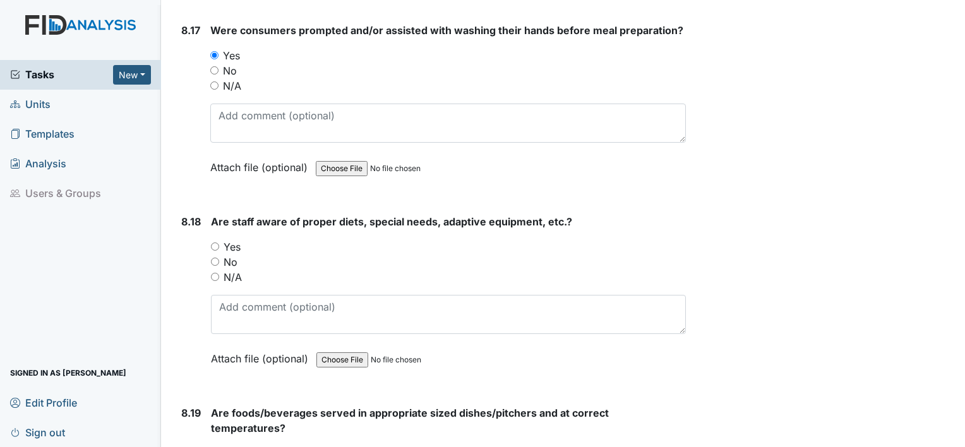
click at [213, 214] on div "Are staff aware of proper diets, special needs, adaptive equipment, etc.? You m…" at bounding box center [448, 294] width 475 height 161
click at [213, 243] on input "Yes" at bounding box center [215, 247] width 8 height 8
radio input "true"
click at [216, 447] on input "Yes" at bounding box center [215, 453] width 8 height 8
radio input "true"
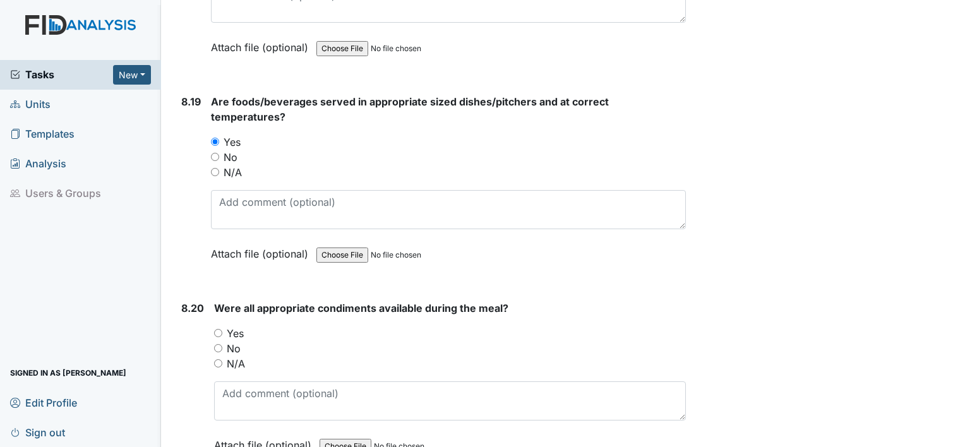
scroll to position [12969, 0]
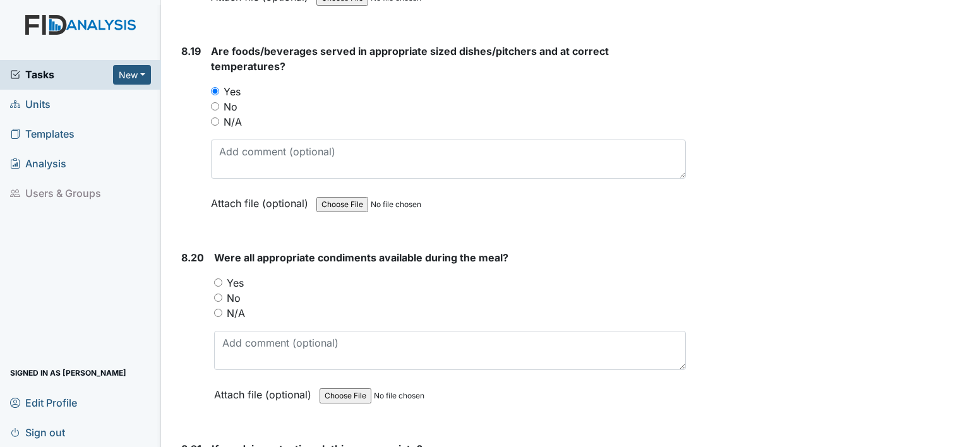
click at [217, 279] on input "Yes" at bounding box center [218, 283] width 8 height 8
radio input "true"
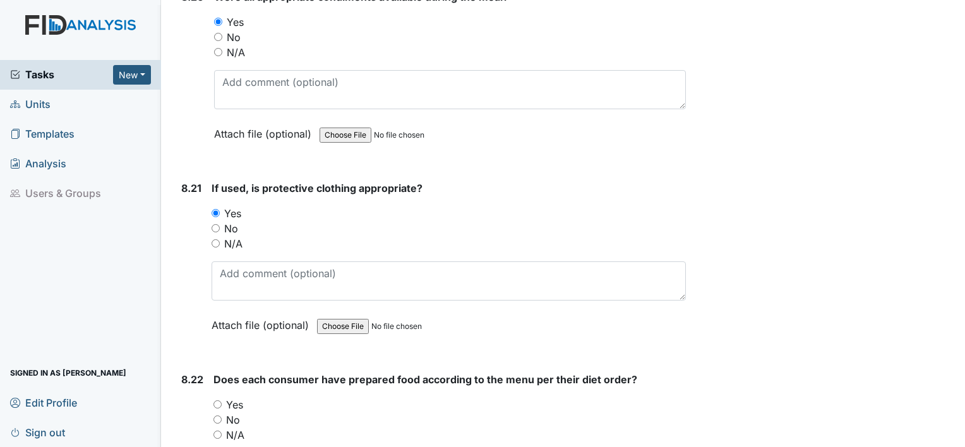
scroll to position [13280, 0]
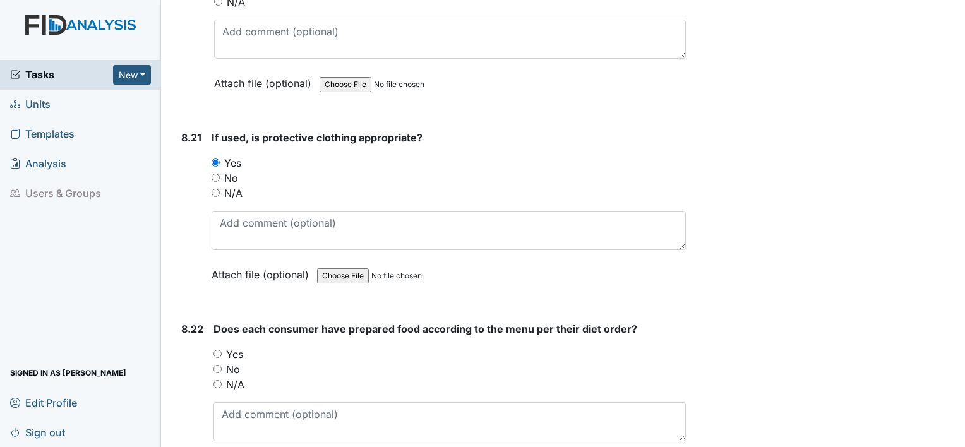
click at [219, 350] on input "Yes" at bounding box center [217, 354] width 8 height 8
radio input "true"
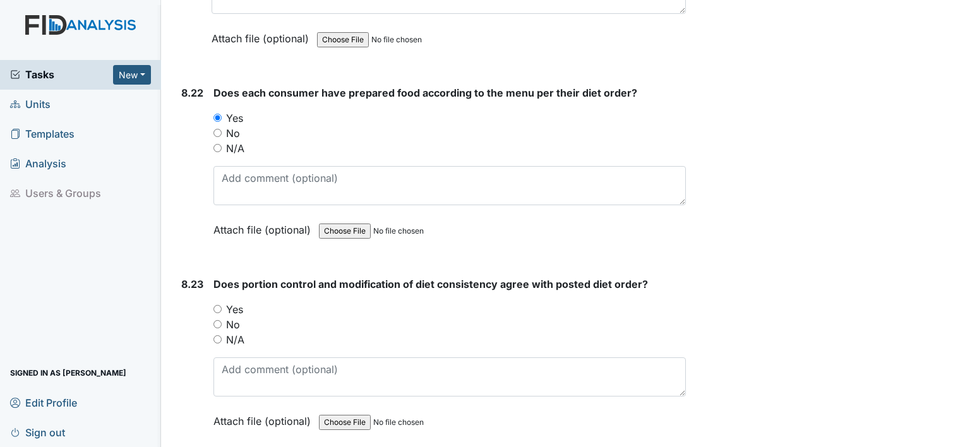
scroll to position [13618, 0]
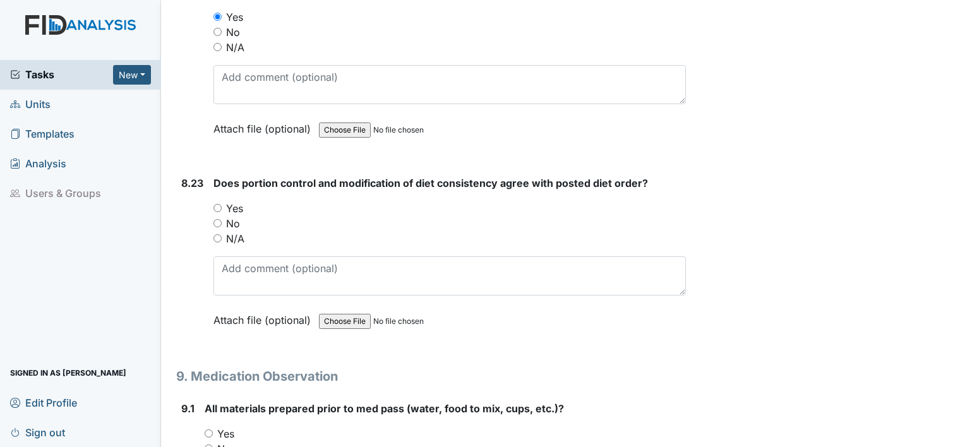
click at [213, 176] on div "8.23 Does portion control and modification of diet consistency agree with poste…" at bounding box center [431, 261] width 510 height 171
click at [222, 201] on div "Yes" at bounding box center [449, 208] width 472 height 15
click at [215, 204] on input "Yes" at bounding box center [217, 208] width 8 height 8
radio input "true"
click at [208, 430] on input "Yes" at bounding box center [209, 434] width 8 height 8
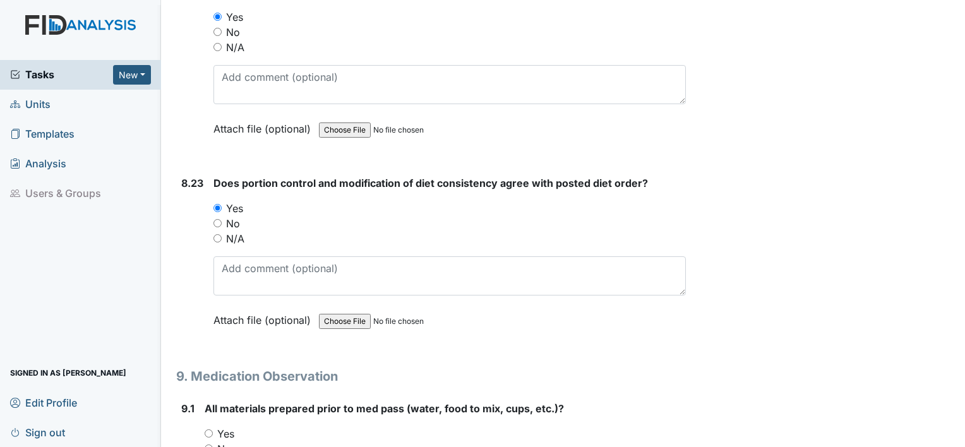
radio input "true"
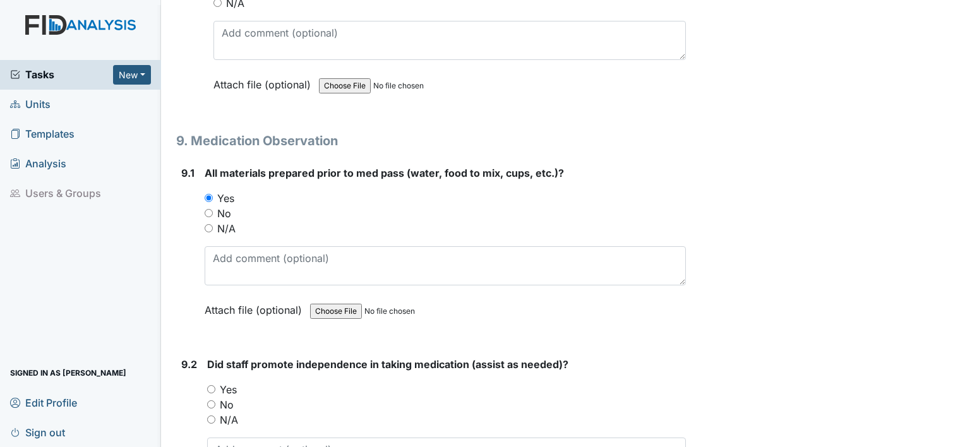
scroll to position [13895, 0]
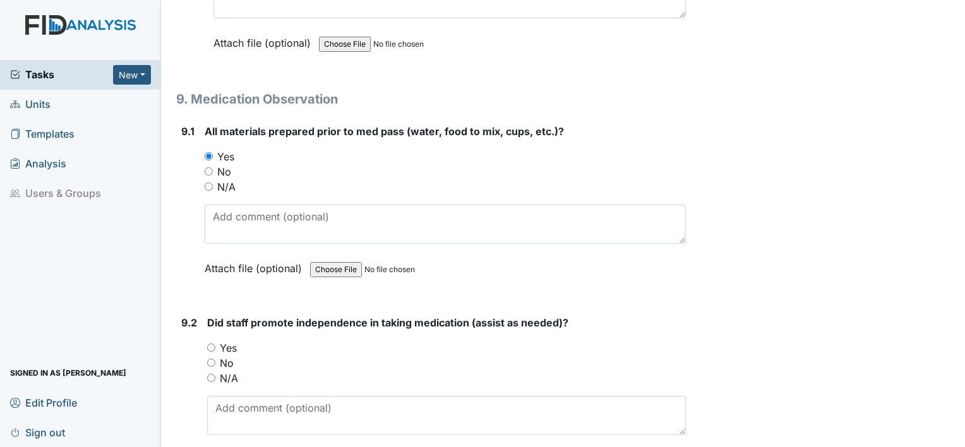
click at [215, 344] on input "Yes" at bounding box center [211, 348] width 8 height 8
radio input "true"
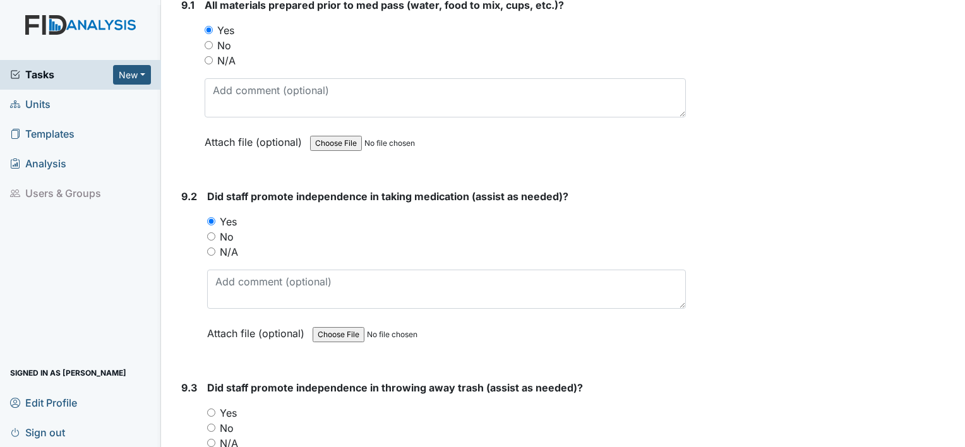
scroll to position [14106, 0]
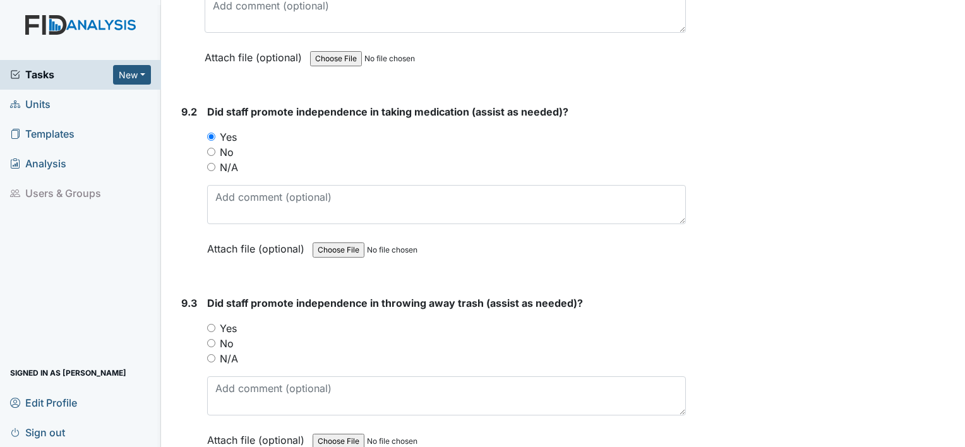
click at [210, 324] on input "Yes" at bounding box center [211, 328] width 8 height 8
radio input "true"
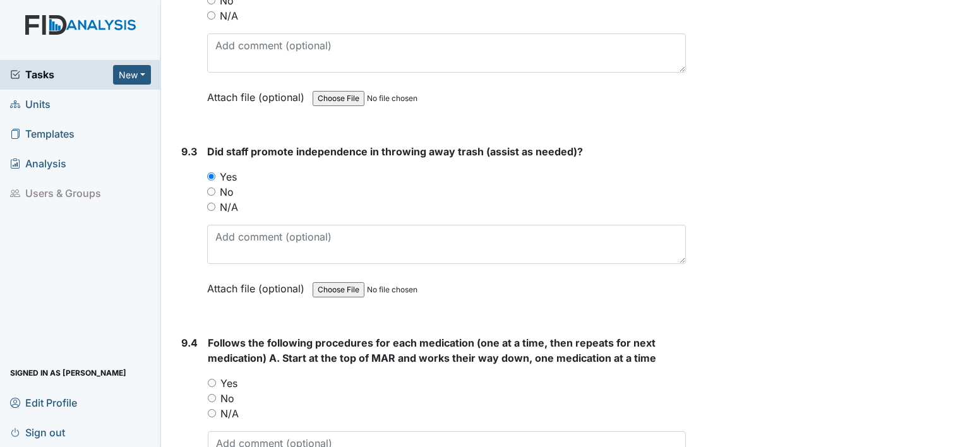
scroll to position [14316, 0]
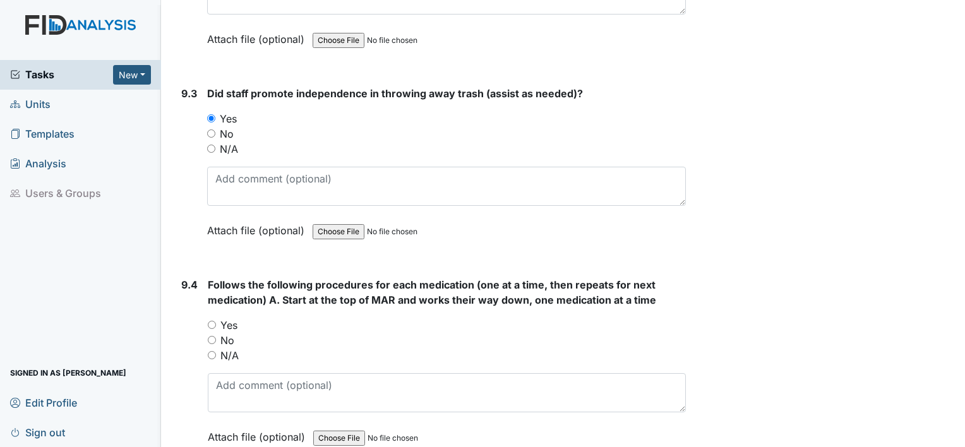
click at [210, 321] on input "Yes" at bounding box center [212, 325] width 8 height 8
radio input "true"
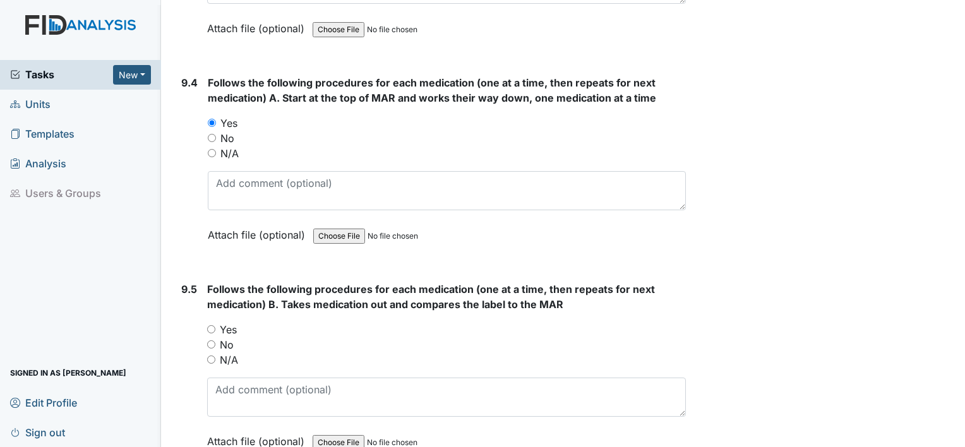
scroll to position [14543, 0]
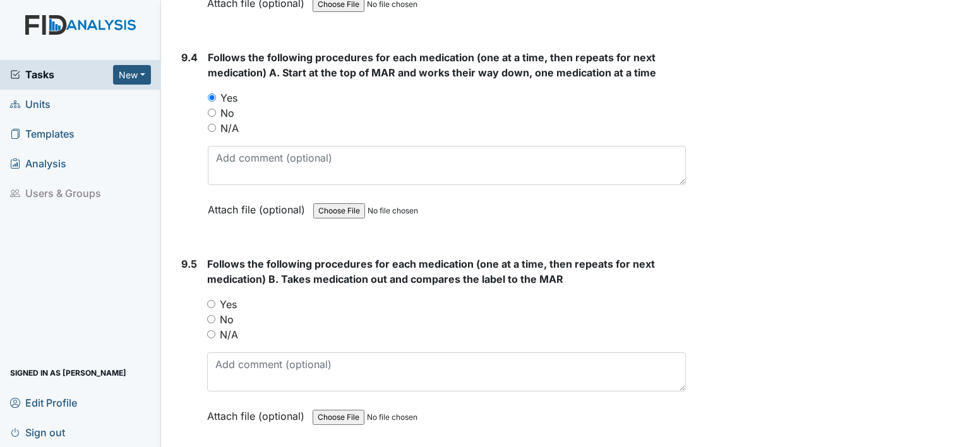
click at [215, 300] on input "Yes" at bounding box center [211, 304] width 8 height 8
radio input "true"
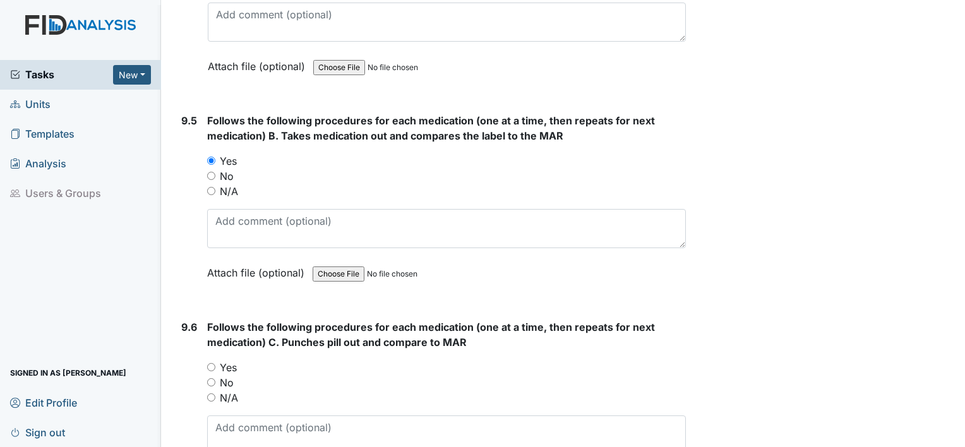
scroll to position [14737, 0]
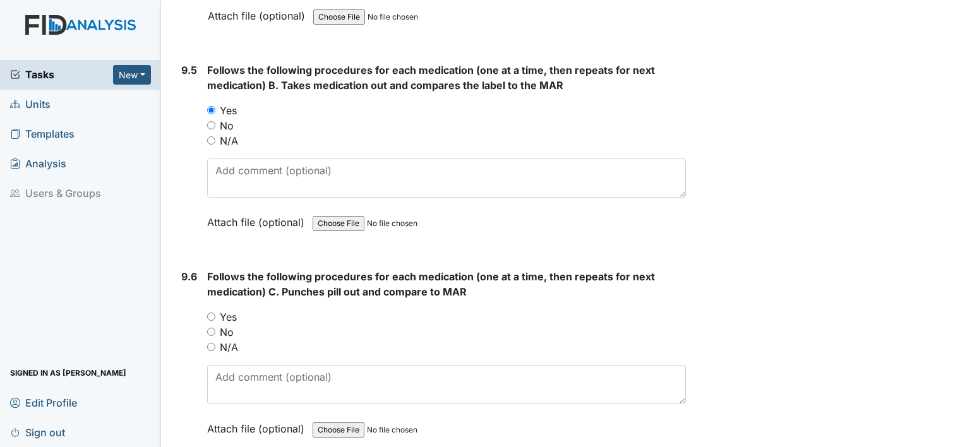
click at [210, 313] on input "Yes" at bounding box center [211, 317] width 8 height 8
radio input "true"
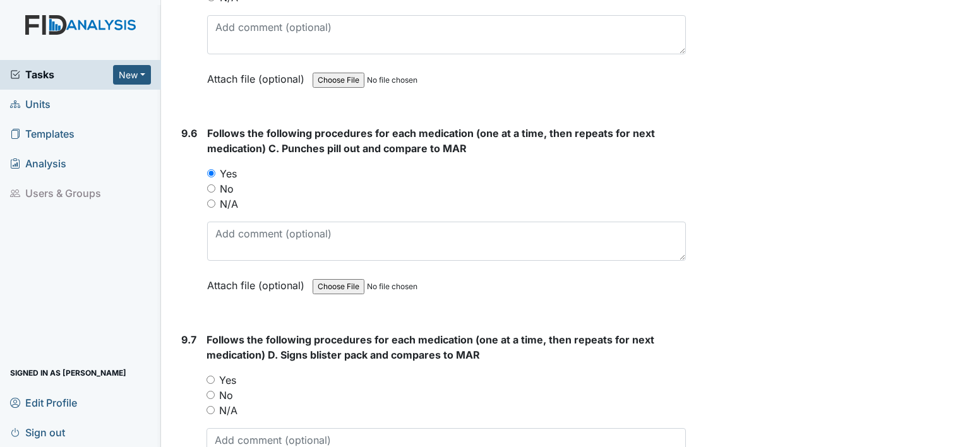
scroll to position [14922, 0]
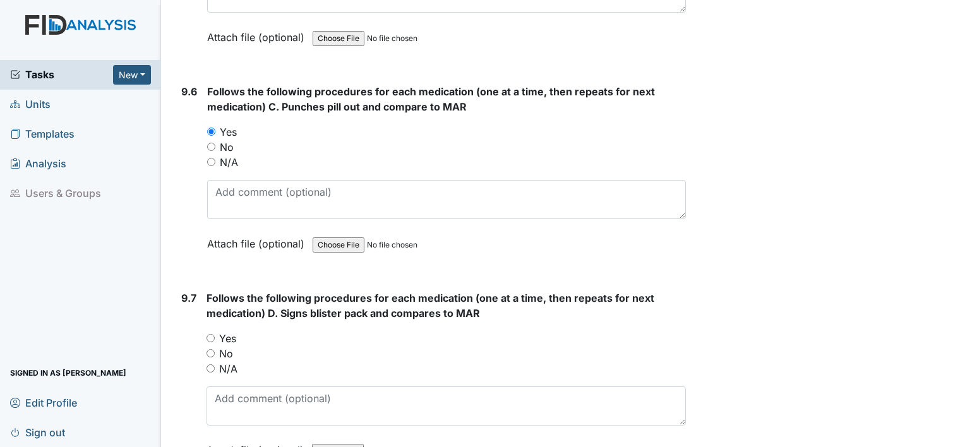
click at [210, 334] on input "Yes" at bounding box center [211, 338] width 8 height 8
radio input "true"
click at [210, 334] on input "Yes" at bounding box center [211, 338] width 8 height 8
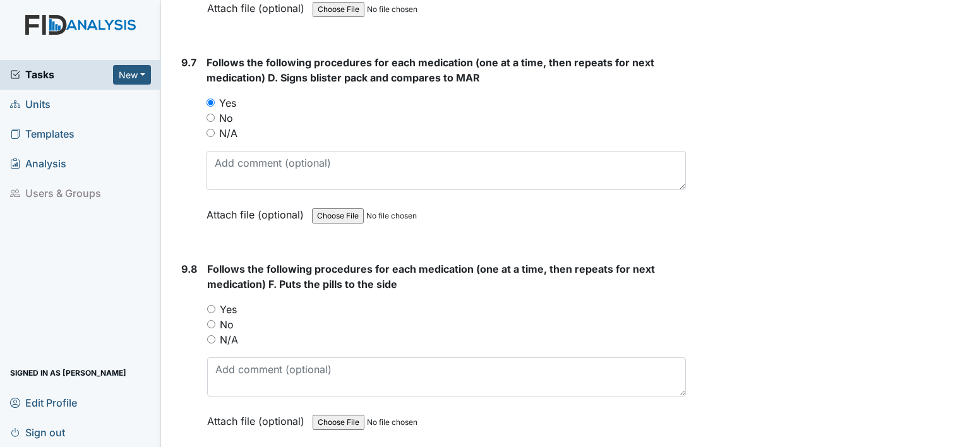
scroll to position [15208, 0]
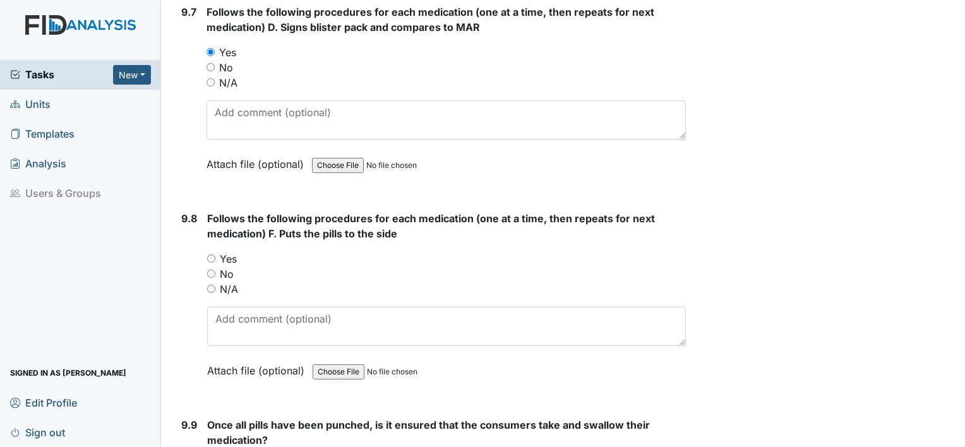
click at [212, 255] on input "Yes" at bounding box center [211, 259] width 8 height 8
radio input "true"
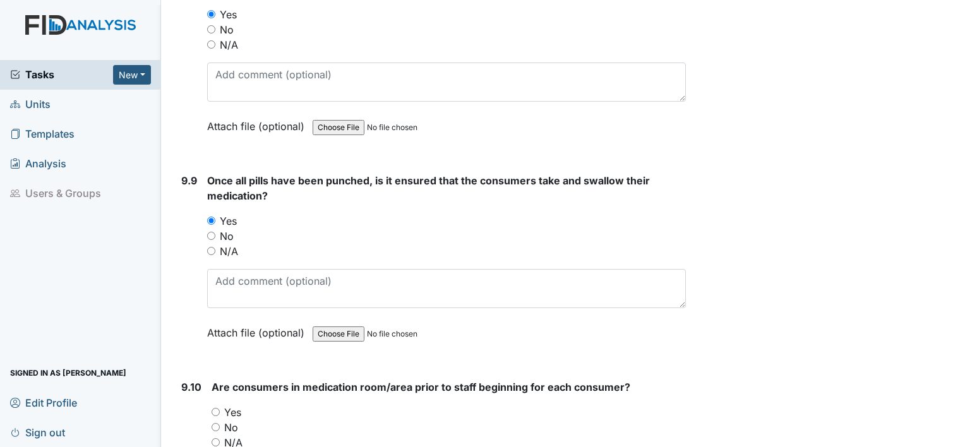
scroll to position [15478, 0]
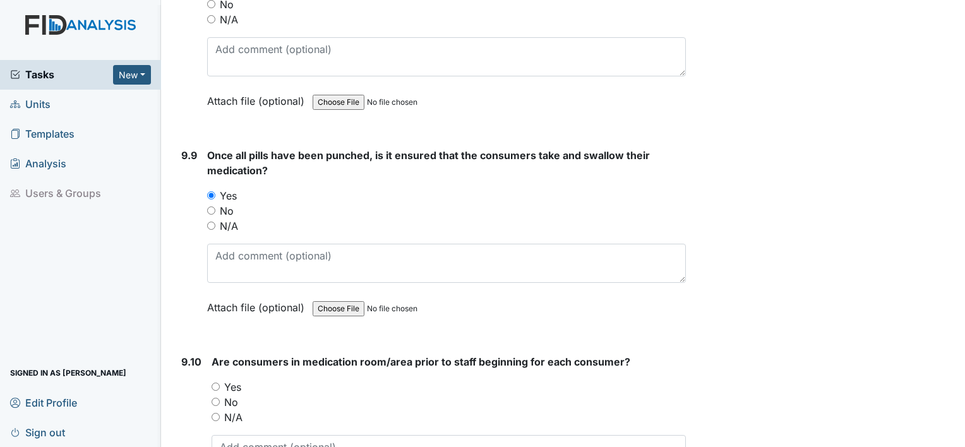
click at [215, 383] on input "Yes" at bounding box center [216, 387] width 8 height 8
radio input "true"
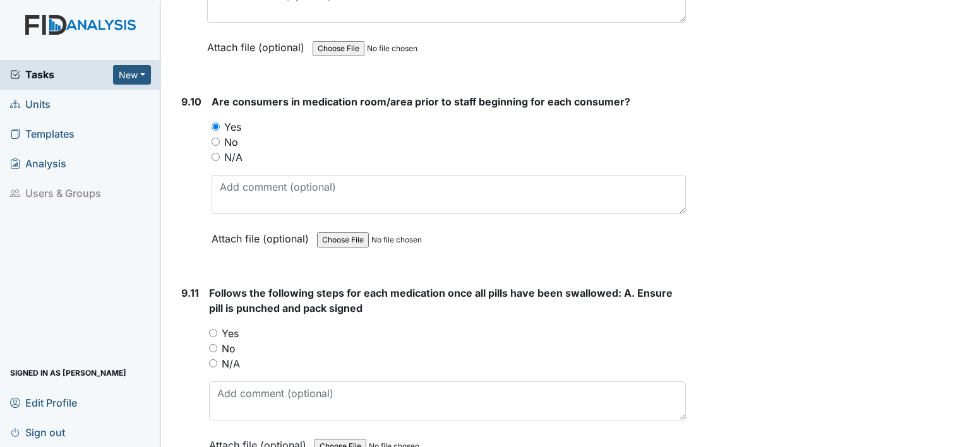
scroll to position [15823, 0]
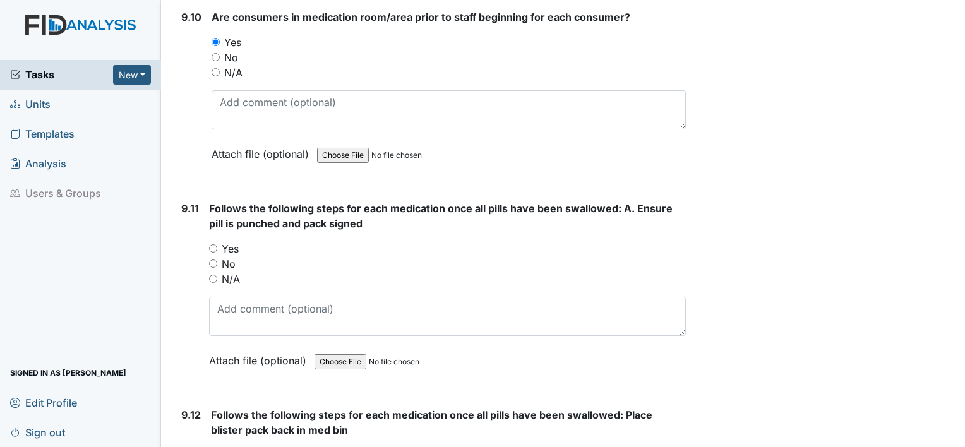
click at [213, 244] on input "Yes" at bounding box center [213, 248] width 8 height 8
radio input "true"
click at [214, 447] on input "Yes" at bounding box center [215, 455] width 8 height 8
radio input "true"
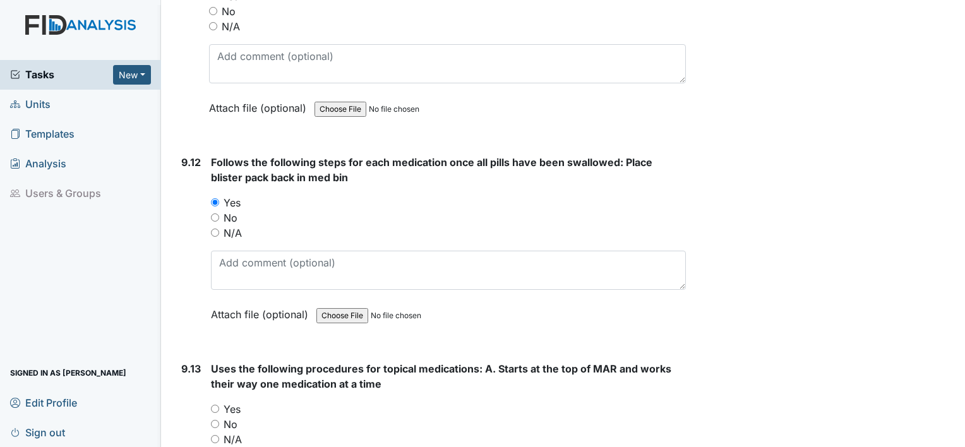
scroll to position [16135, 0]
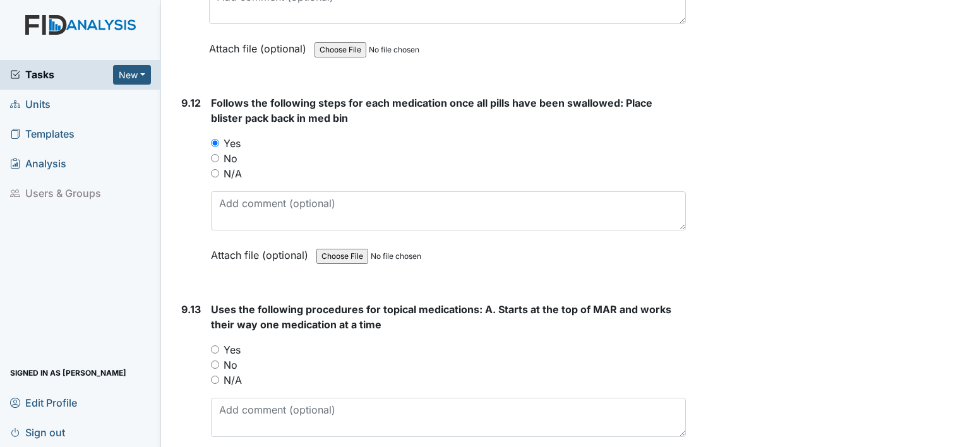
click at [217, 342] on div "Yes" at bounding box center [448, 349] width 475 height 15
click at [218, 346] on input "Yes" at bounding box center [215, 350] width 8 height 8
radio input "true"
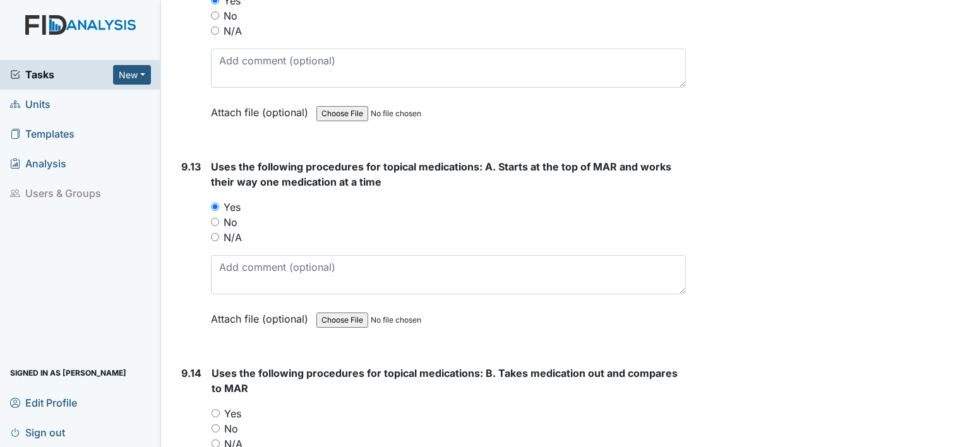
scroll to position [16370, 0]
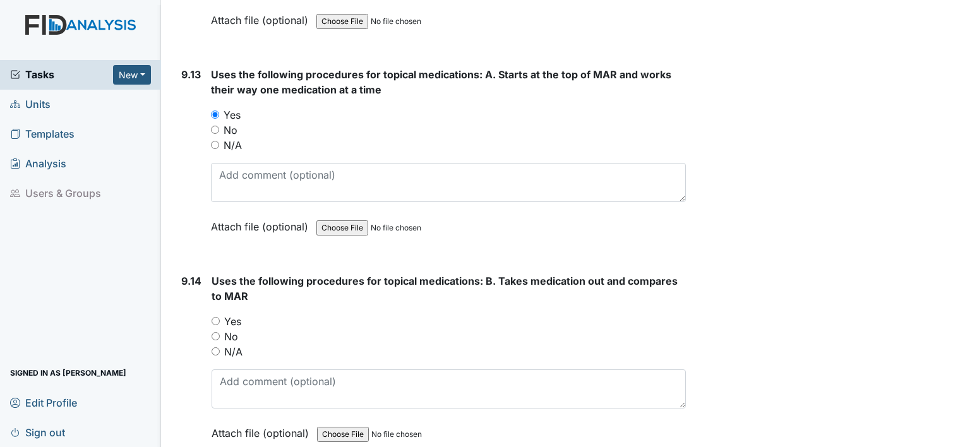
click at [217, 317] on input "Yes" at bounding box center [216, 321] width 8 height 8
radio input "true"
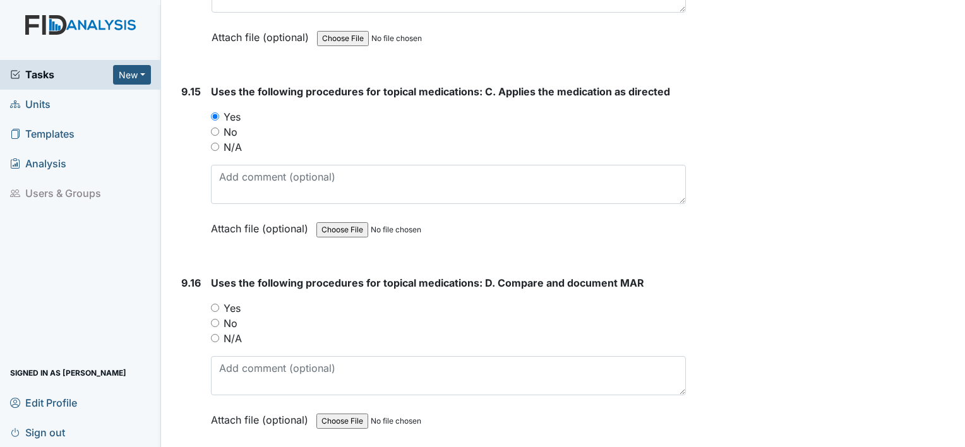
scroll to position [16816, 0]
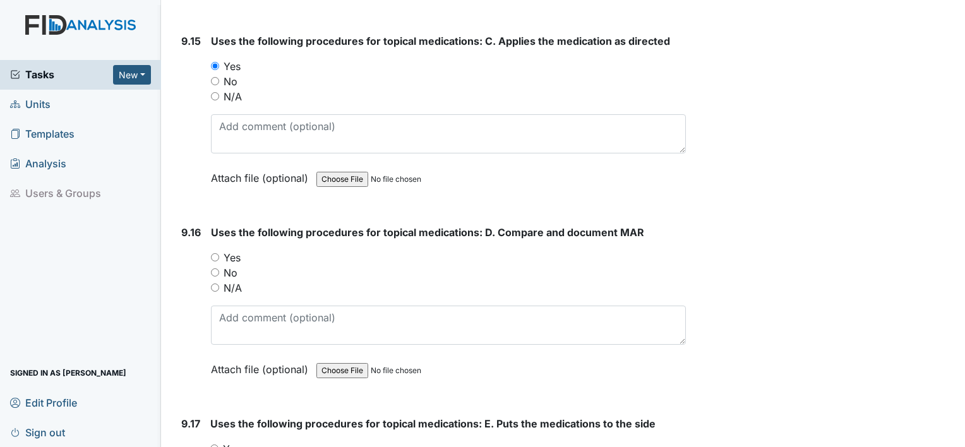
click at [213, 253] on input "Yes" at bounding box center [215, 257] width 8 height 8
radio input "true"
click at [213, 445] on input "Yes" at bounding box center [214, 449] width 8 height 8
radio input "true"
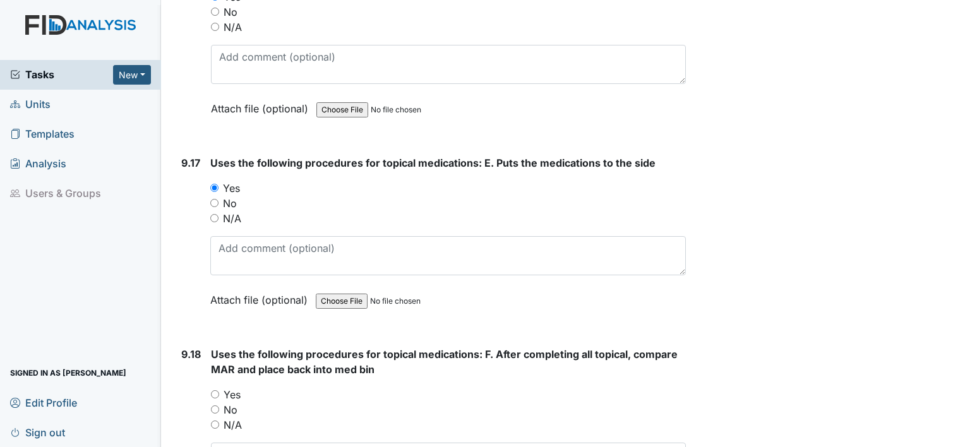
scroll to position [17128, 0]
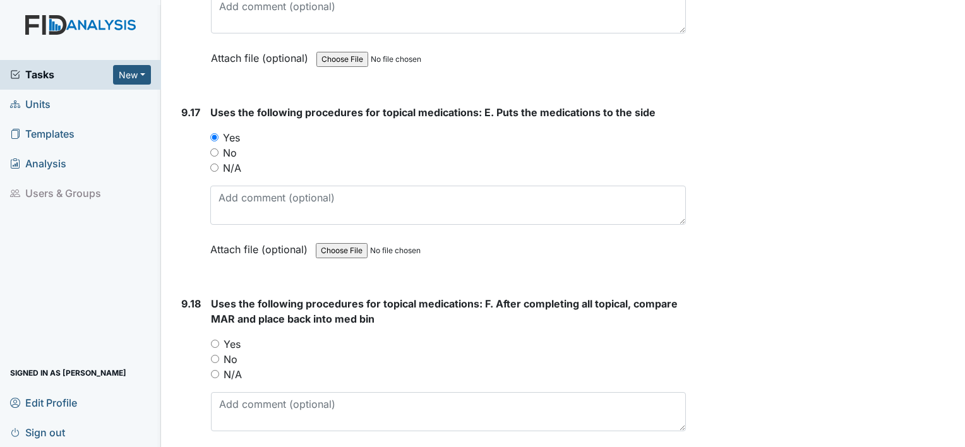
click at [219, 340] on input "Yes" at bounding box center [215, 344] width 8 height 8
radio input "true"
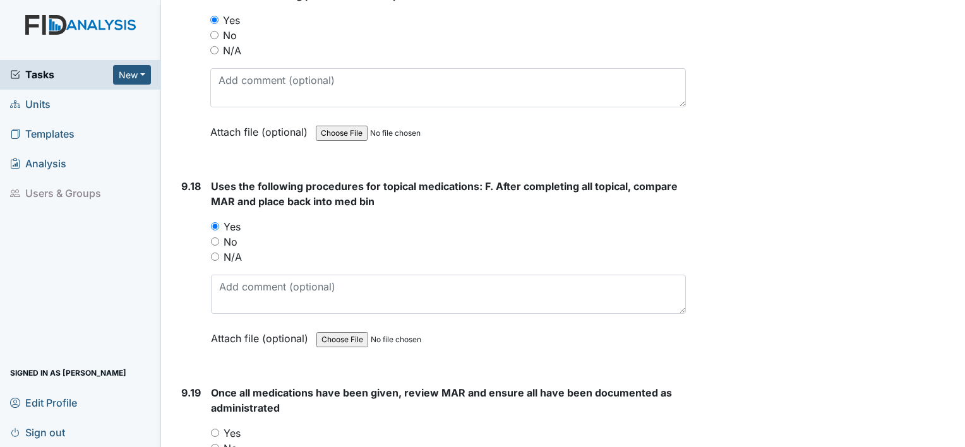
scroll to position [17330, 0]
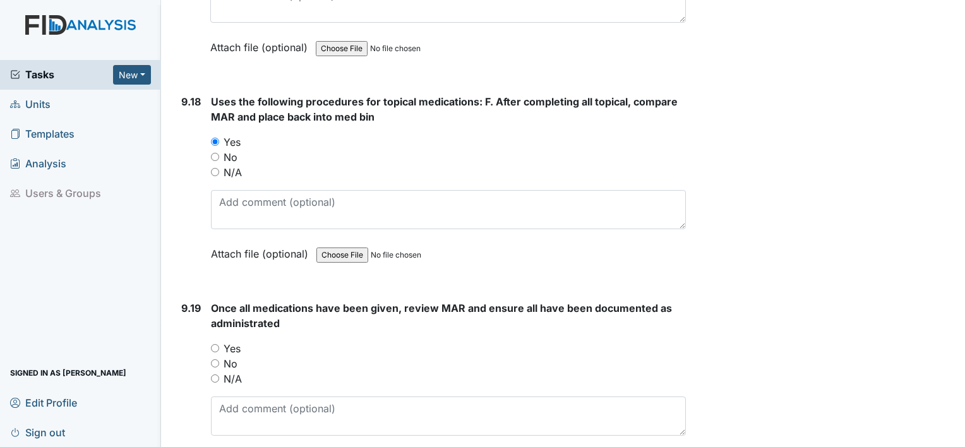
click at [215, 344] on input "Yes" at bounding box center [215, 348] width 8 height 8
radio input "true"
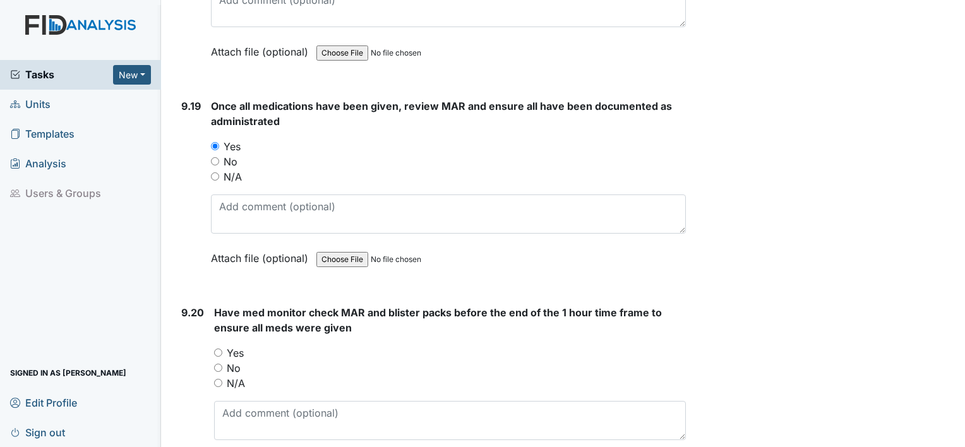
scroll to position [17565, 0]
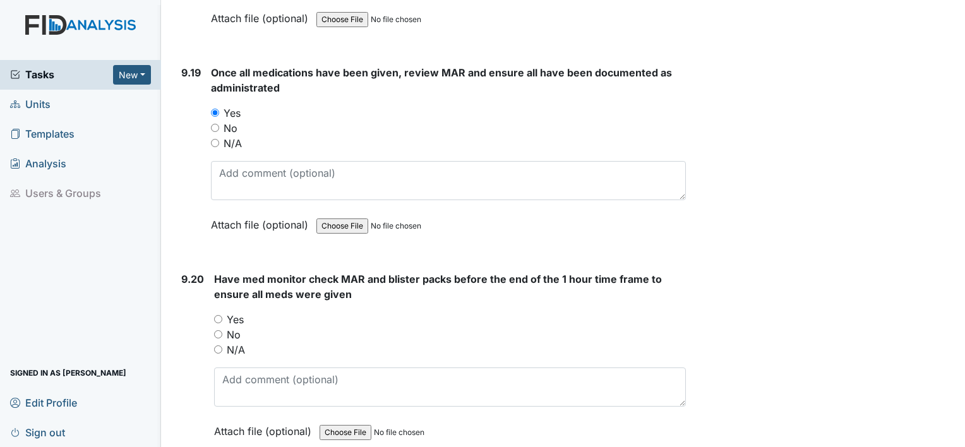
click at [218, 315] on input "Yes" at bounding box center [218, 319] width 8 height 8
radio input "true"
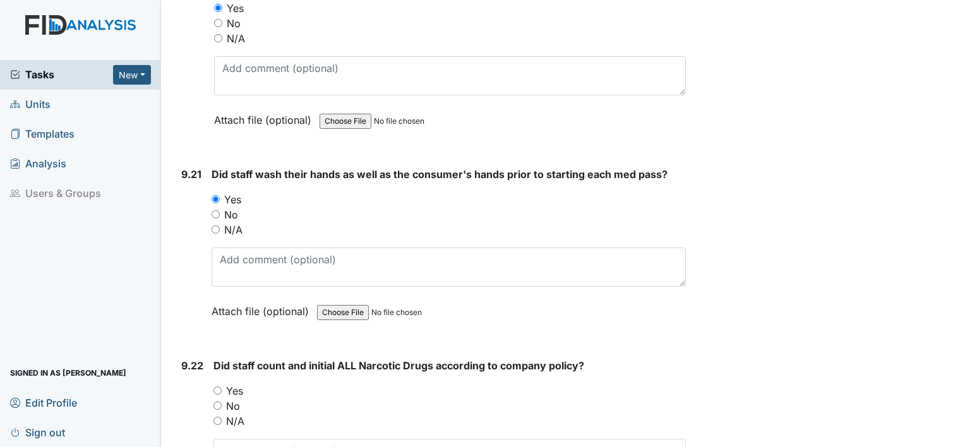
scroll to position [17902, 0]
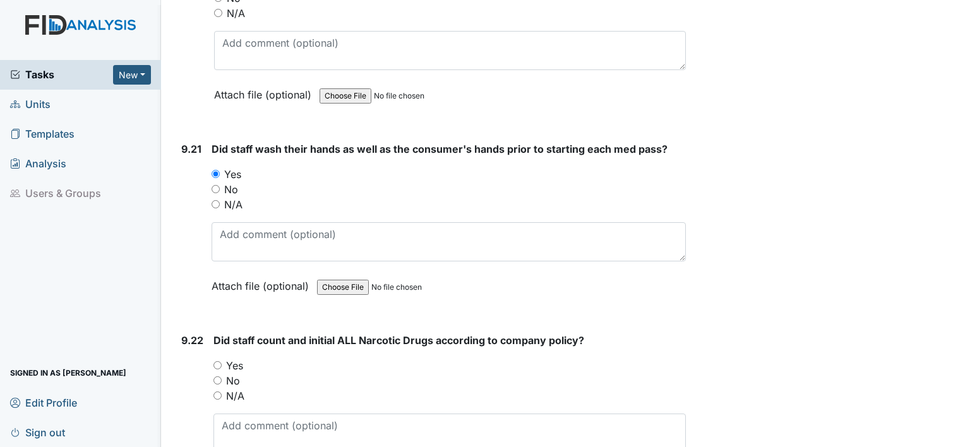
click at [220, 361] on input "Yes" at bounding box center [217, 365] width 8 height 8
radio input "true"
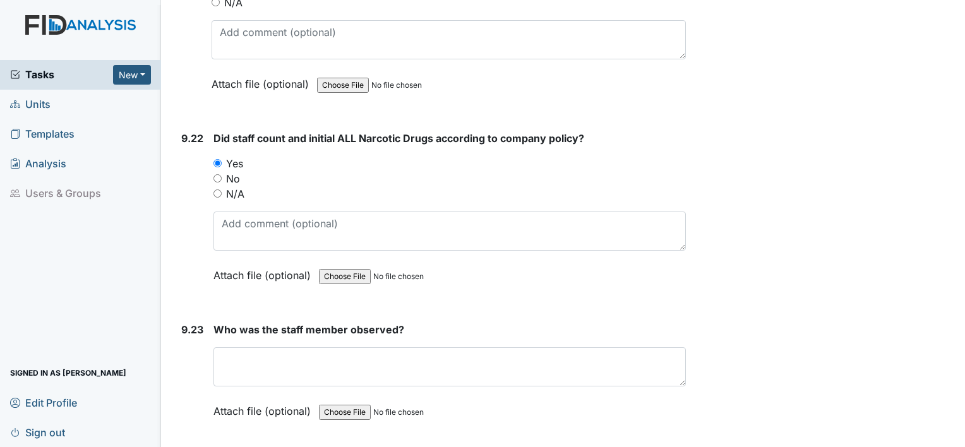
scroll to position [18163, 0]
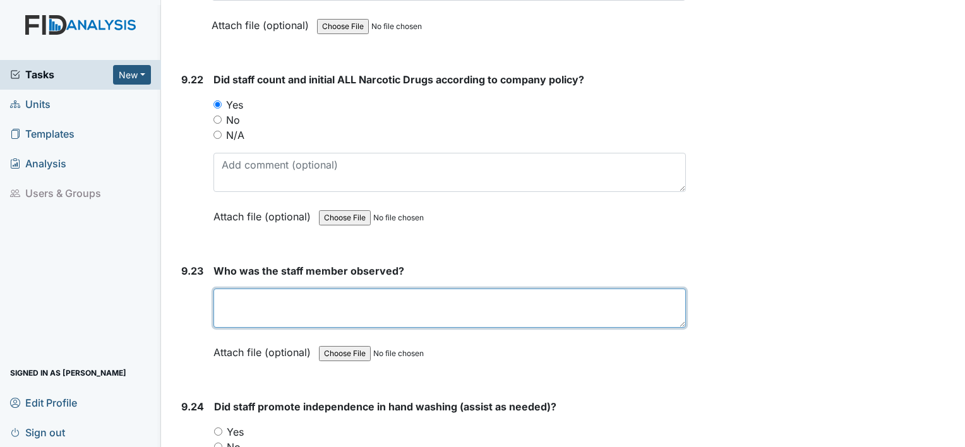
click at [338, 289] on textarea at bounding box center [449, 308] width 472 height 39
type textarea "Toya"
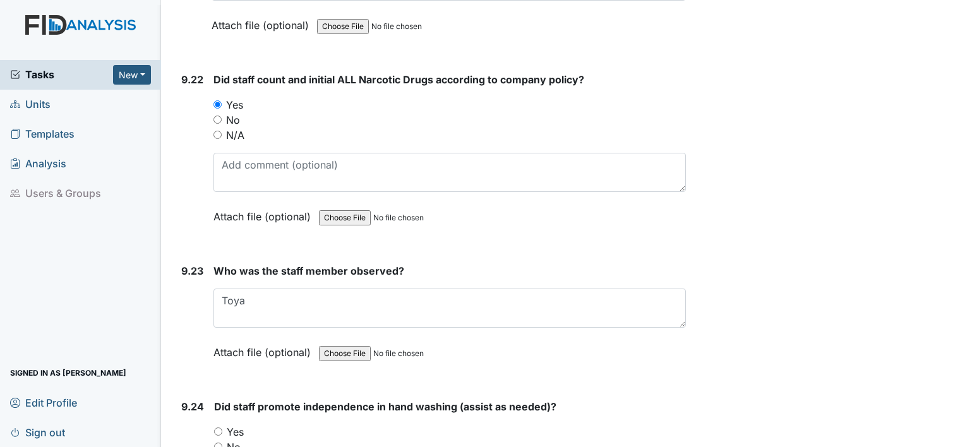
click at [219, 428] on input "Yes" at bounding box center [218, 432] width 8 height 8
radio input "true"
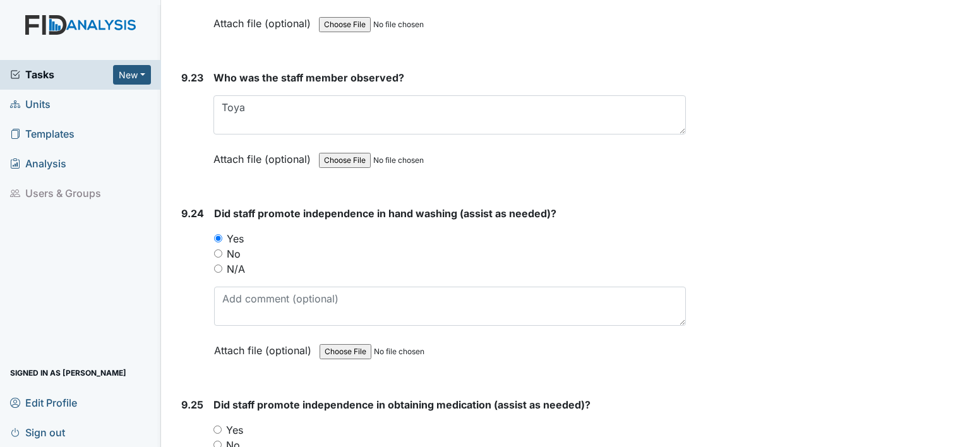
scroll to position [18407, 0]
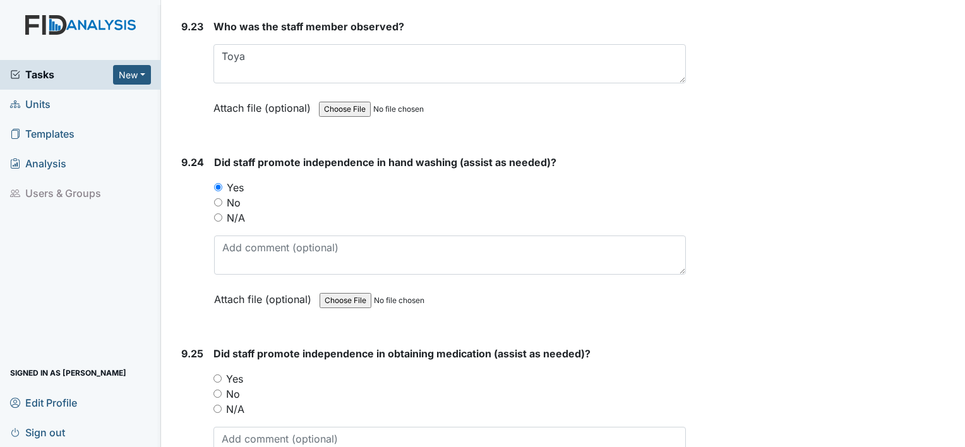
click at [218, 375] on input "Yes" at bounding box center [217, 379] width 8 height 8
radio input "true"
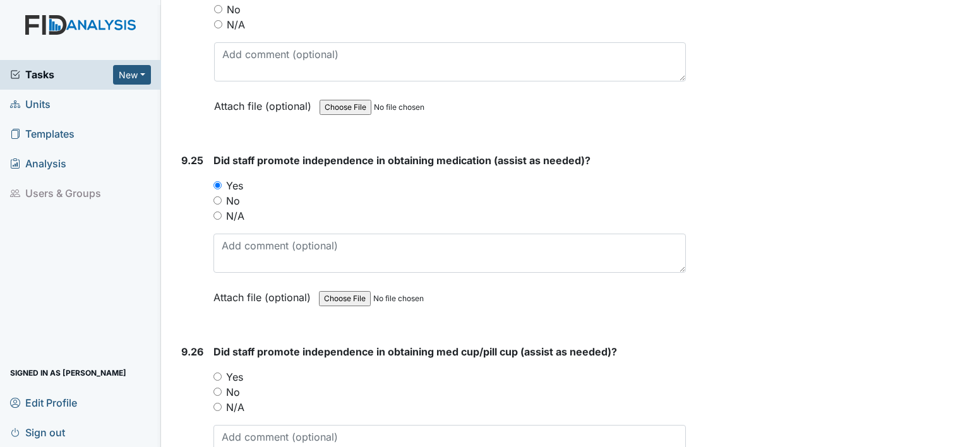
scroll to position [18651, 0]
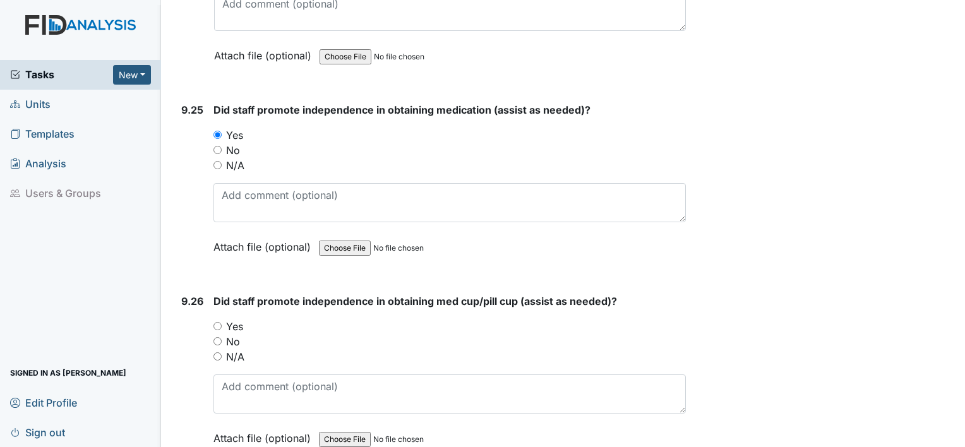
click at [217, 322] on input "Yes" at bounding box center [217, 326] width 8 height 8
radio input "true"
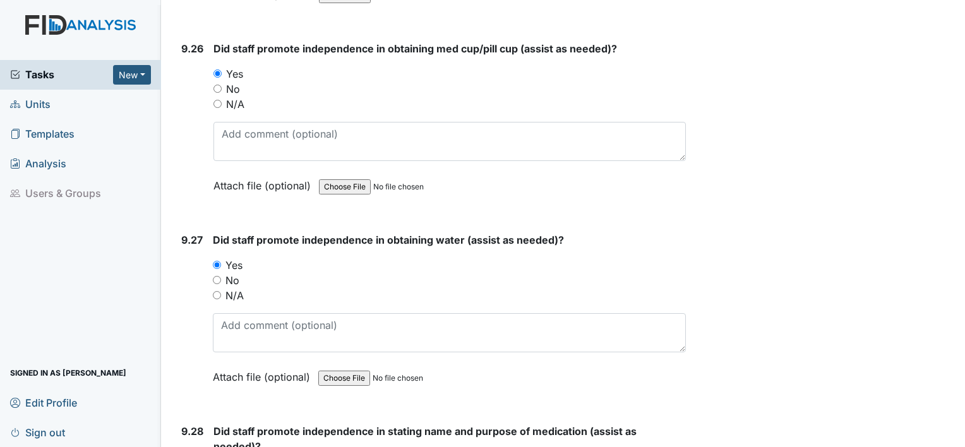
scroll to position [18912, 0]
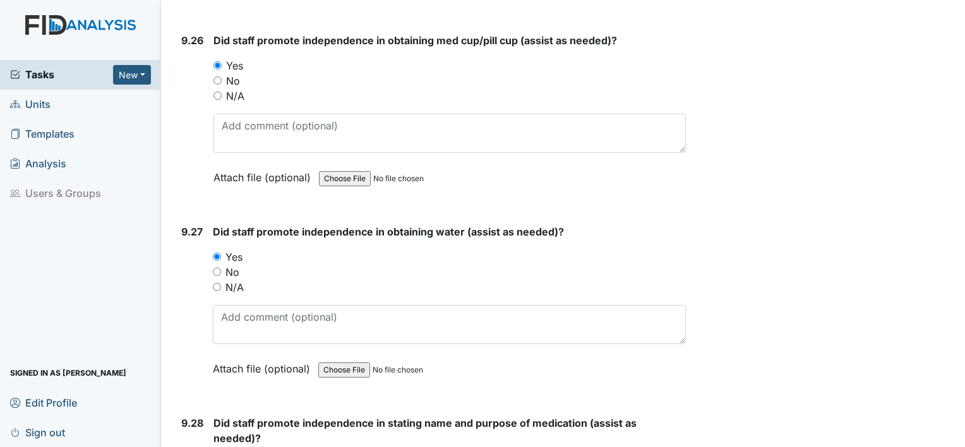
radio input "true"
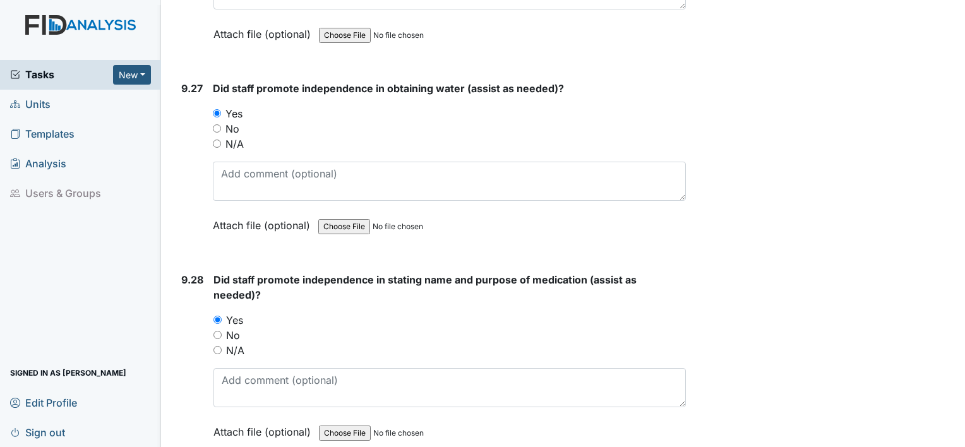
scroll to position [19131, 0]
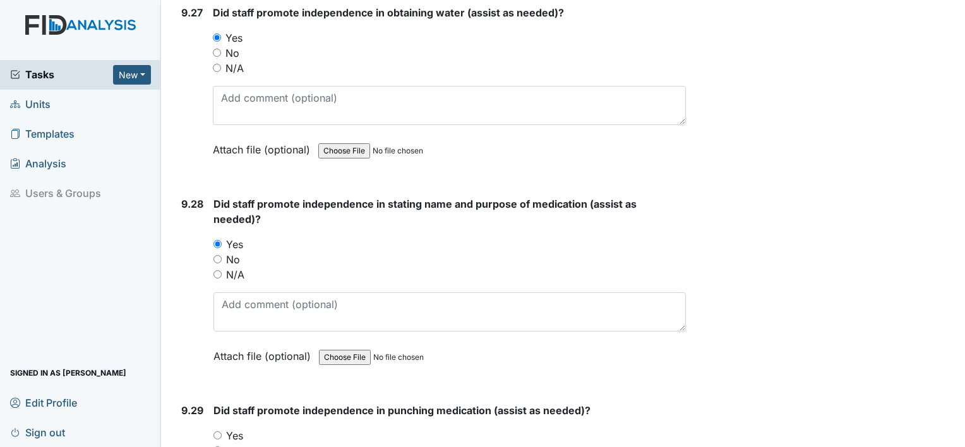
click at [213, 431] on input "Yes" at bounding box center [217, 435] width 8 height 8
radio input "true"
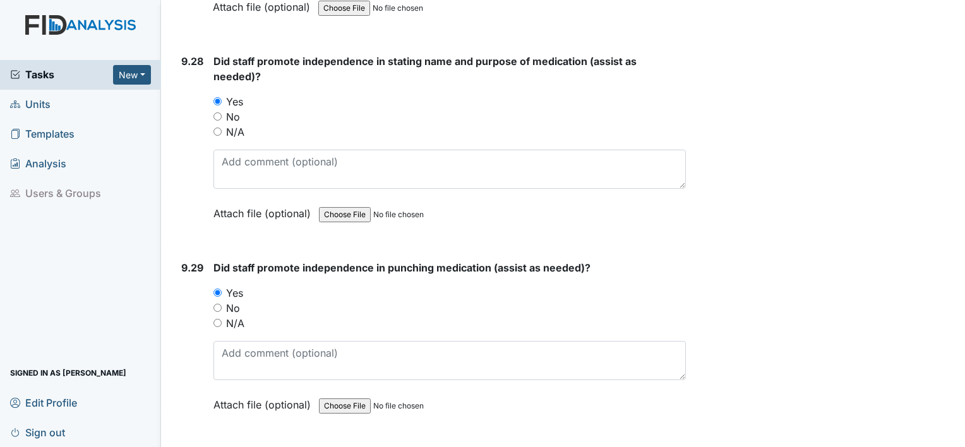
scroll to position [19384, 0]
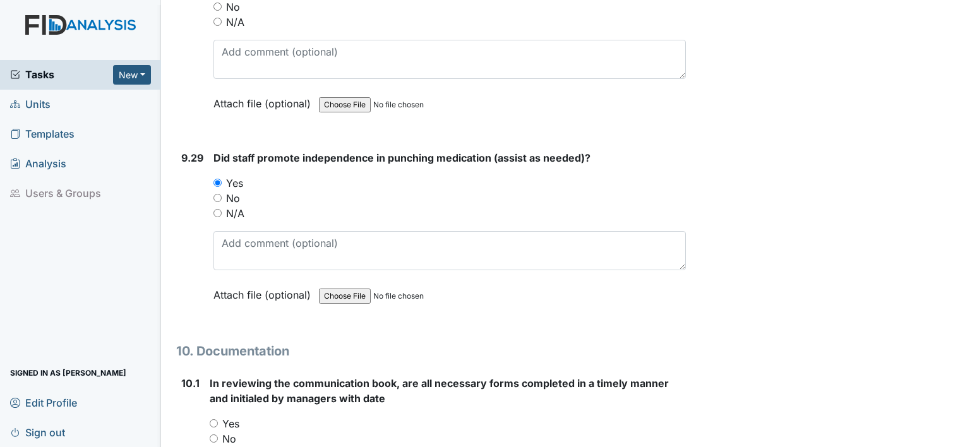
click at [210, 419] on input "Yes" at bounding box center [214, 423] width 8 height 8
radio input "true"
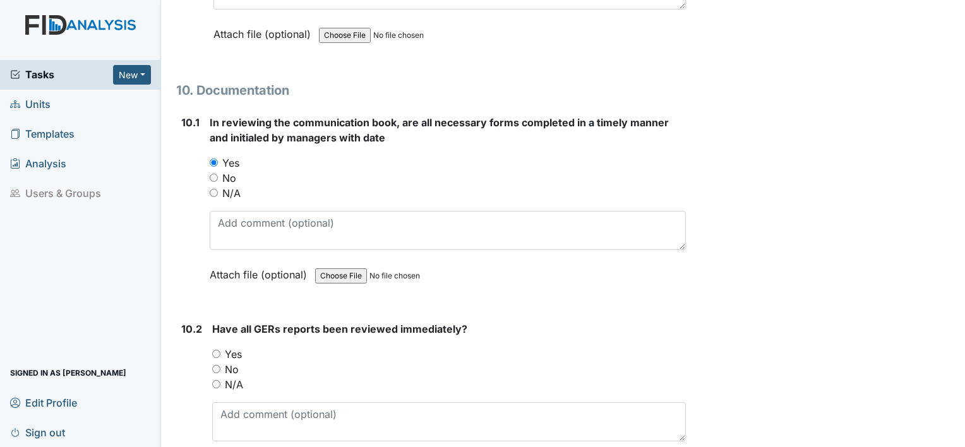
scroll to position [19687, 0]
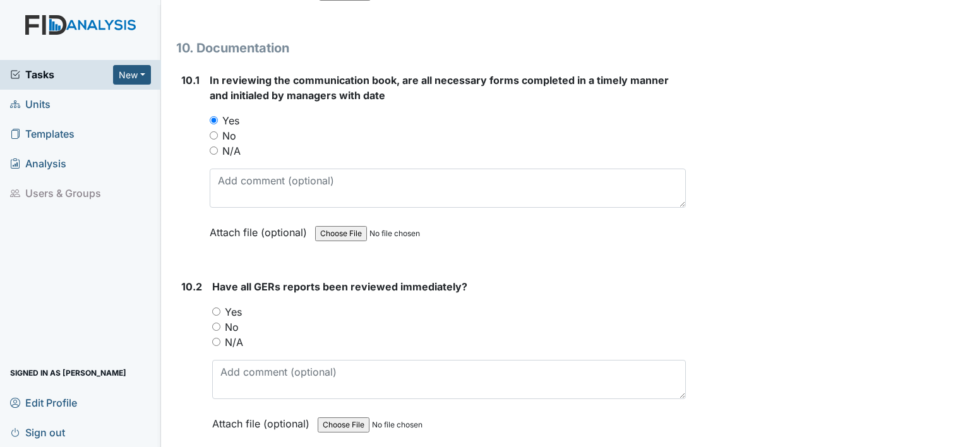
click at [216, 308] on input "Yes" at bounding box center [216, 312] width 8 height 8
radio input "true"
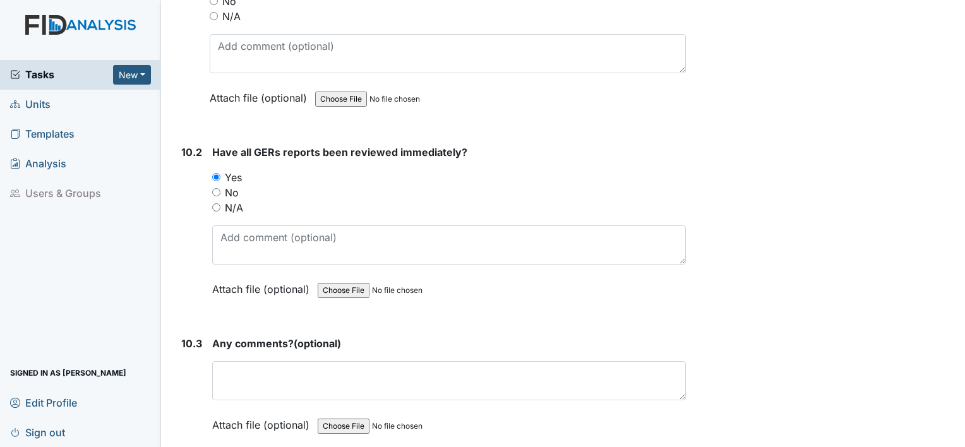
scroll to position [19940, 0]
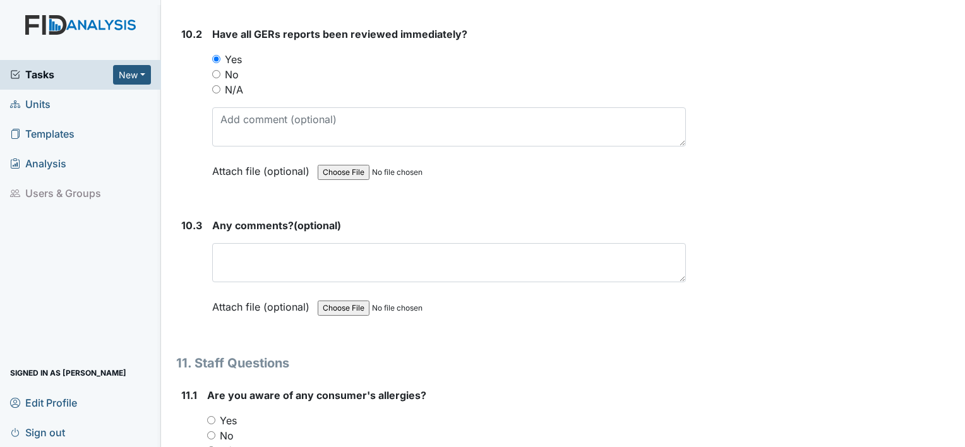
click at [210, 416] on input "Yes" at bounding box center [211, 420] width 8 height 8
radio input "true"
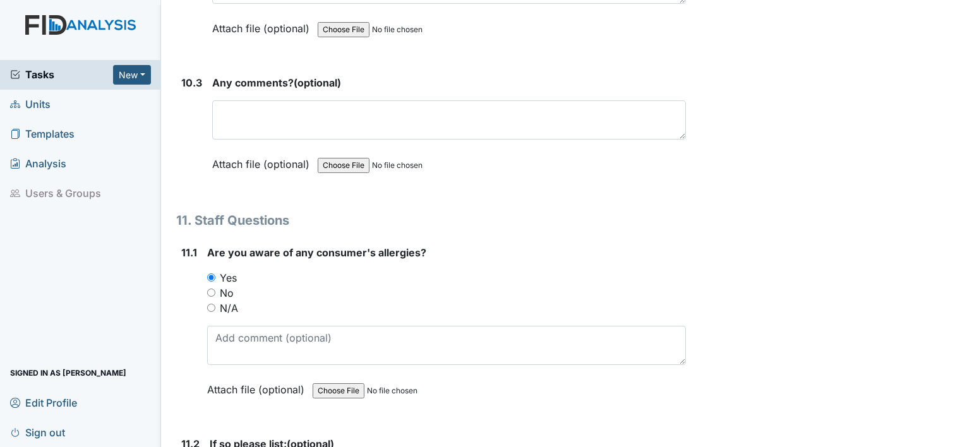
scroll to position [20167, 0]
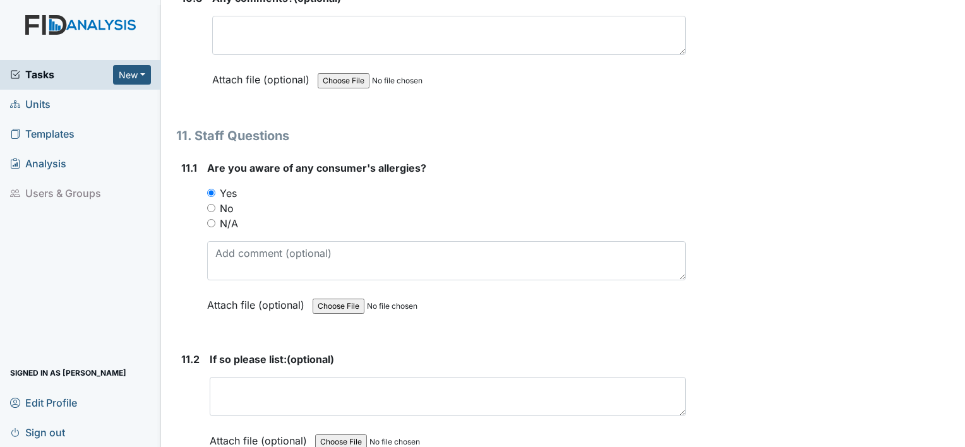
radio input "true"
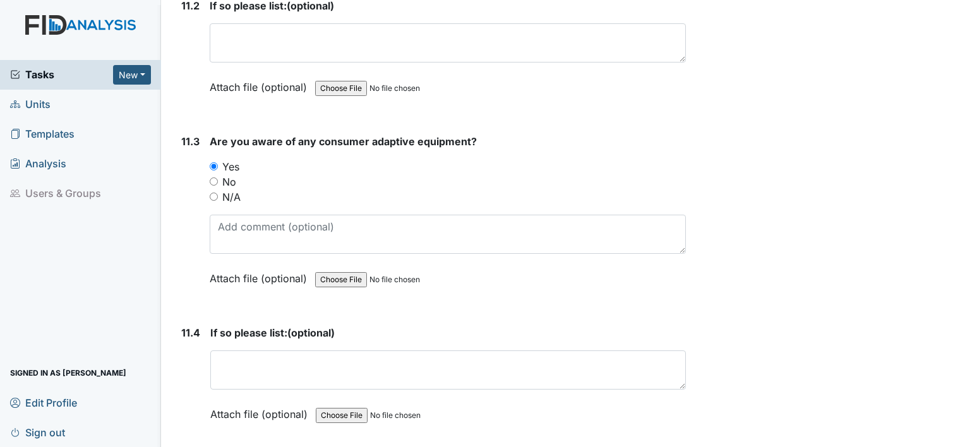
scroll to position [20604, 0]
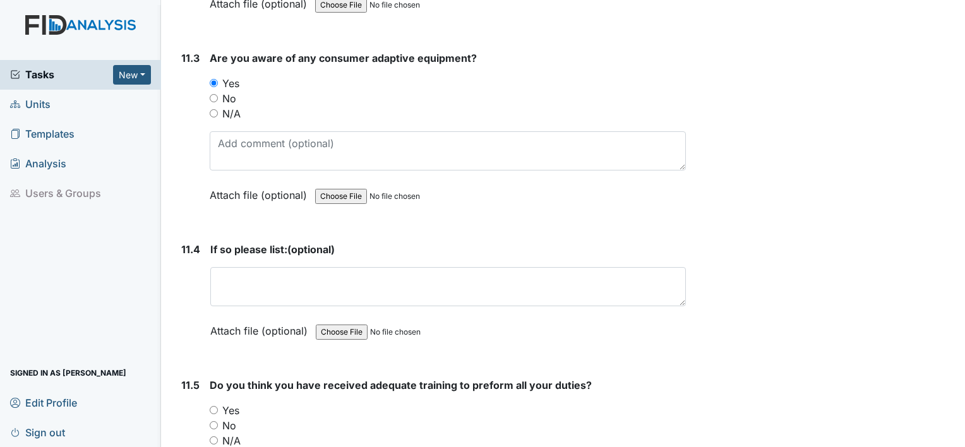
click at [213, 406] on input "Yes" at bounding box center [214, 410] width 8 height 8
radio input "true"
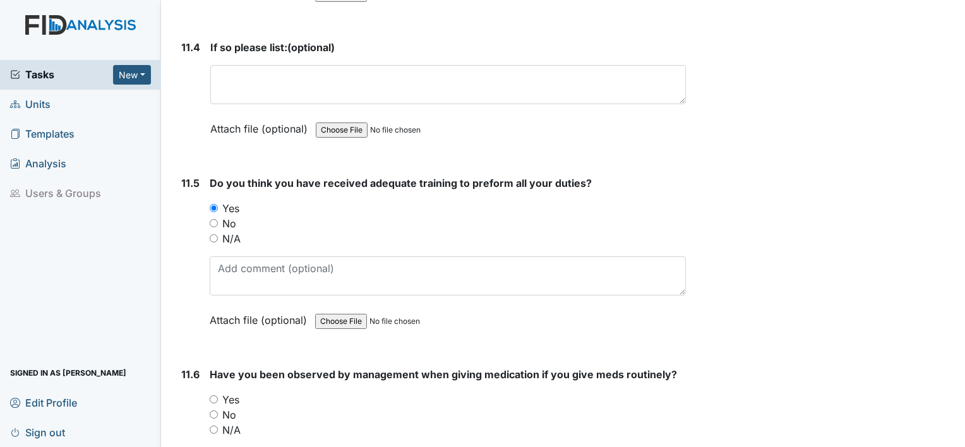
scroll to position [20857, 0]
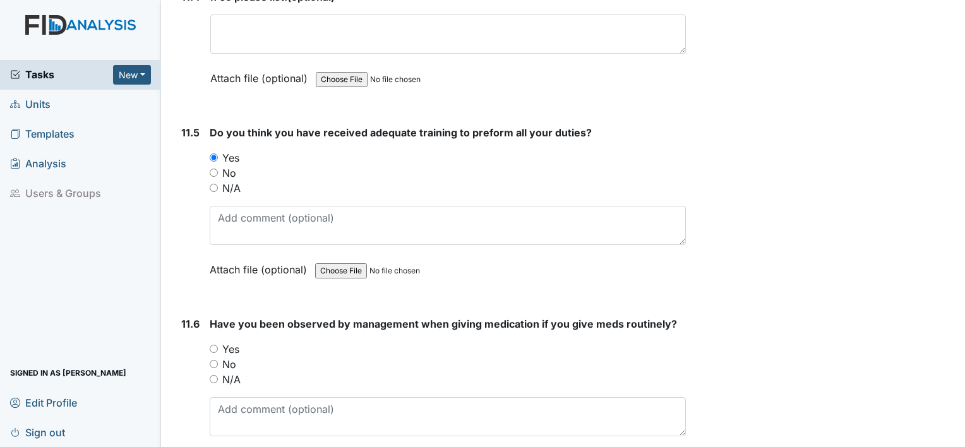
click at [215, 345] on input "Yes" at bounding box center [214, 349] width 8 height 8
radio input "true"
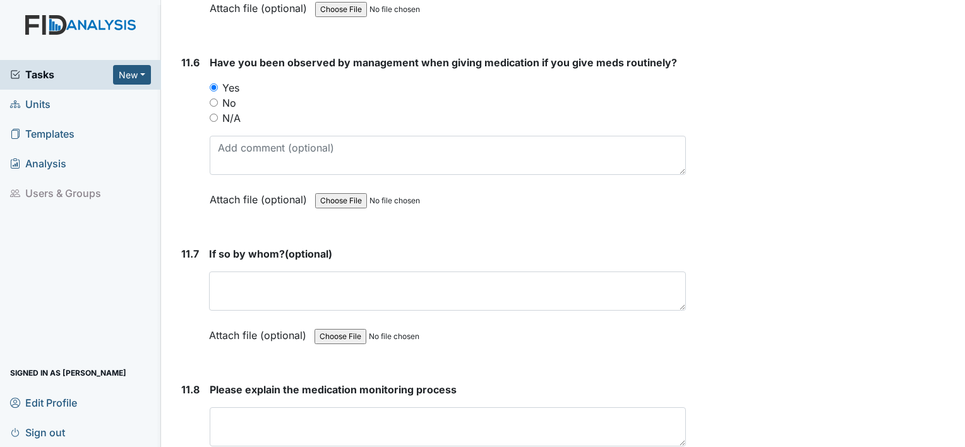
scroll to position [21152, 0]
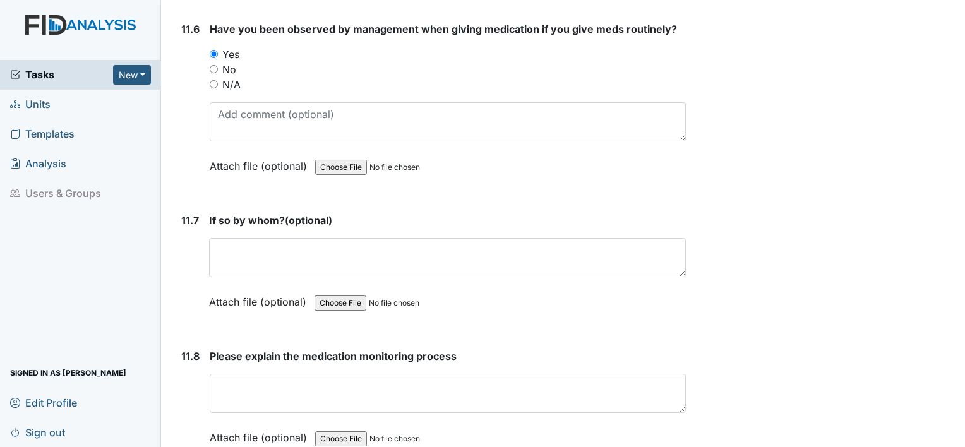
type textarea "Toya"
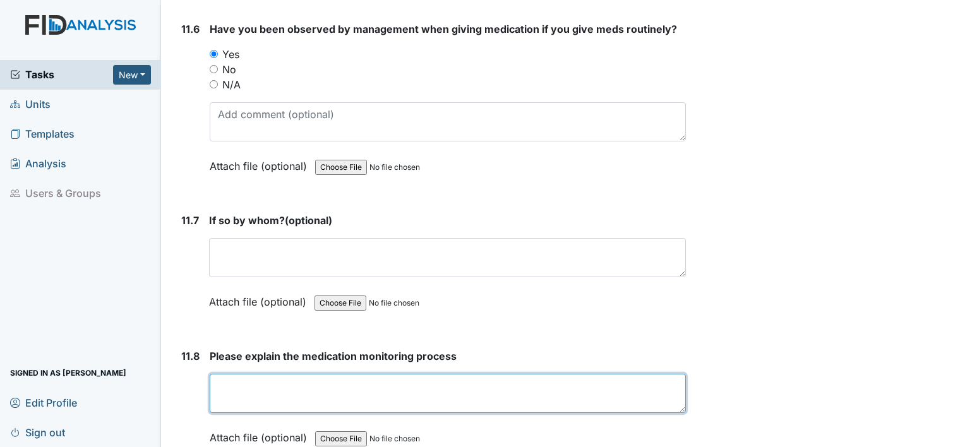
click at [236, 374] on textarea at bounding box center [448, 393] width 476 height 39
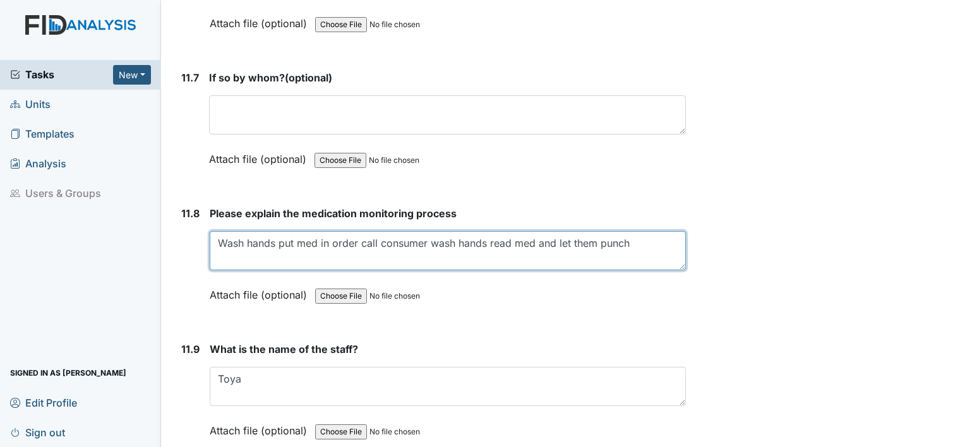
scroll to position [21337, 0]
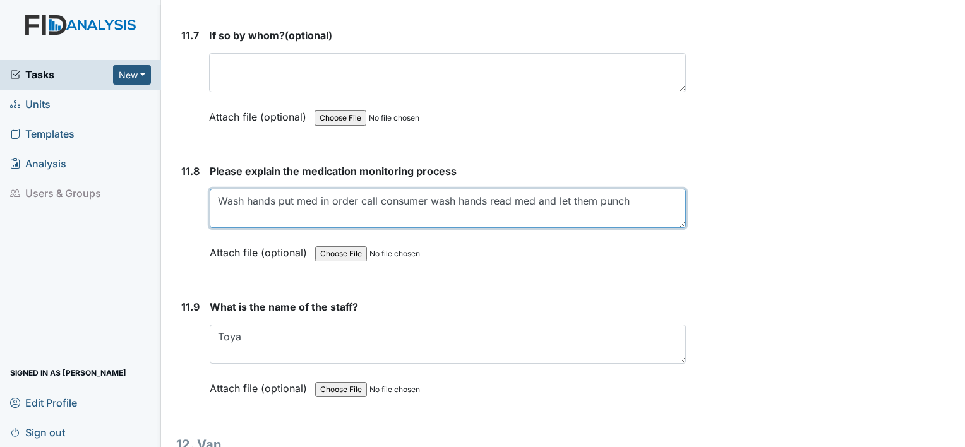
type textarea "Wash hands put med in order call consumer wash hands read med and let them punch"
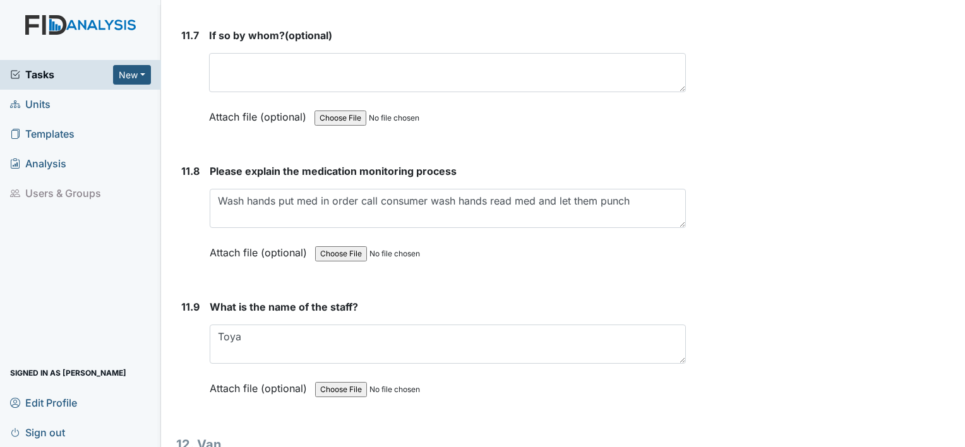
radio input "true"
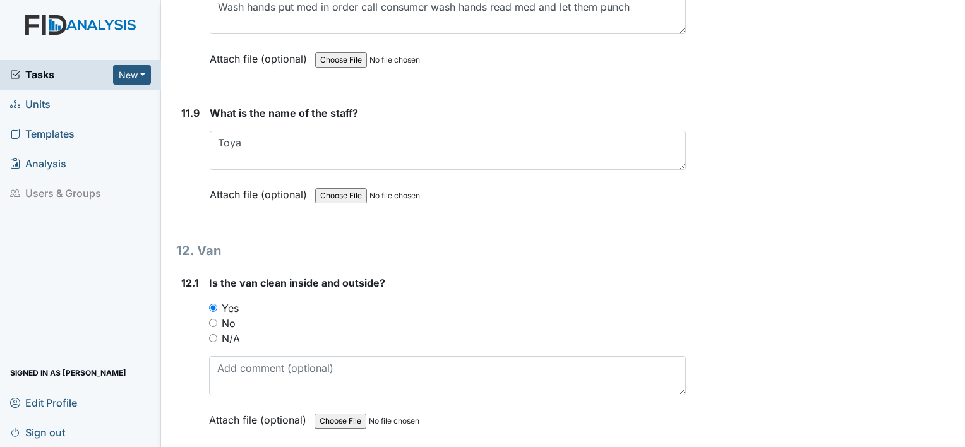
scroll to position [21572, 0]
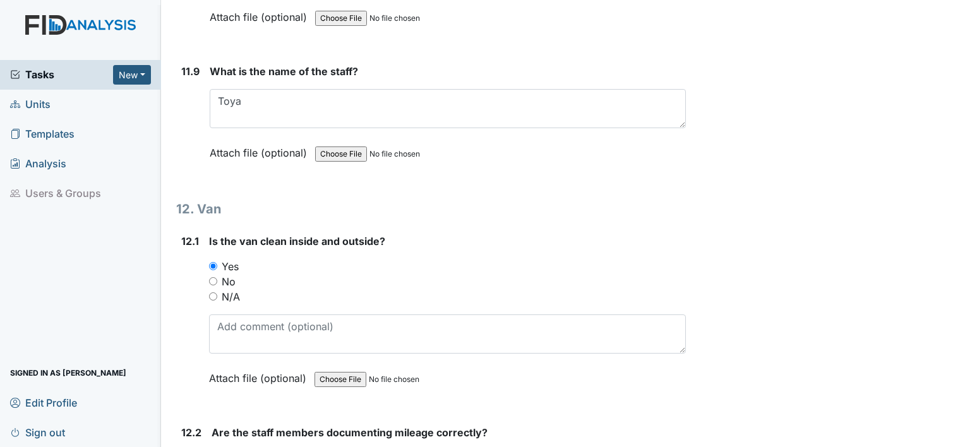
radio input "true"
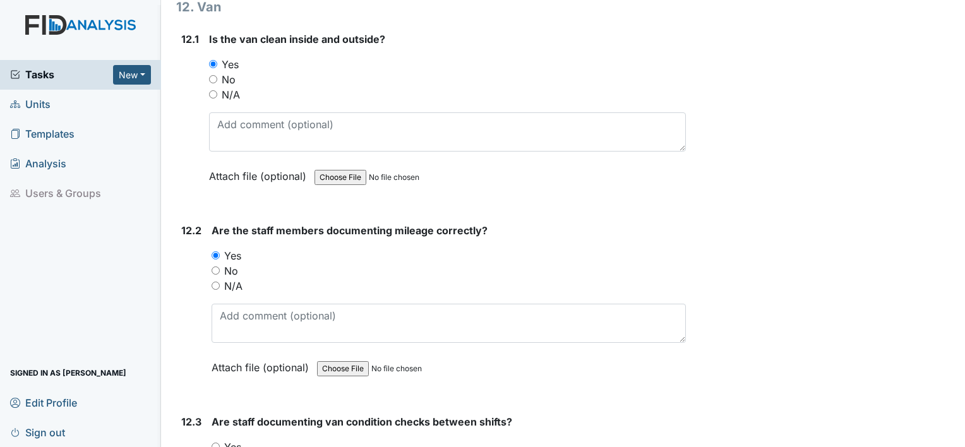
scroll to position [21834, 0]
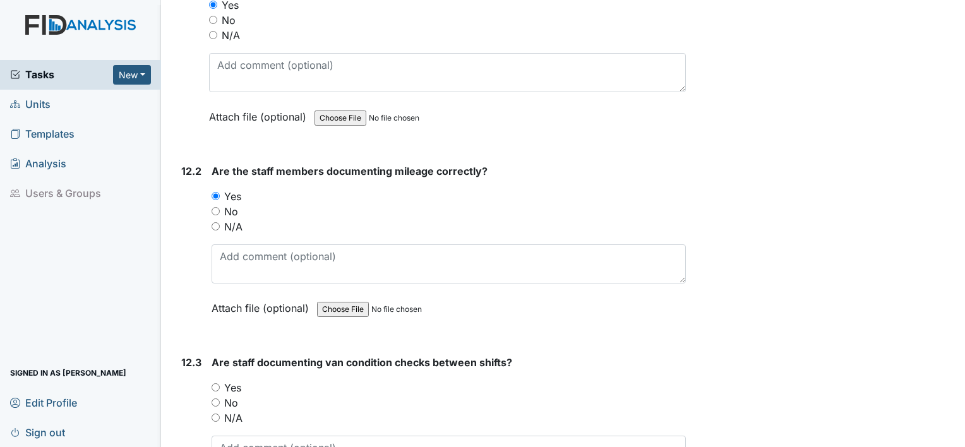
click at [217, 383] on input "Yes" at bounding box center [216, 387] width 8 height 8
radio input "true"
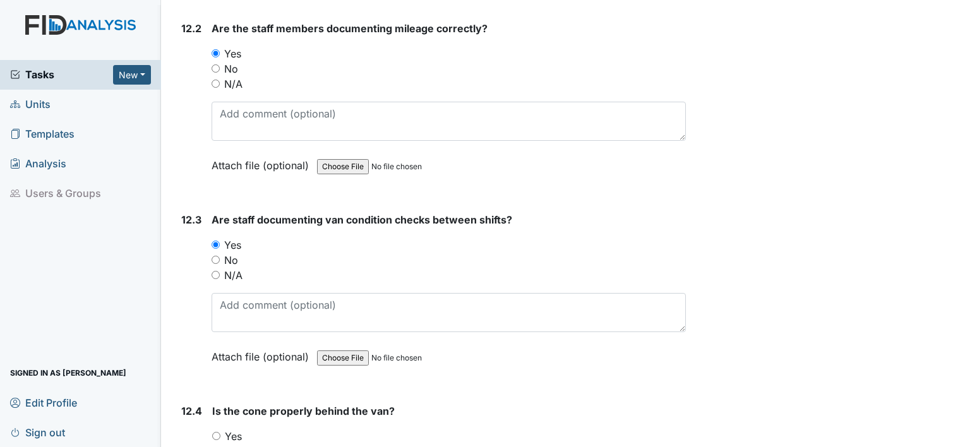
scroll to position [22011, 0]
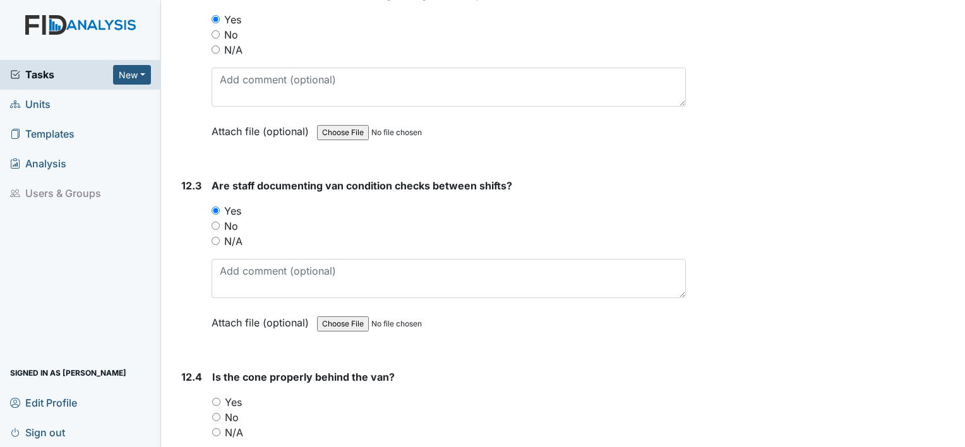
click at [216, 398] on input "Yes" at bounding box center [216, 402] width 8 height 8
radio input "true"
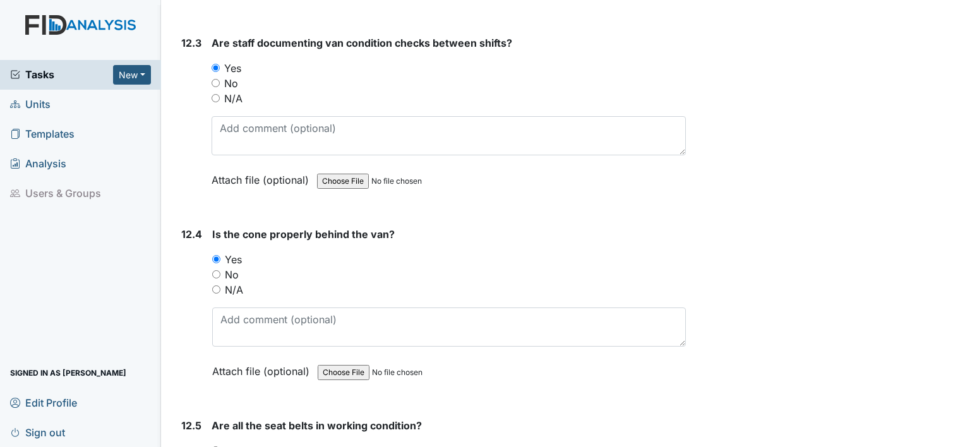
scroll to position [22238, 0]
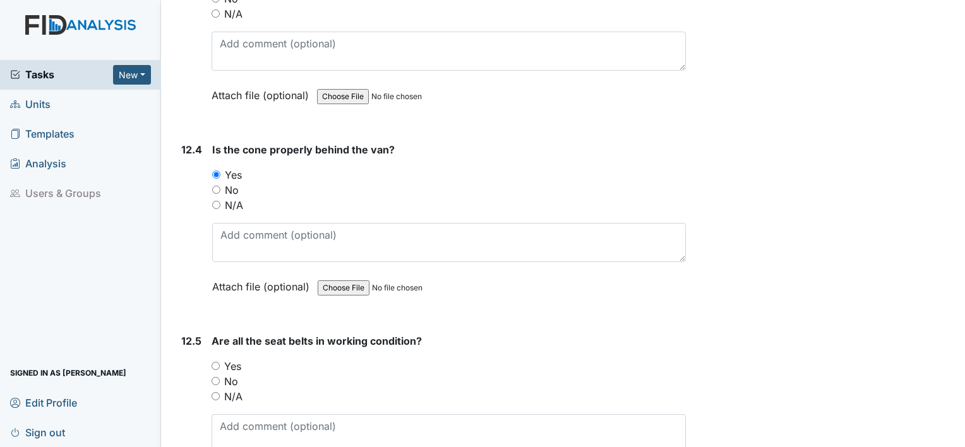
click at [217, 362] on input "Yes" at bounding box center [216, 366] width 8 height 8
radio input "true"
